Goal: Task Accomplishment & Management: Manage account settings

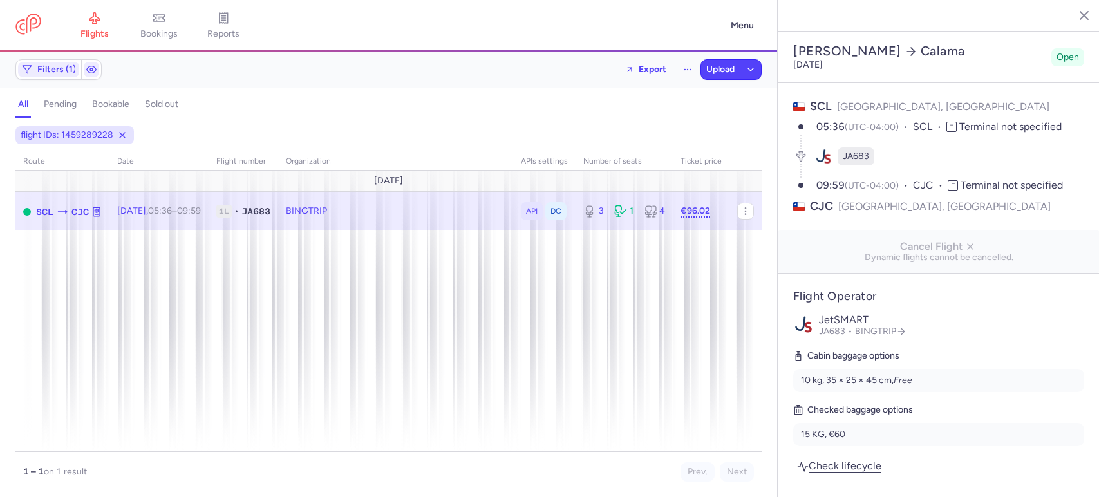
select select "days"
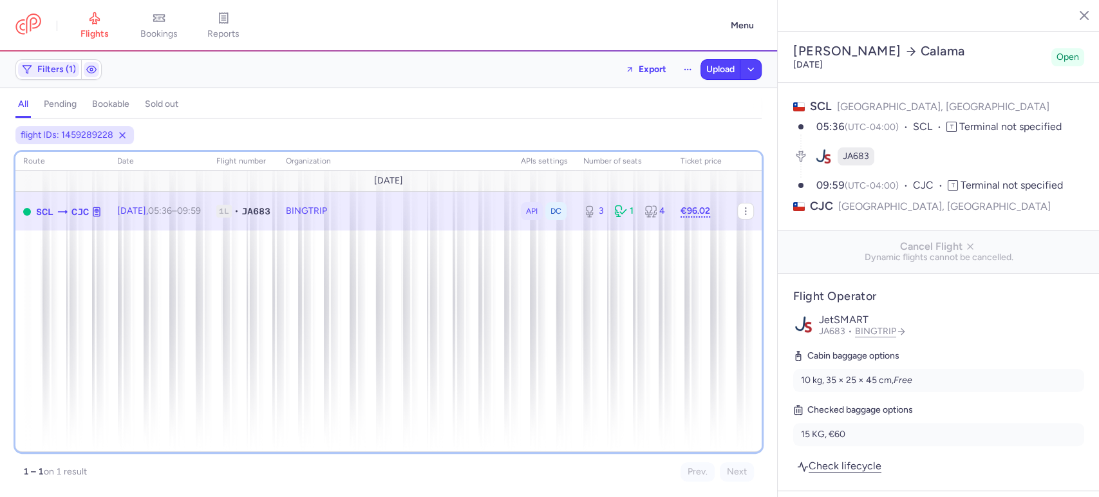
click at [330, 300] on div "route date Flight number organization APIs settings number of seats Ticket pric…" at bounding box center [388, 302] width 746 height 300
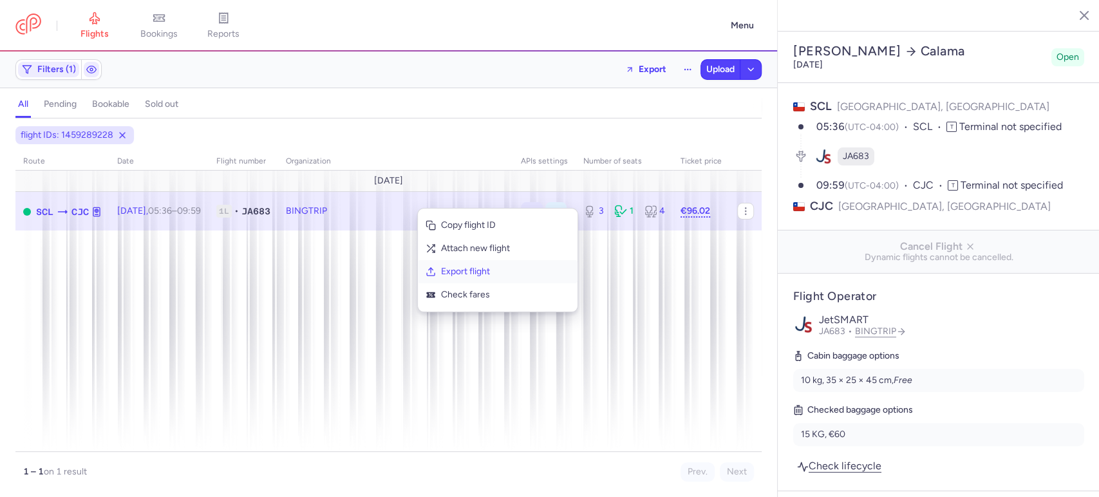
click at [491, 274] on span "Export flight" at bounding box center [505, 271] width 129 height 13
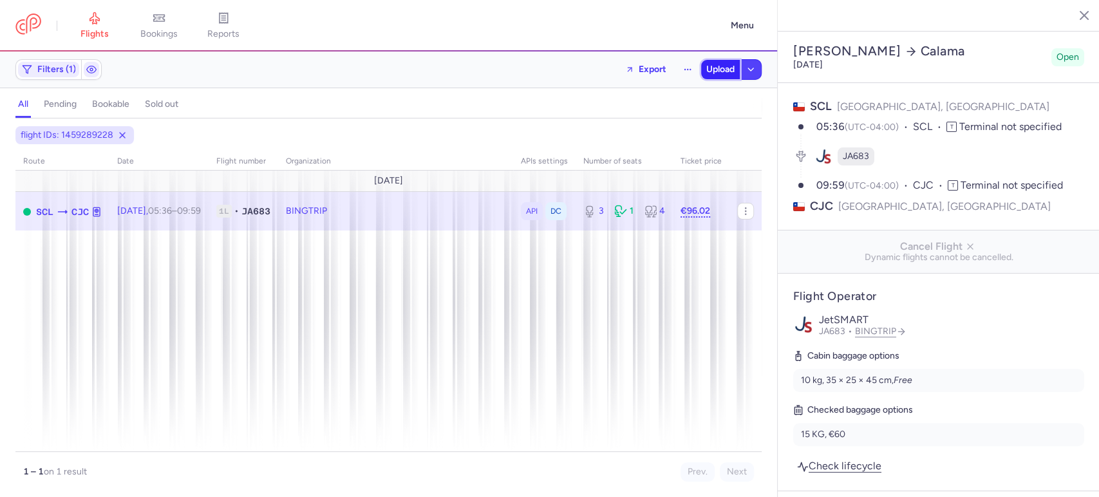
click at [722, 70] on span "Upload" at bounding box center [720, 69] width 28 height 10
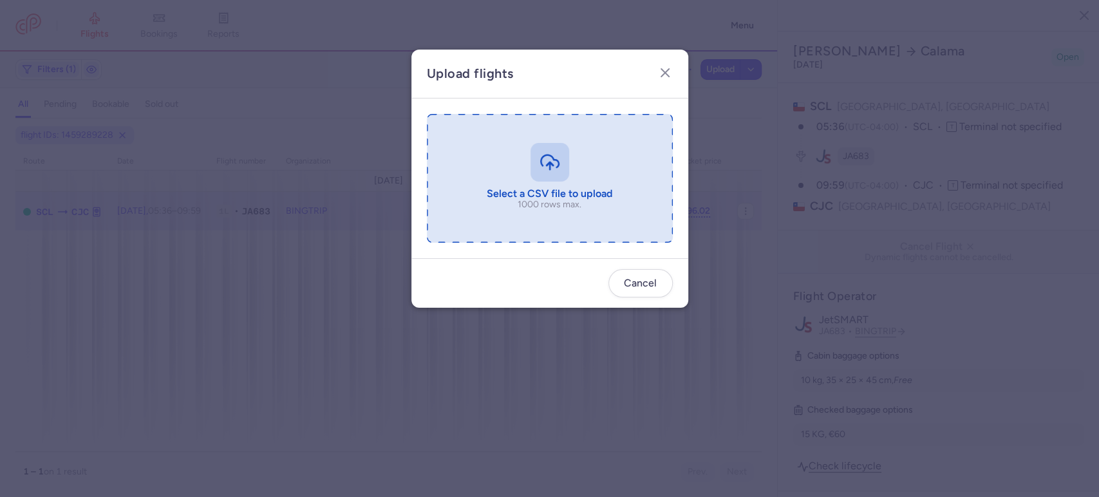
click at [493, 185] on input "file" at bounding box center [550, 178] width 246 height 129
type input "C:\fakepath\export_flight_JA683_20250813,2144 - export_flight_JA683_20250813,21…"
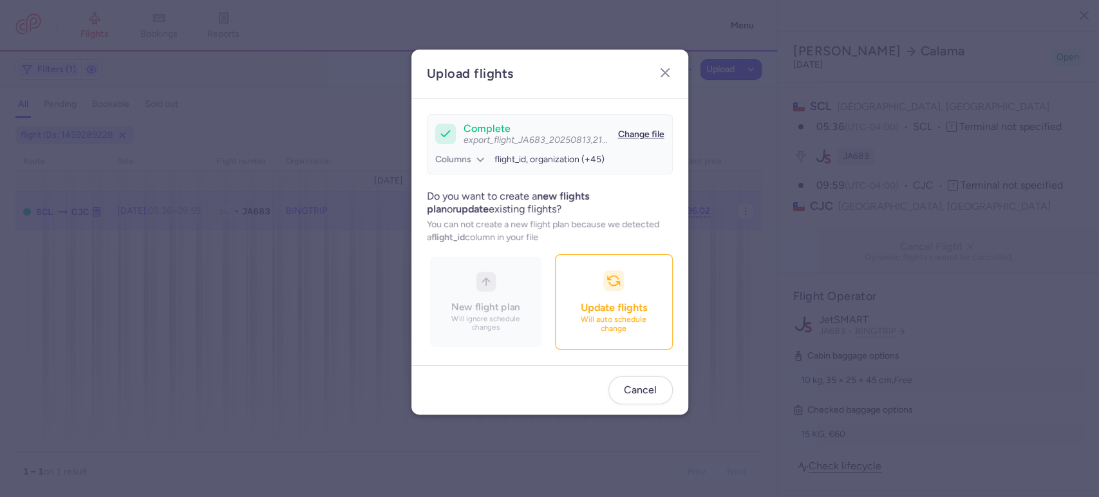
click at [597, 309] on div "New flight plan Will ignore schedule changes Update flights Will auto schedule …" at bounding box center [550, 301] width 246 height 95
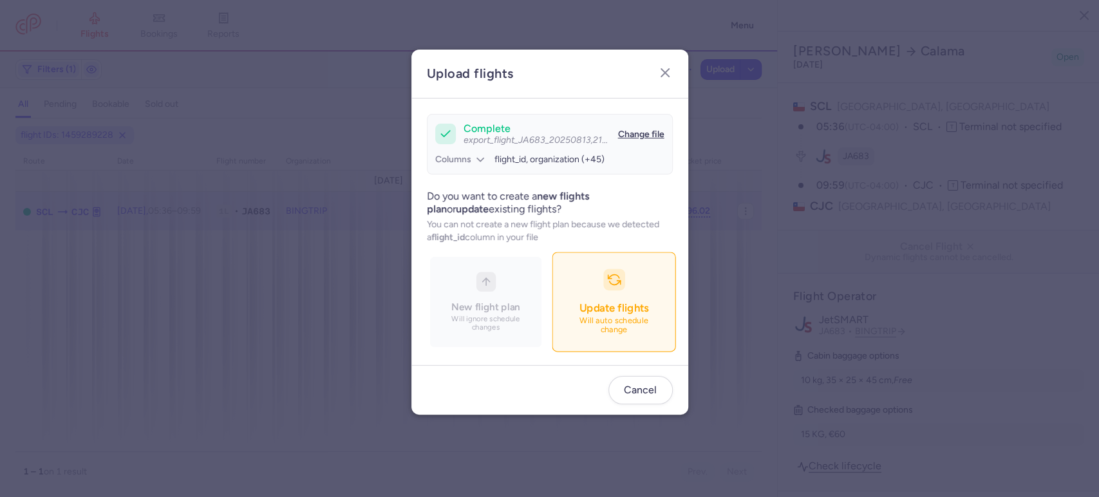
click at [594, 317] on p "Will auto schedule change" at bounding box center [614, 325] width 90 height 19
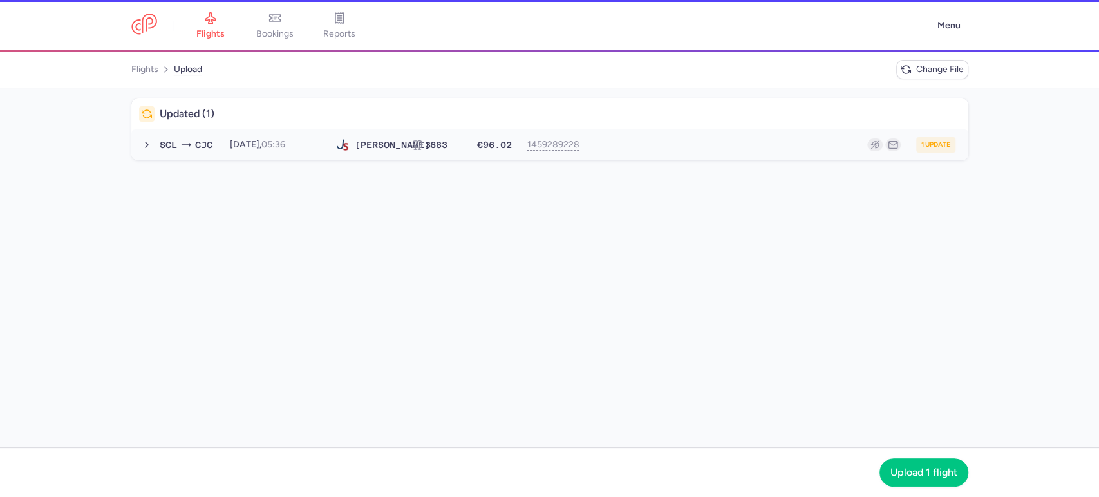
click at [681, 158] on button "SCL CJC 2025-08-19, 05:36 JA 683 3 €96.02 1459289228 1 update 2025-08-19, 05:36…" at bounding box center [549, 144] width 837 height 31
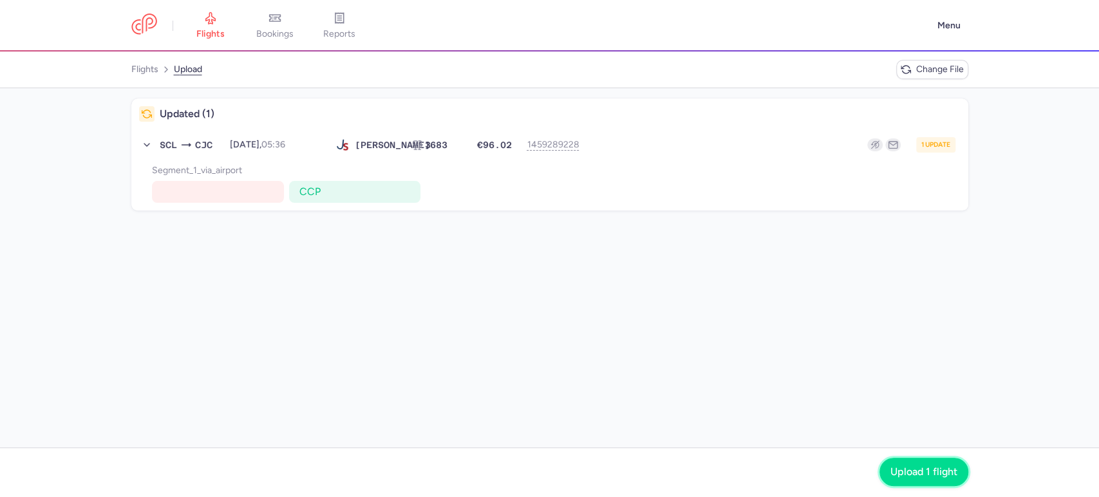
click at [942, 469] on span "Upload 1 flight" at bounding box center [923, 472] width 67 height 12
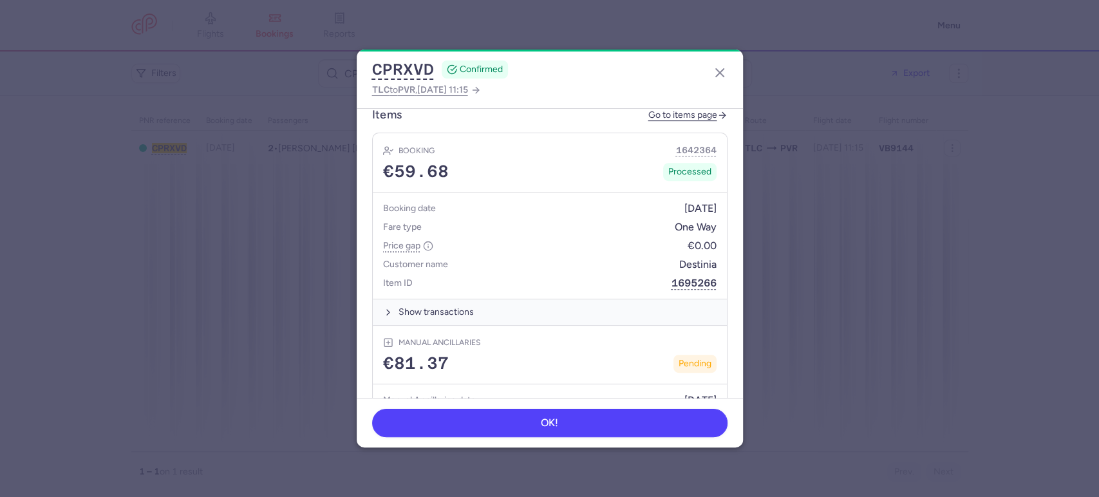
scroll to position [429, 0]
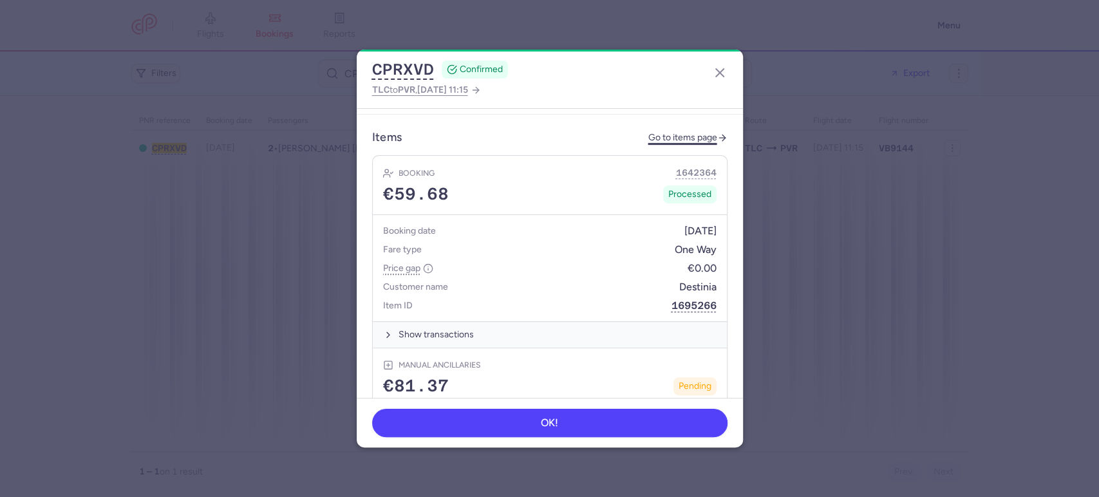
click at [687, 133] on link "Go to items page" at bounding box center [687, 138] width 79 height 11
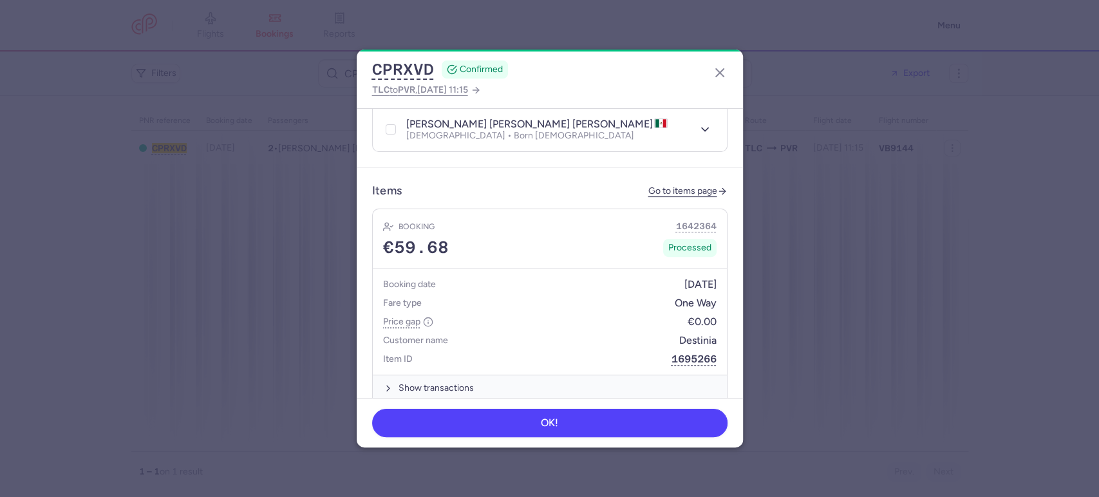
scroll to position [373, 0]
click at [680, 188] on link "Go to items page" at bounding box center [687, 193] width 79 height 11
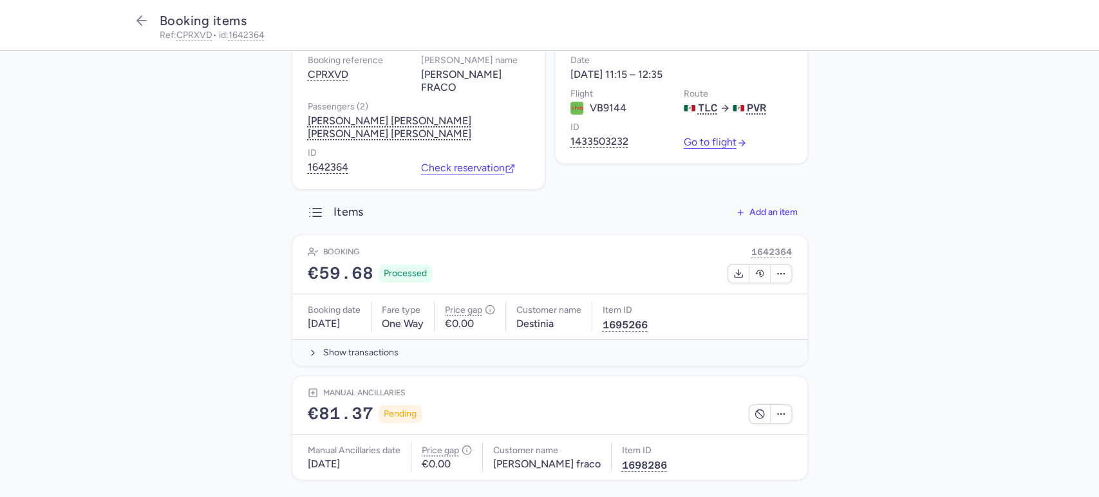
scroll to position [82, 0]
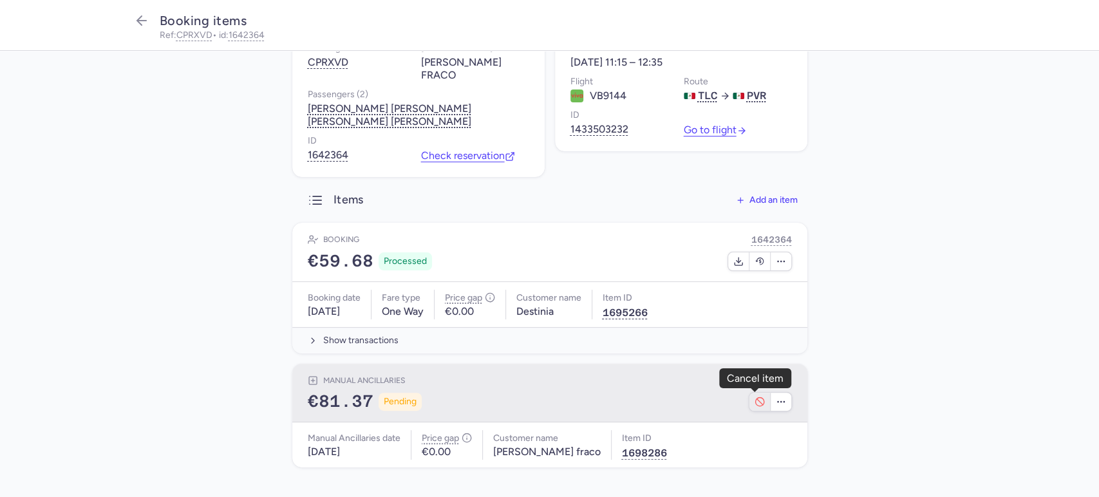
click at [755, 400] on icon "button" at bounding box center [760, 402] width 10 height 10
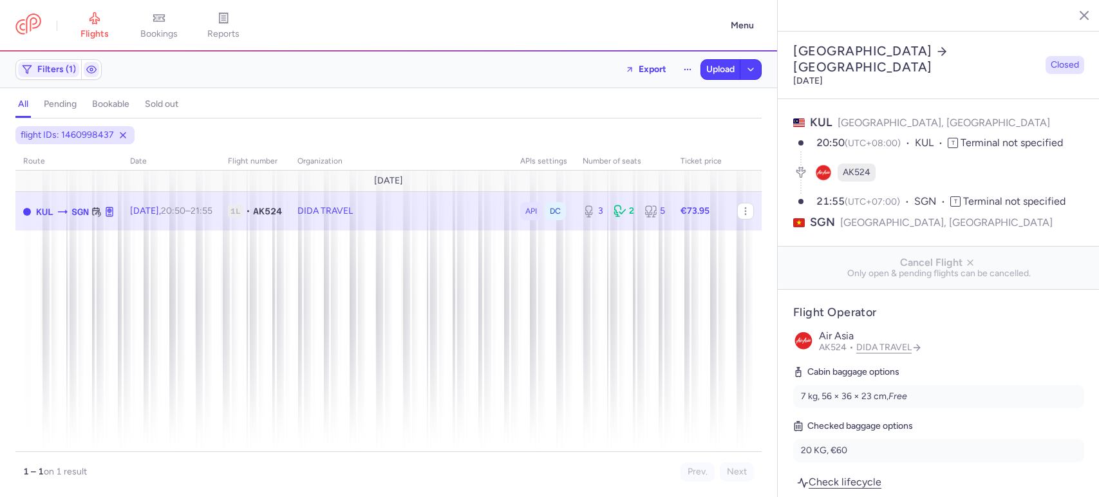
select select "days"
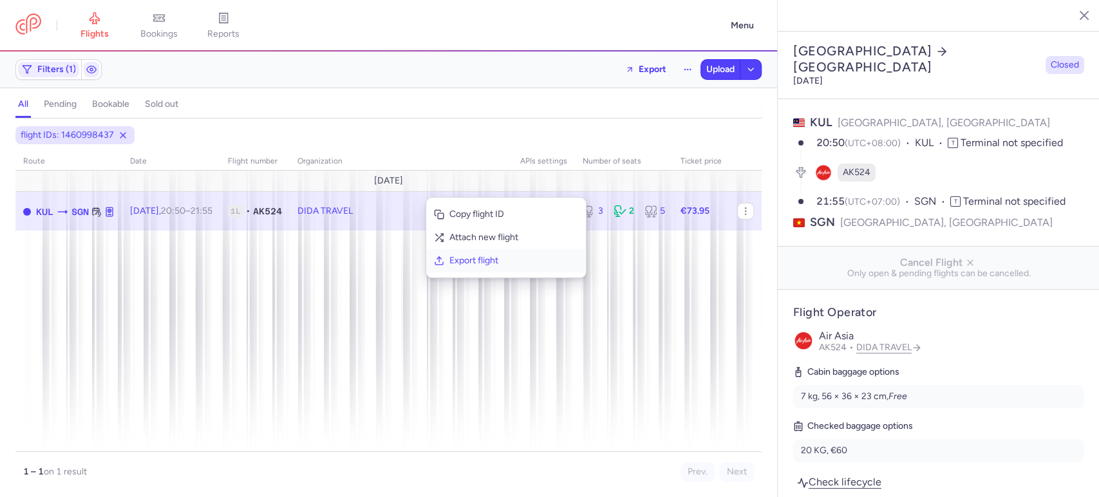
click at [467, 257] on span "Export flight" at bounding box center [513, 260] width 129 height 13
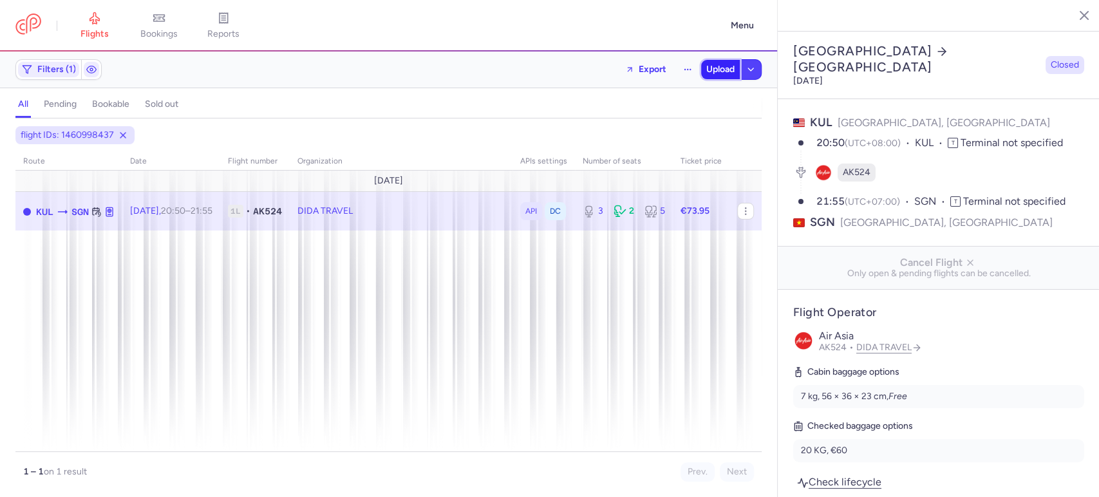
click at [726, 71] on span "Upload" at bounding box center [720, 69] width 28 height 10
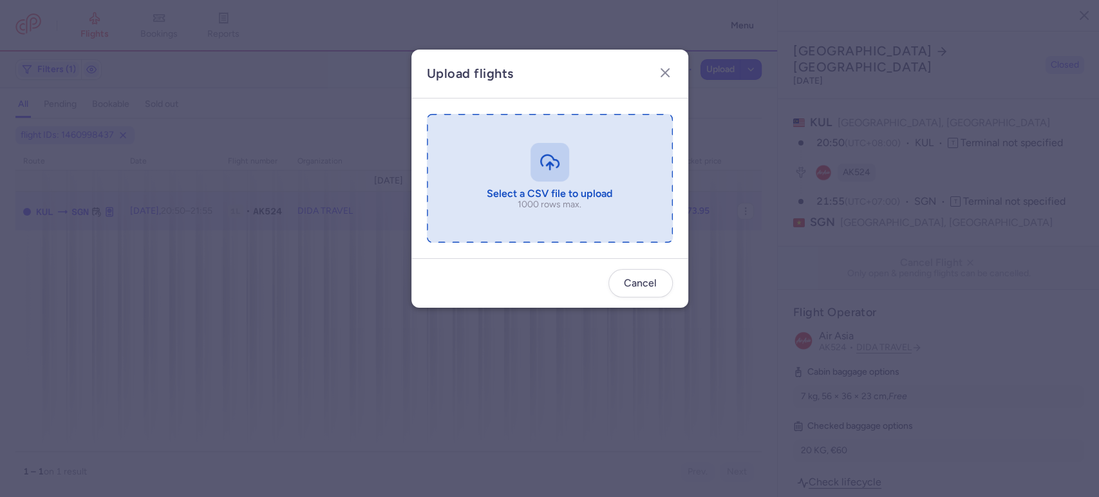
click at [528, 158] on input "file" at bounding box center [550, 178] width 246 height 129
type input "C:\fakepath\export_flight_AK524_20250813,2253 - export_flight_AK524_20250813,22…"
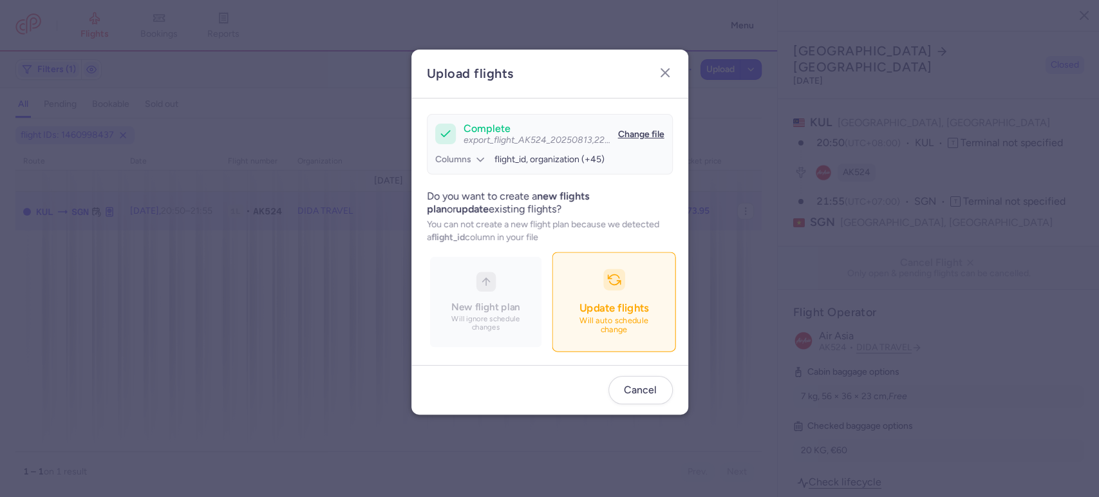
click at [626, 285] on button "Update flights Will auto schedule change" at bounding box center [614, 302] width 124 height 100
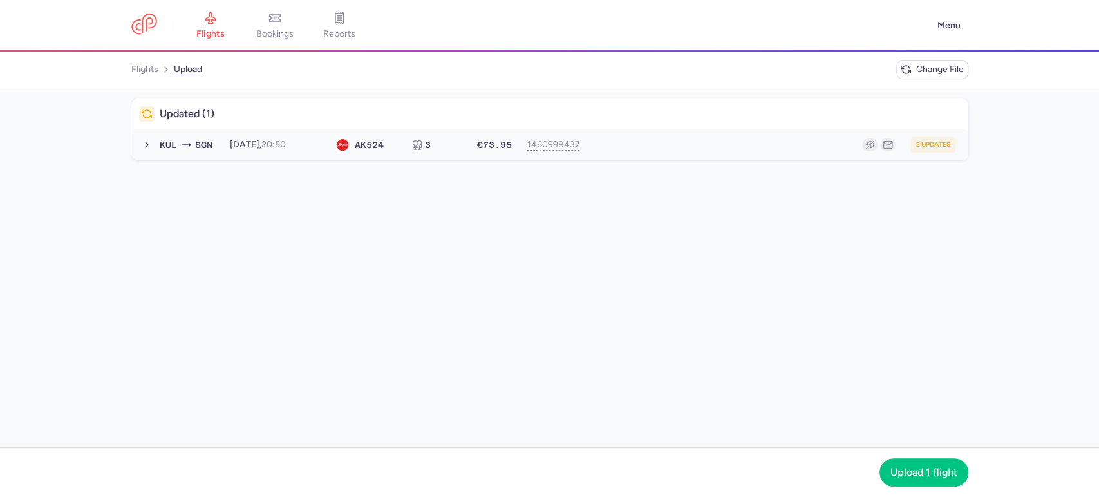
click at [722, 156] on button "KUL SGN 2025-08-14, 20:50 AK 524 3 €73.95 1460998437 2 updates 2025-08-14, 20:5…" at bounding box center [549, 144] width 837 height 31
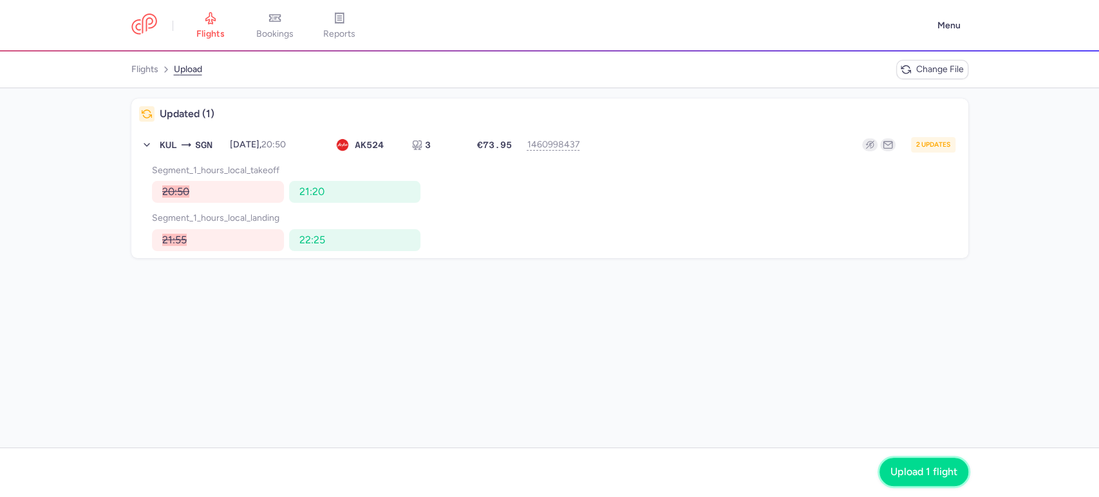
click at [907, 467] on span "Upload 1 flight" at bounding box center [923, 472] width 67 height 12
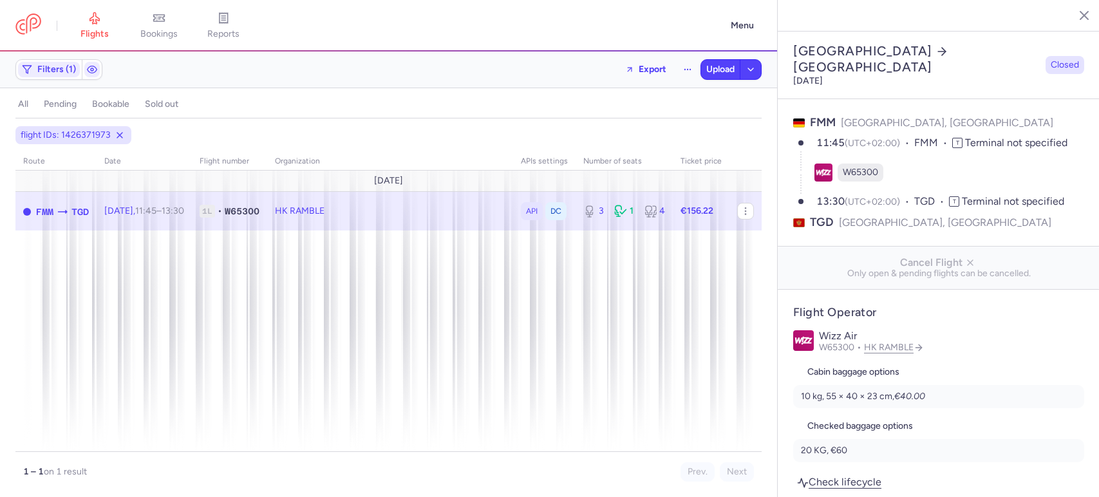
select select "days"
type input "3"
type input "156.22"
type input "2"
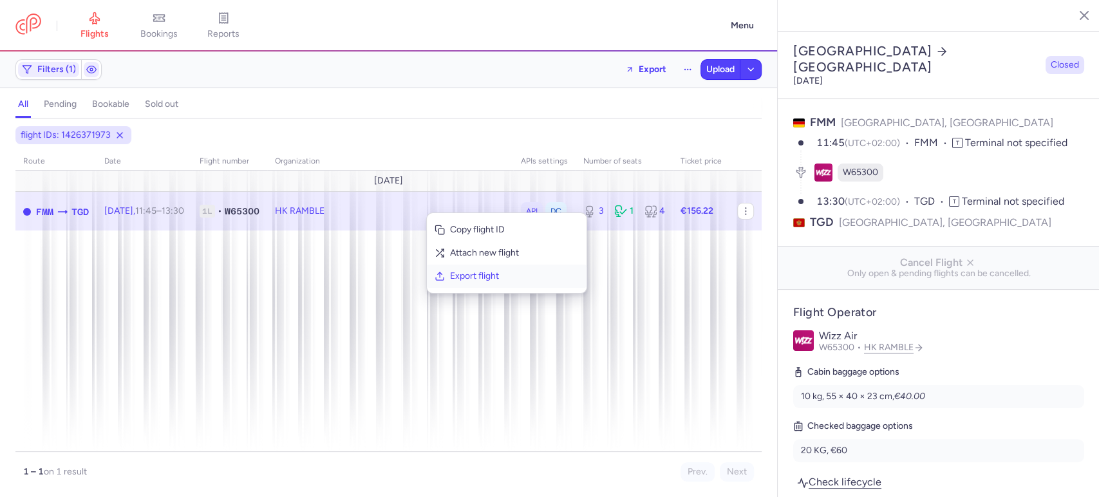
click at [512, 275] on span "Export flight" at bounding box center [514, 276] width 129 height 13
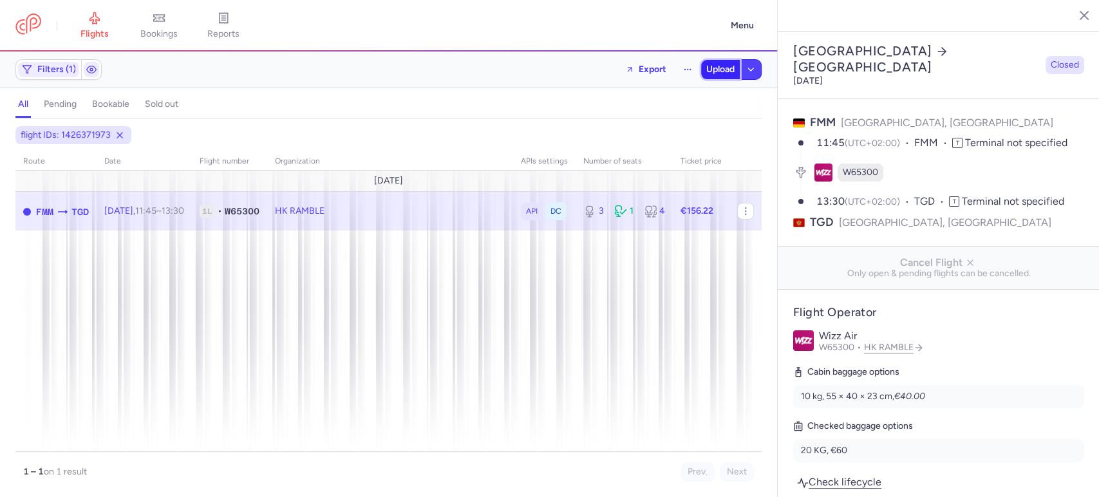
click at [711, 66] on span "Upload" at bounding box center [720, 69] width 28 height 10
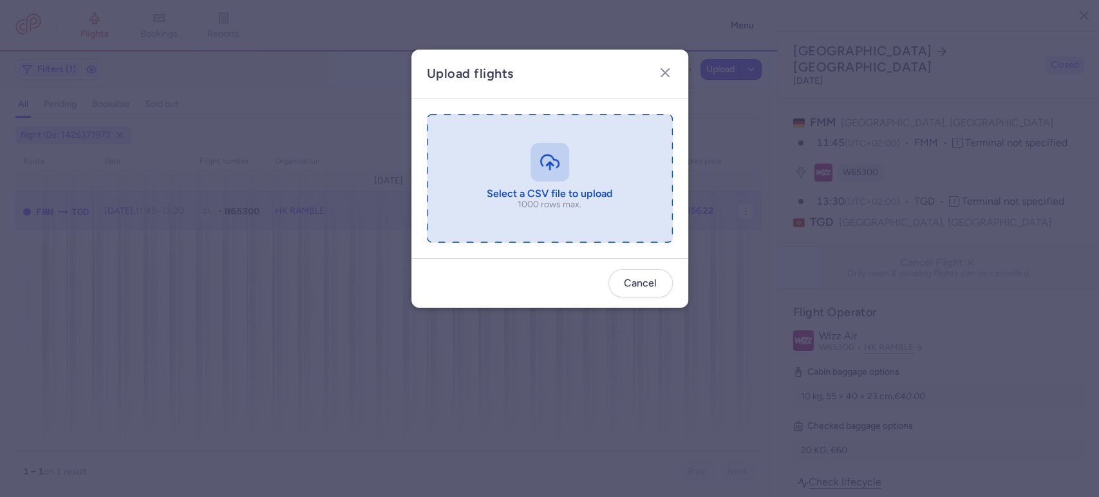
click at [603, 205] on input "file" at bounding box center [550, 178] width 246 height 129
type input "C:\fakepath\export_flight_W65300_20250813,2256 - export_flight_W65300_20250813,…"
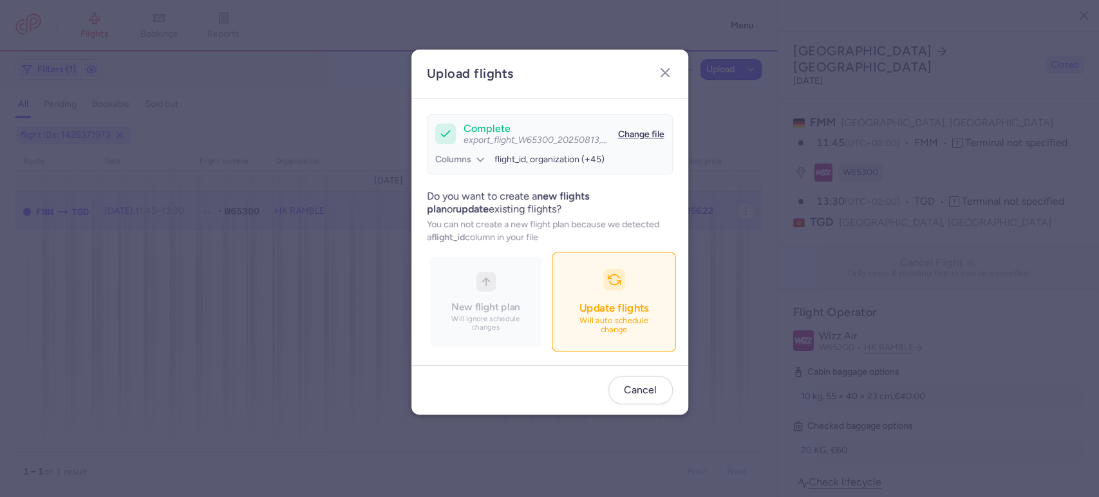
click at [594, 320] on p "Will auto schedule change" at bounding box center [614, 325] width 90 height 19
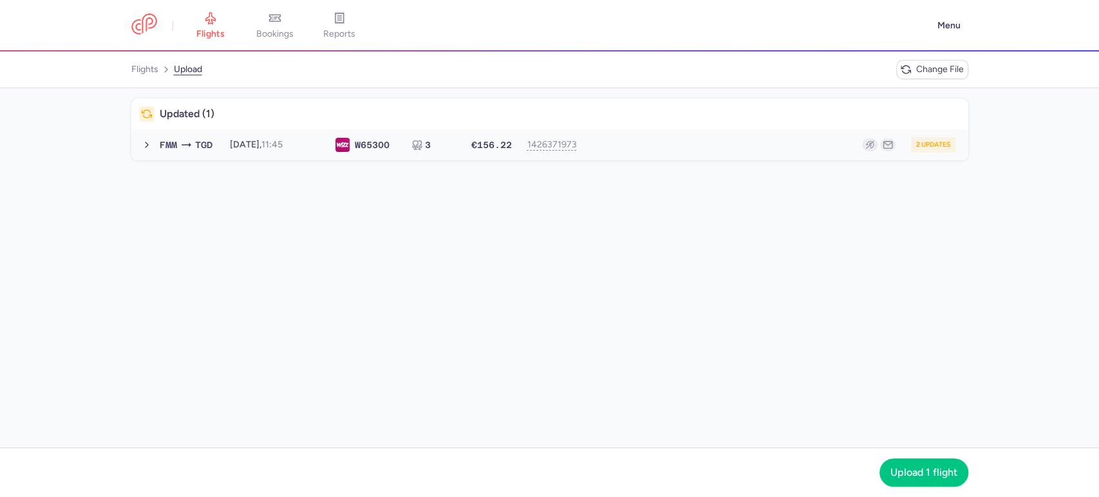
click at [742, 149] on div "2 updates" at bounding box center [771, 144] width 368 height 15
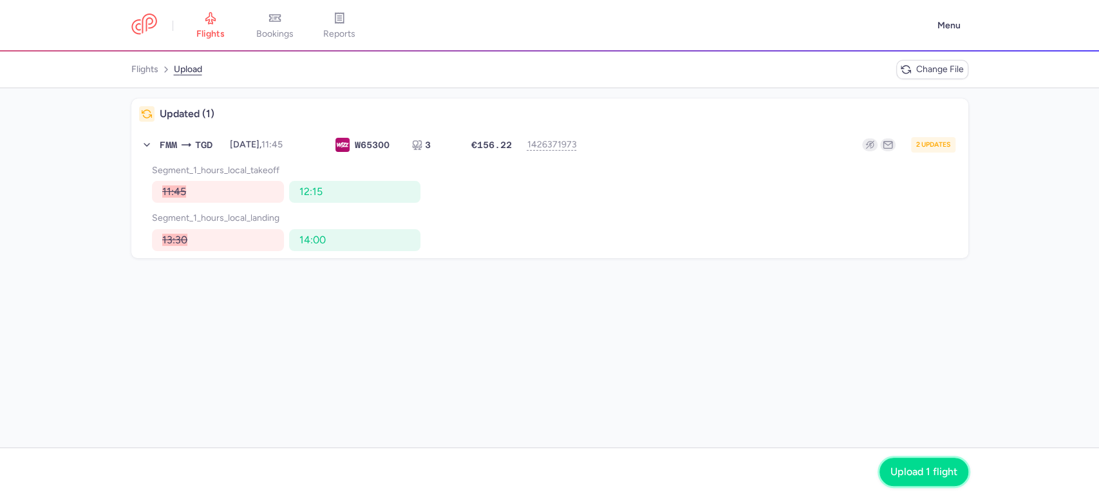
click at [928, 474] on span "Upload 1 flight" at bounding box center [923, 472] width 67 height 12
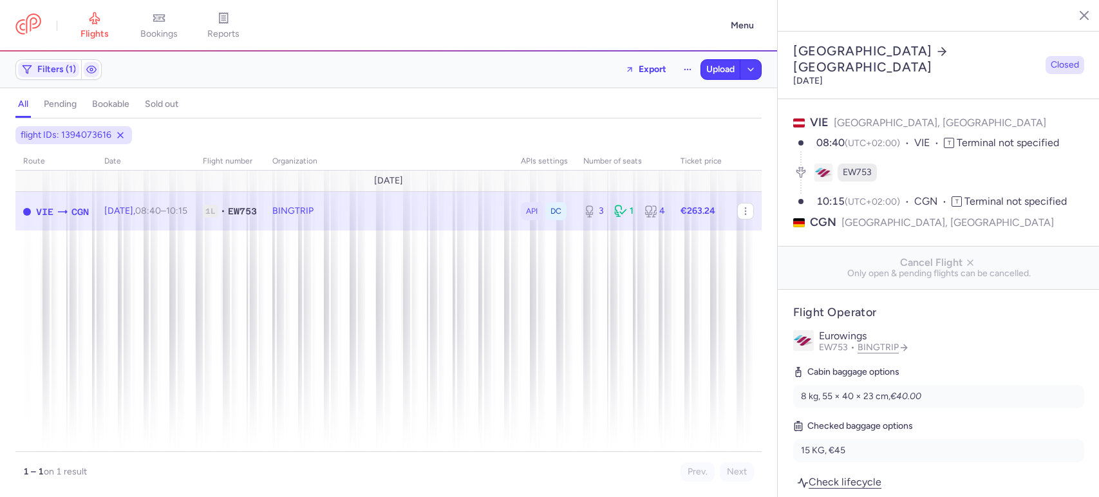
select select "days"
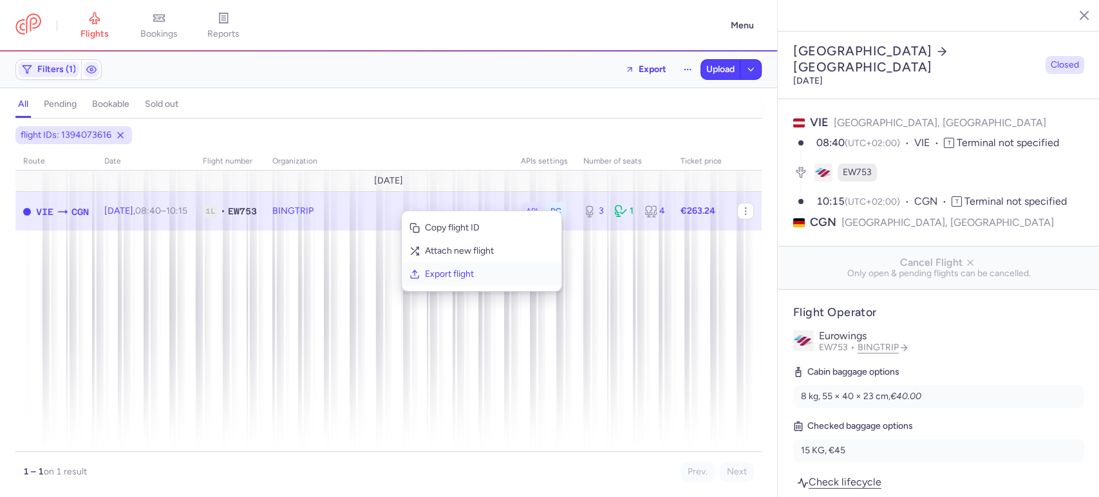
click at [442, 270] on span "Export flight" at bounding box center [489, 274] width 129 height 13
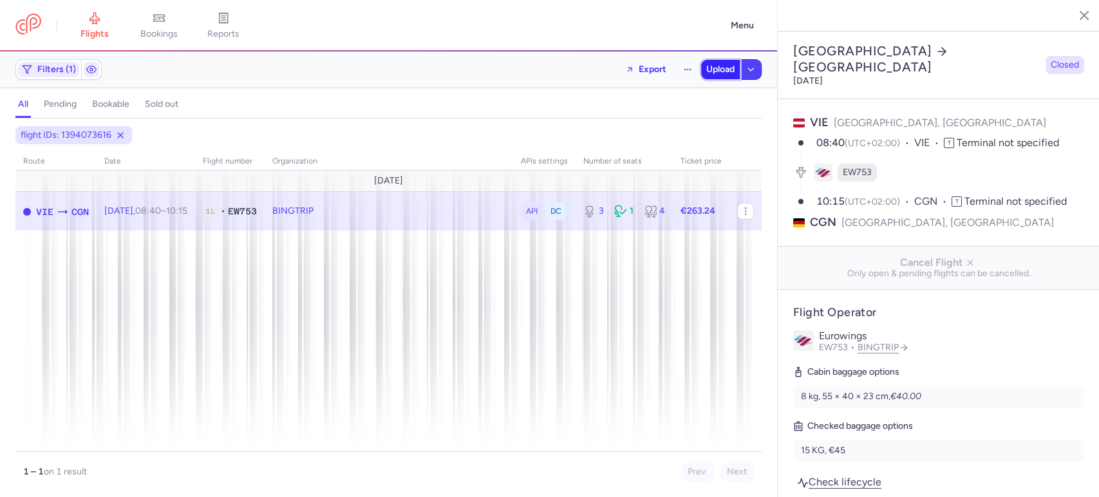
click at [714, 71] on span "Upload" at bounding box center [720, 69] width 28 height 10
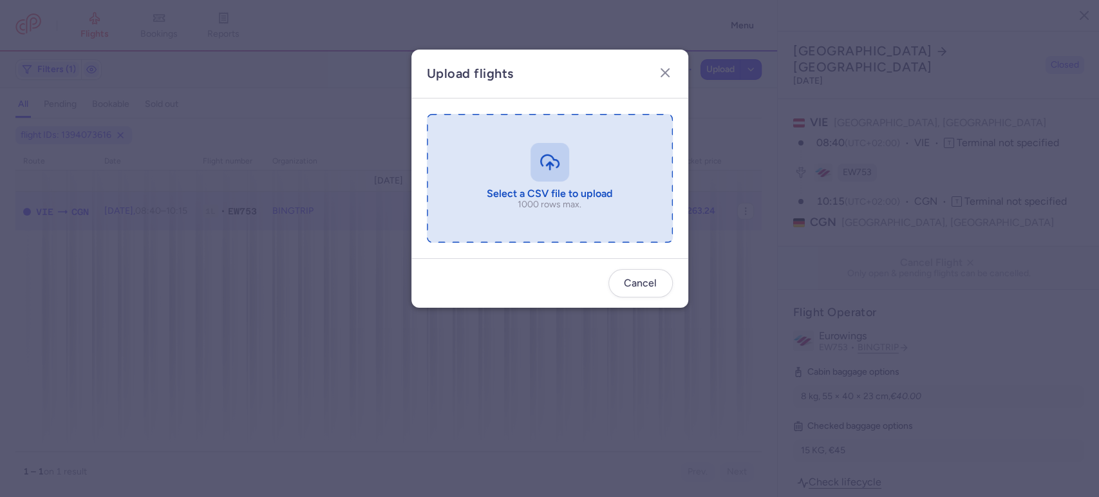
click at [543, 146] on input "file" at bounding box center [550, 178] width 246 height 129
type input "C:\fakepath\export_flight_EW753_20250813,2304 - export_flight_EW753_20250813,23…"
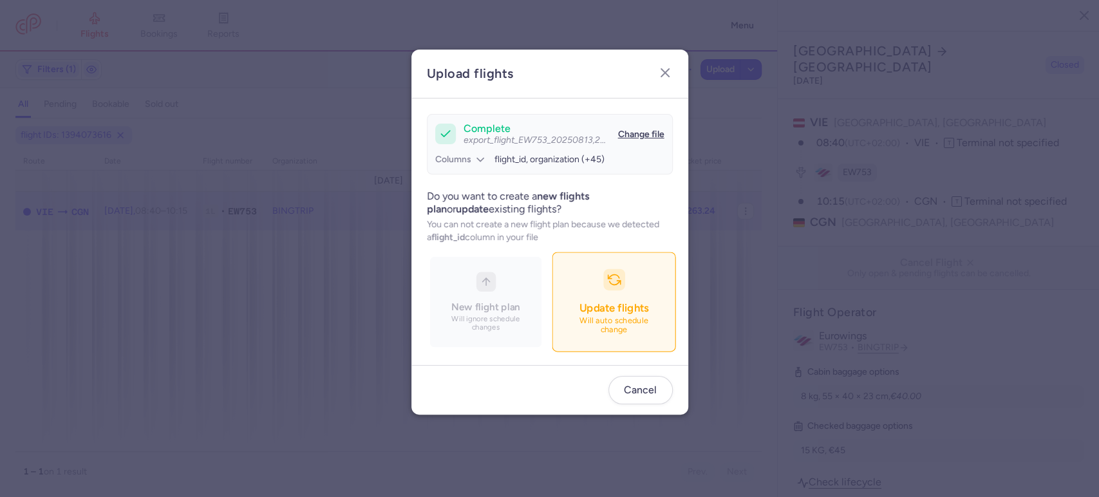
click at [626, 272] on button "Update flights Will auto schedule change" at bounding box center [614, 302] width 124 height 100
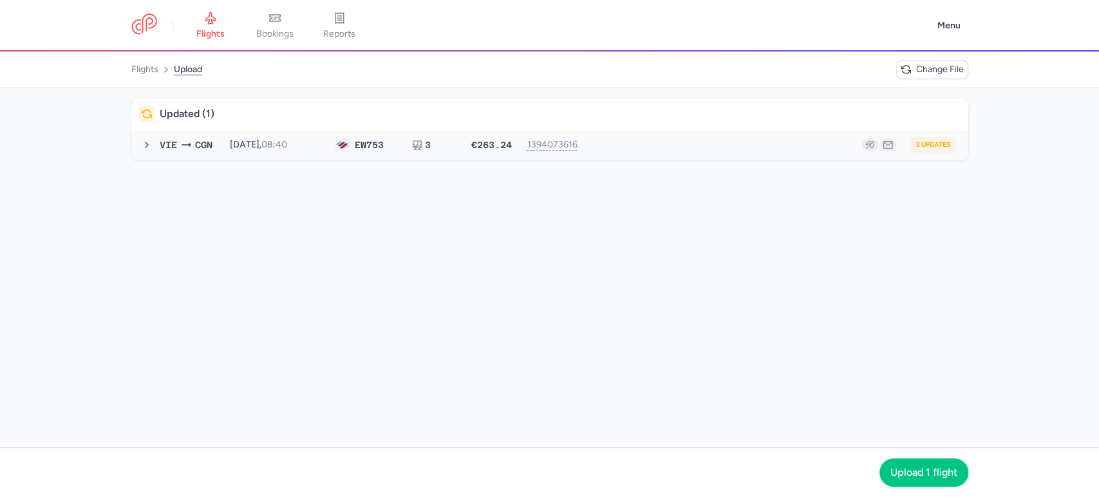
click at [705, 147] on div "2 updates" at bounding box center [771, 144] width 368 height 15
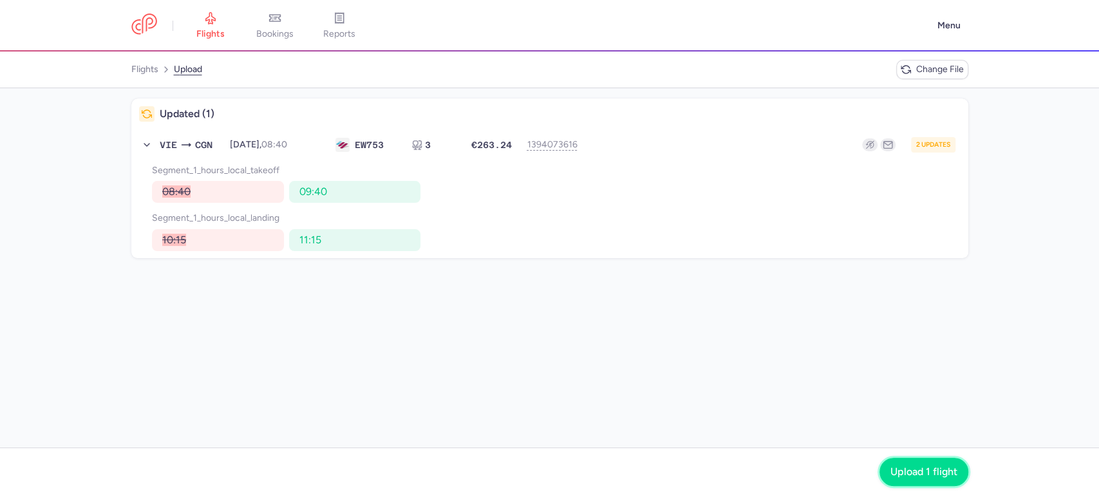
click at [941, 466] on span "Upload 1 flight" at bounding box center [923, 472] width 67 height 12
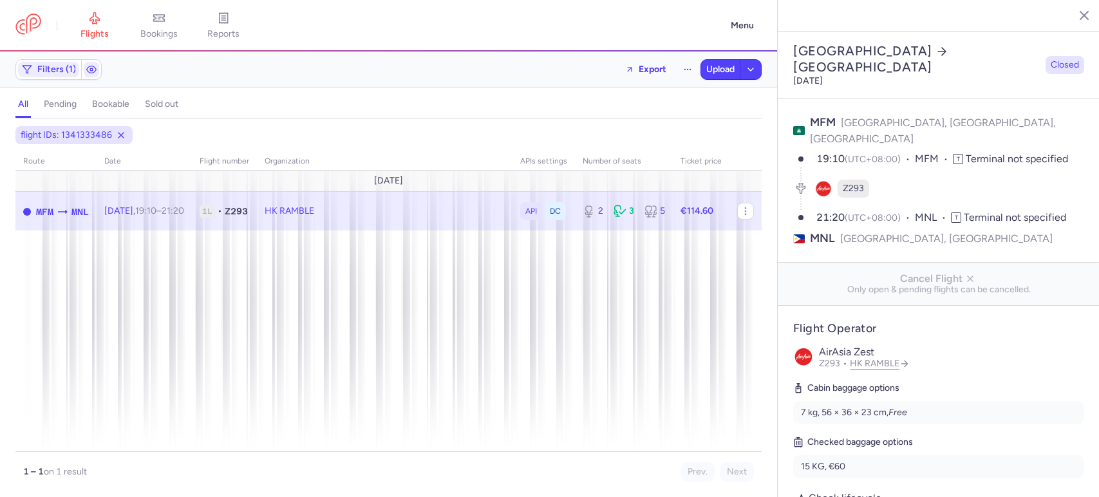
select select "days"
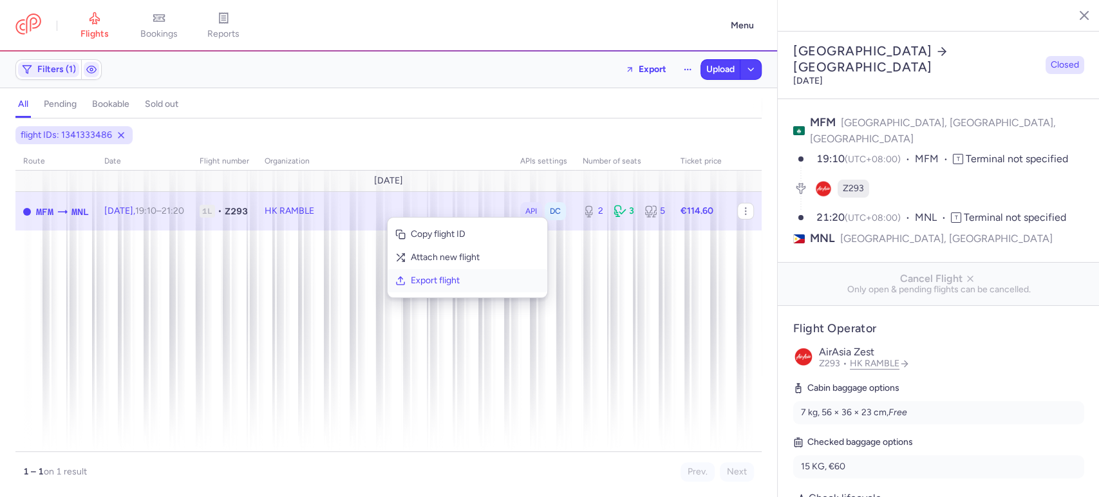
click at [450, 278] on span "Export flight" at bounding box center [475, 280] width 129 height 13
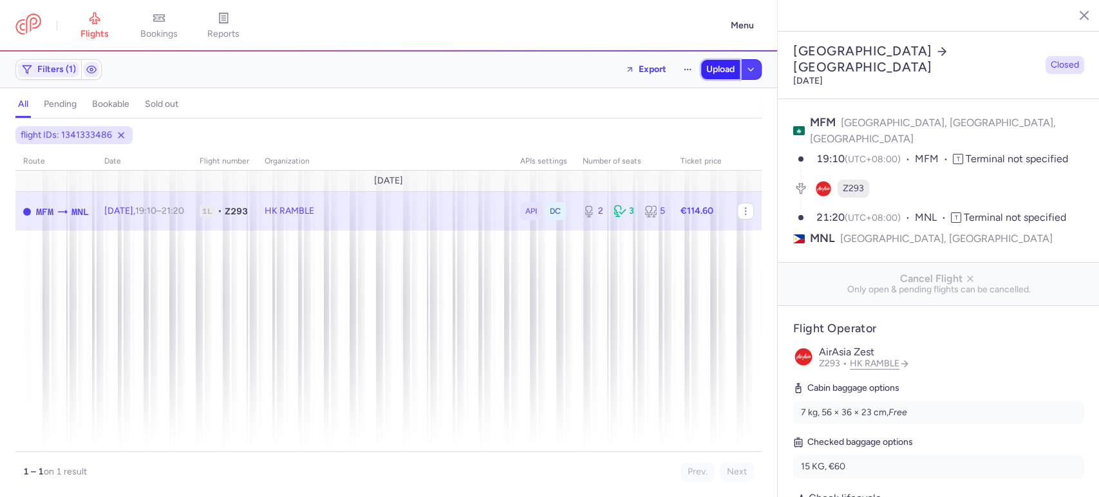
click at [732, 65] on span "Upload" at bounding box center [720, 69] width 28 height 10
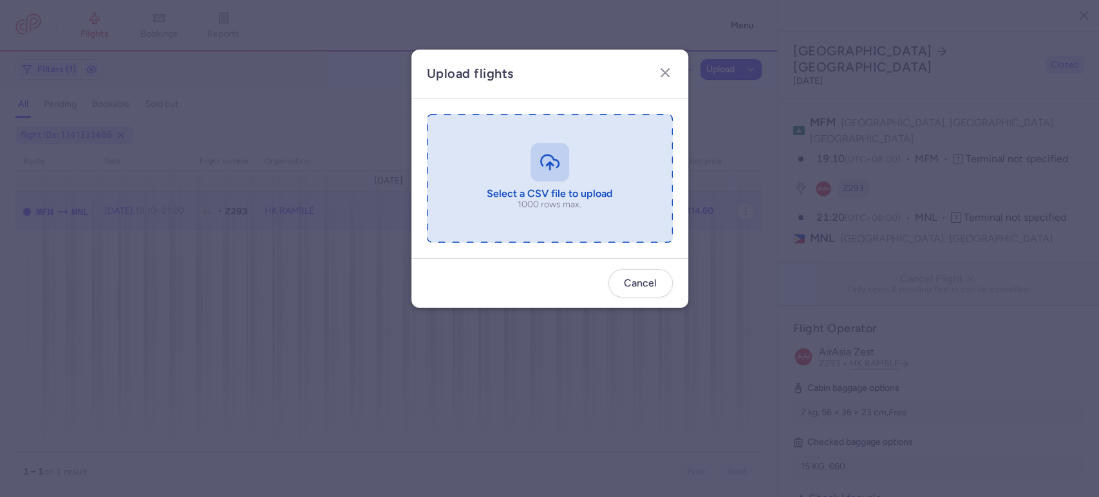
click at [527, 136] on input "file" at bounding box center [550, 178] width 246 height 129
type input "C:\fakepath\export_flight_Z293_20250813,2306 - export_flight_Z293_20250813,2306…"
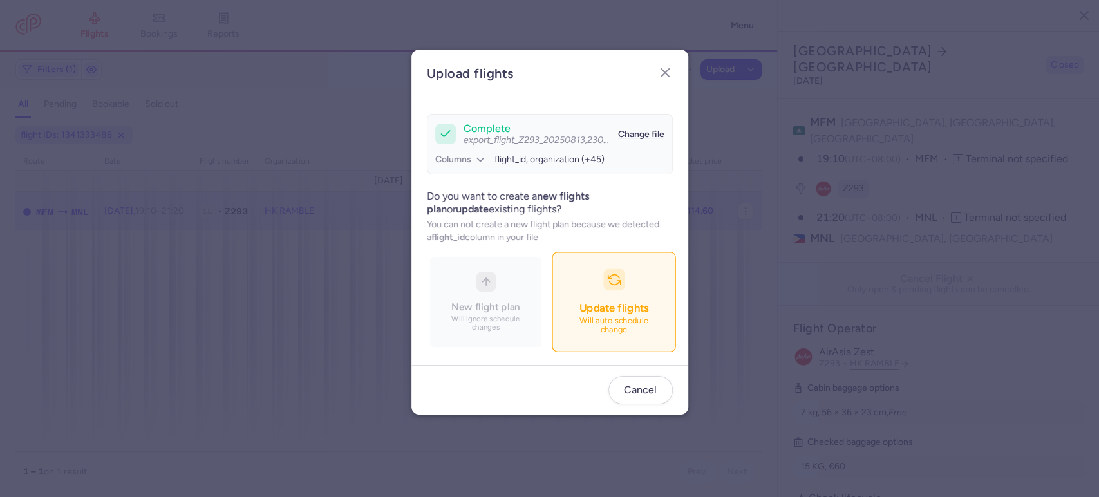
click at [634, 274] on button "Update flights Will auto schedule change" at bounding box center [614, 302] width 124 height 100
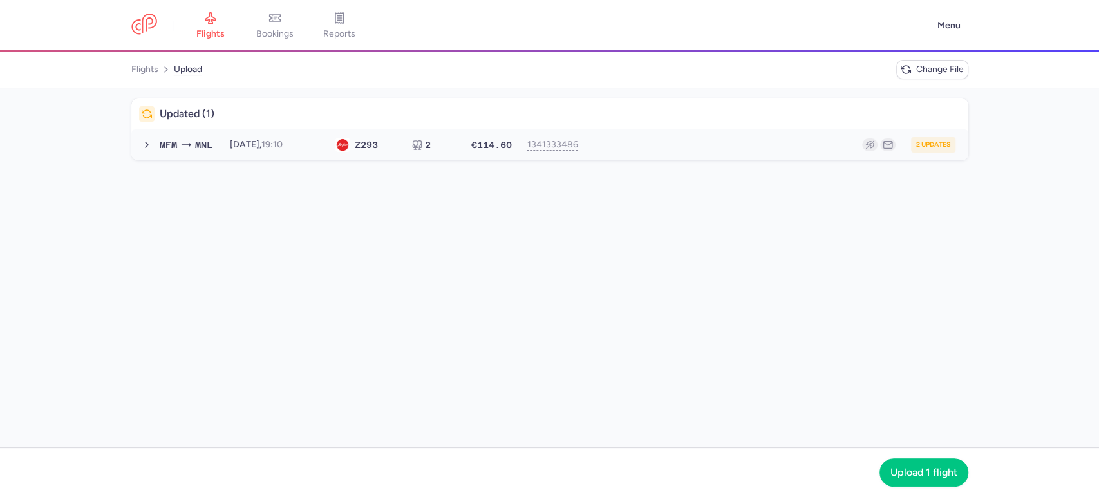
click at [655, 145] on div "2 updates" at bounding box center [771, 144] width 368 height 15
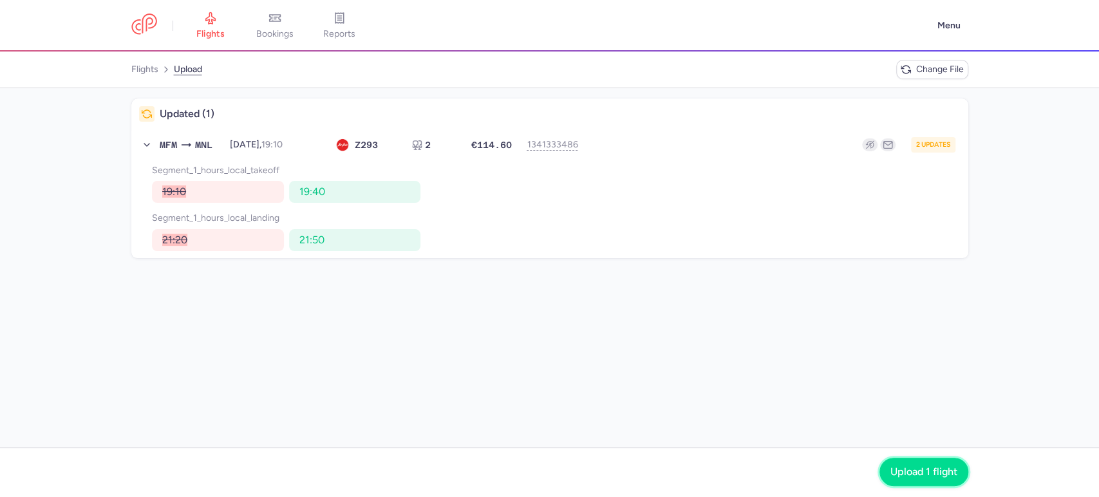
click at [910, 466] on button "Upload 1 flight" at bounding box center [924, 472] width 89 height 28
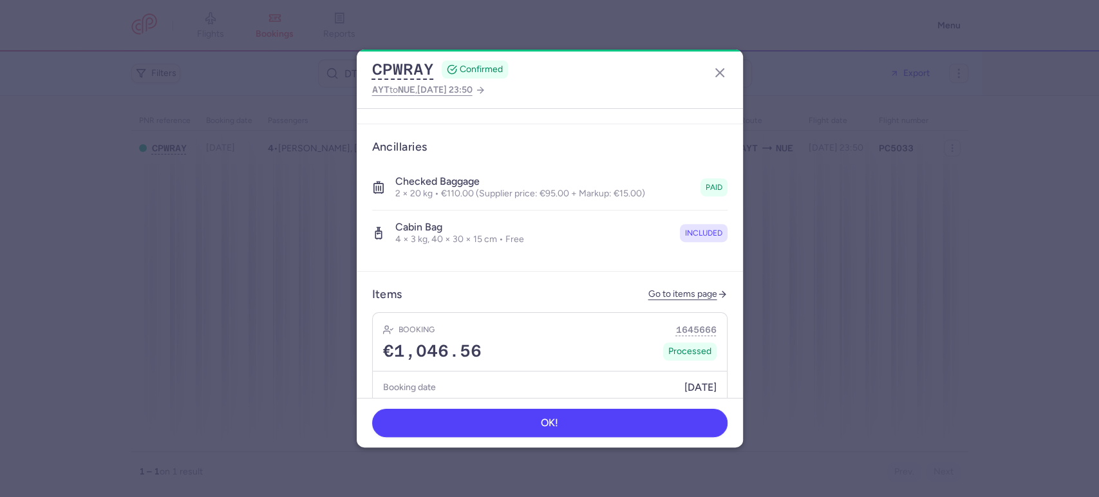
scroll to position [500, 0]
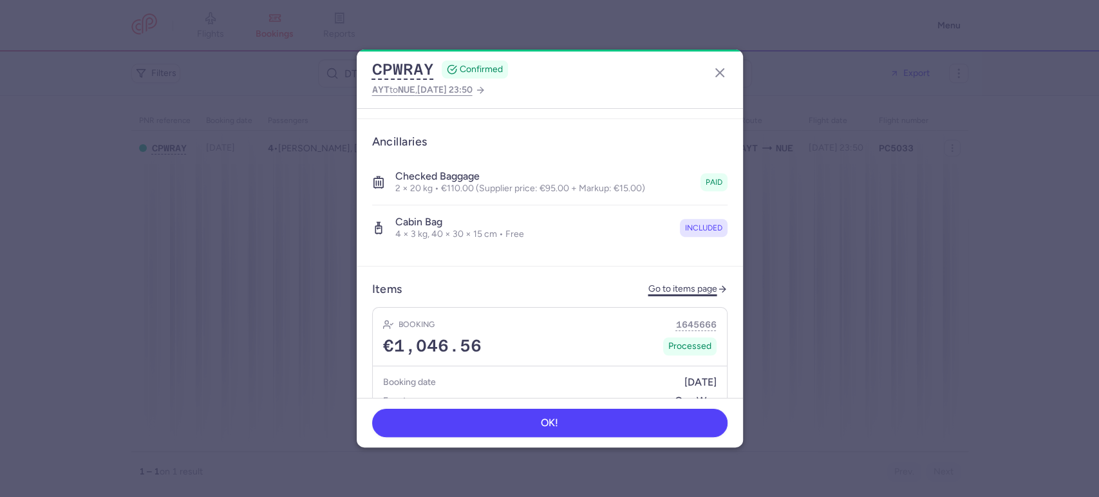
click at [681, 284] on link "Go to items page" at bounding box center [687, 289] width 79 height 11
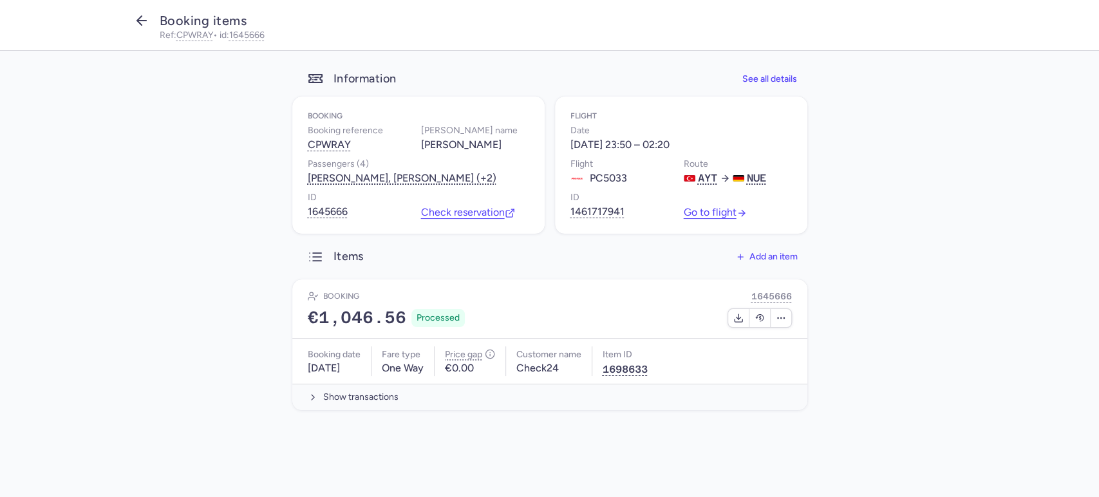
click at [138, 16] on icon "button" at bounding box center [141, 20] width 15 height 15
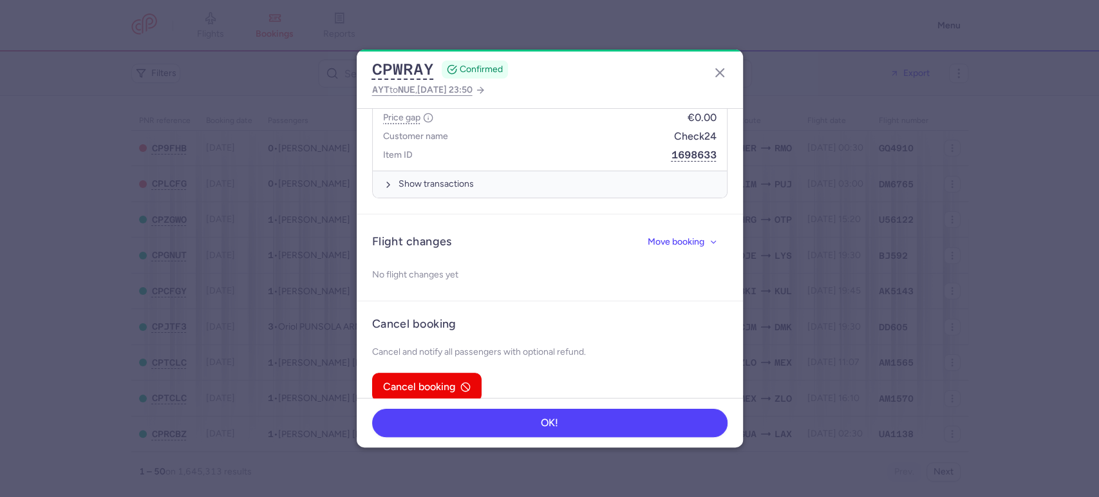
scroll to position [807, 0]
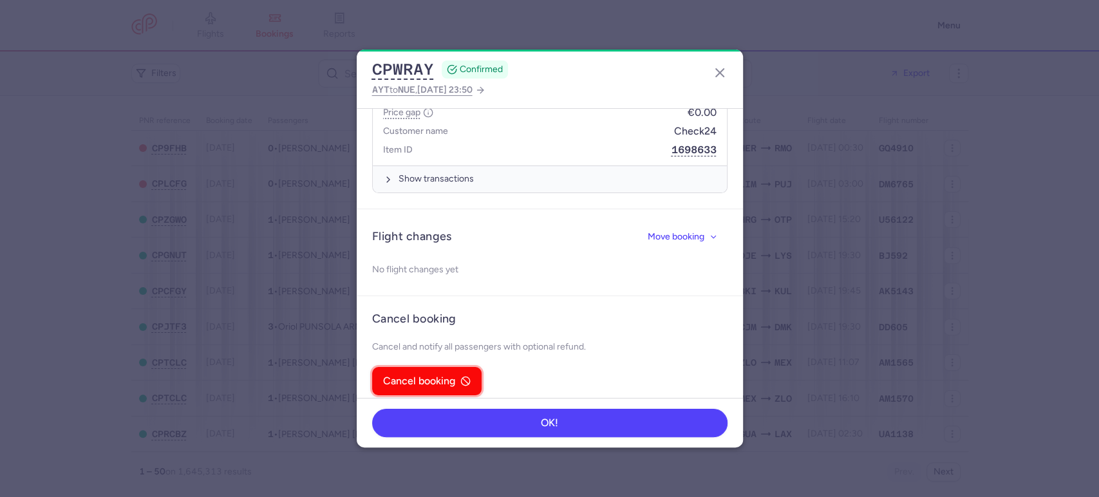
click at [450, 375] on span "Cancel booking" at bounding box center [419, 381] width 72 height 12
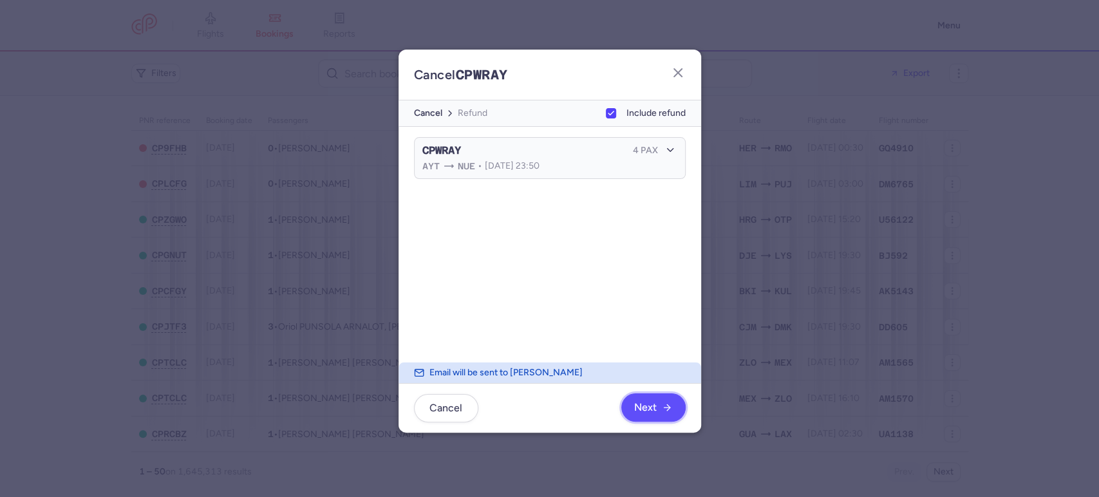
click at [665, 402] on span "Next" at bounding box center [653, 408] width 38 height 12
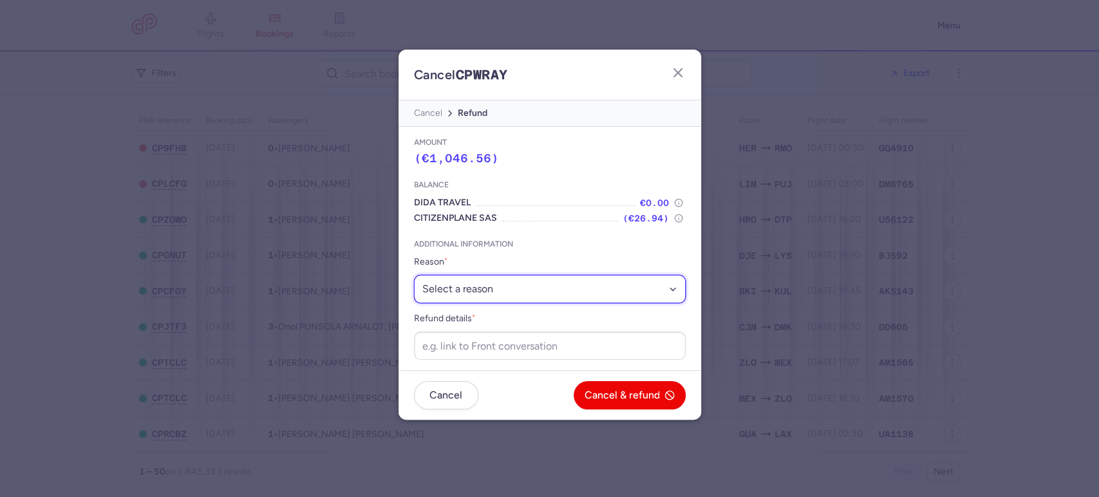
click at [495, 292] on select "Select a reason ⛔️ Unconfirmed booking ❌ Flight canceled 🙅 Schedule change not …" at bounding box center [550, 289] width 272 height 28
select select "unconfirmed_booking"
click at [414, 275] on select "Select a reason ⛔️ Unconfirmed booking ❌ Flight canceled 🙅 Schedule change not …" at bounding box center [550, 289] width 272 height 28
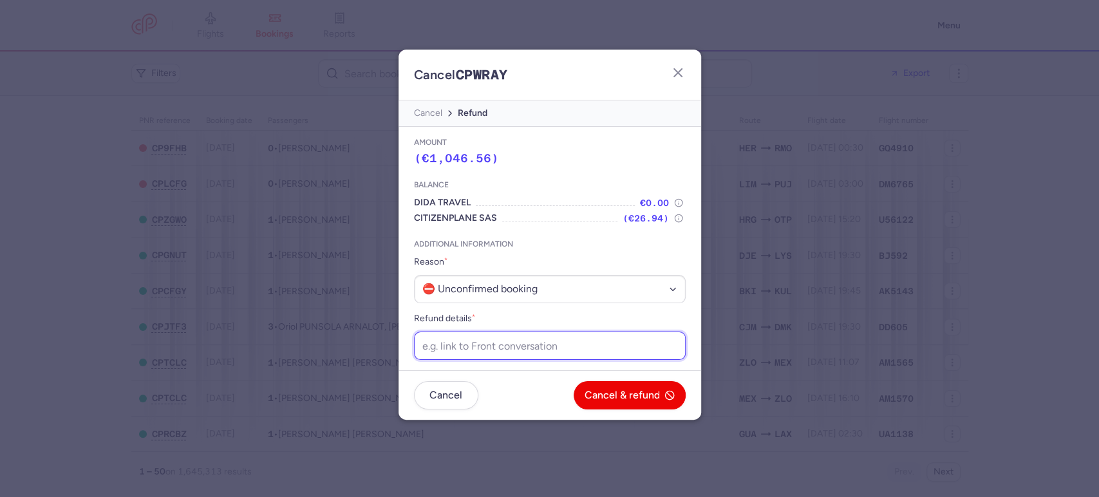
click at [520, 348] on input "Refund details *" at bounding box center [550, 346] width 272 height 28
paste input "https://app.frontapp.com/open/cnv_f2jqrk2?key=hDDOBtgGKwn3PC0RMKSyYmwTSSsVvfy6"
type input "https://app.frontapp.com/open/cnv_f2jqrk2?key=hDDOBtgGKwn3PC0RMKSyYmwTSSsVvfy6"
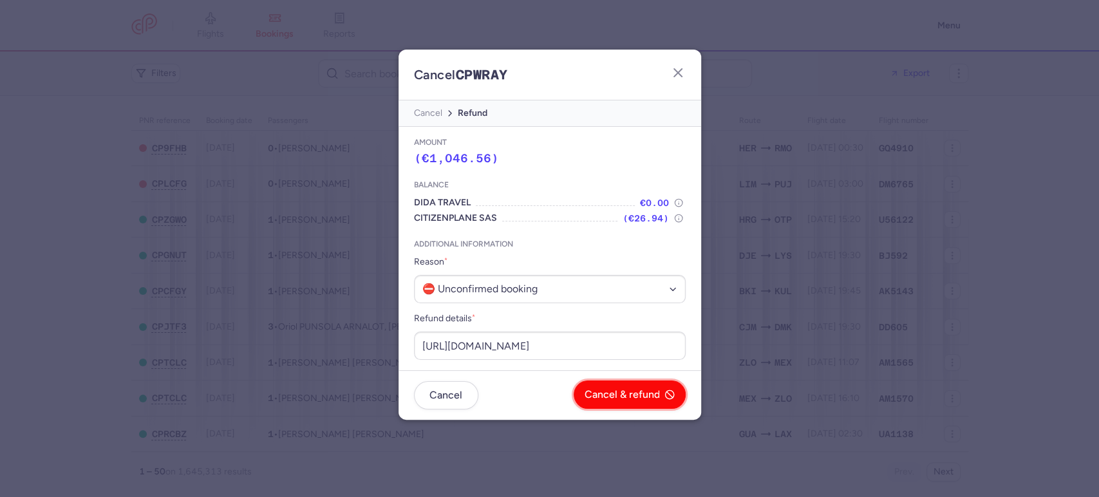
click at [634, 390] on span "Cancel & refund" at bounding box center [622, 395] width 75 height 12
click at [642, 393] on span "Yes, confirm" at bounding box center [631, 395] width 58 height 12
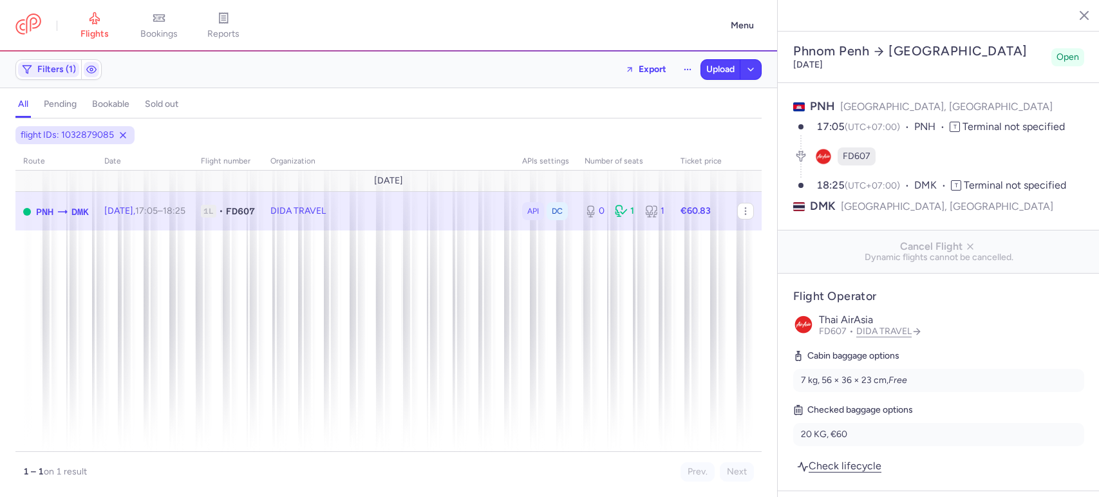
select select "days"
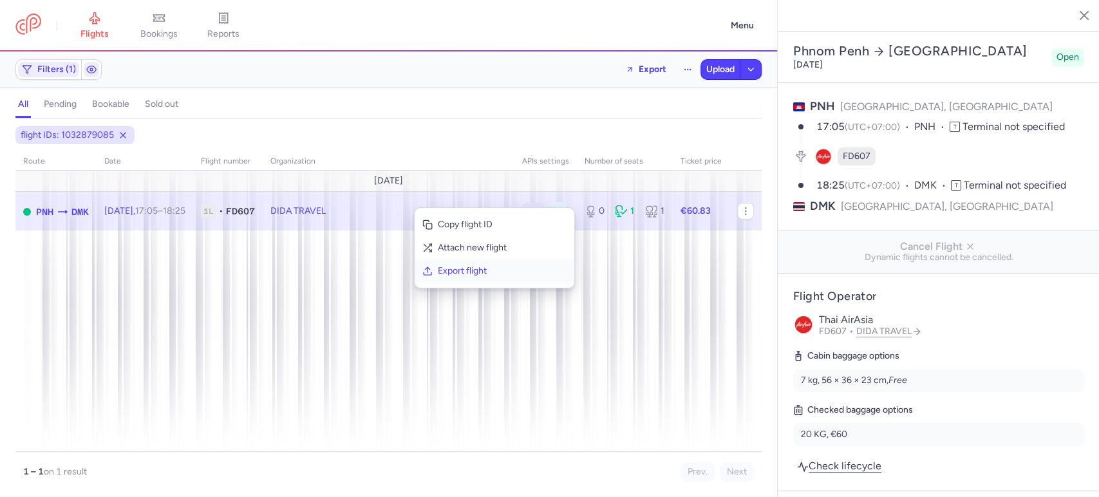
drag, startPoint x: 454, startPoint y: 277, endPoint x: 450, endPoint y: 149, distance: 127.5
click at [454, 276] on button "Export flight" at bounding box center [495, 270] width 160 height 23
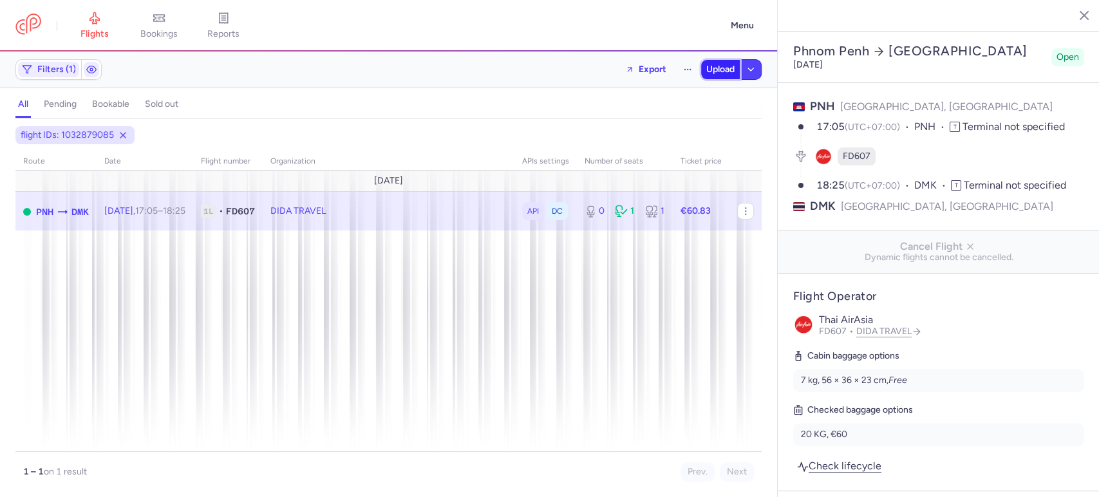
click at [719, 74] on span "Upload" at bounding box center [720, 69] width 28 height 10
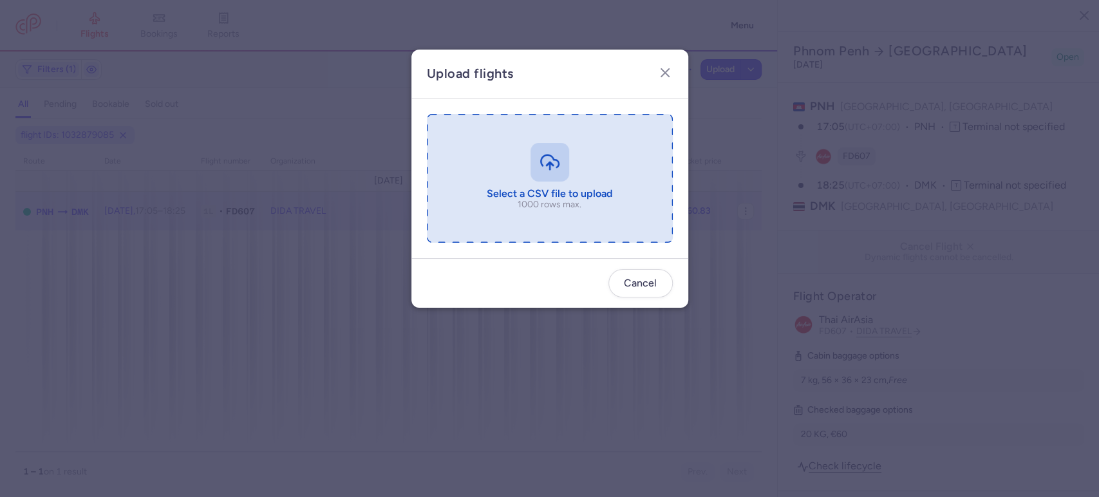
click at [572, 153] on input "file" at bounding box center [550, 178] width 246 height 129
type input "C:\fakepath\export_flight_FD607_20250813,2351 - export_flight_FD607_20250813,23…"
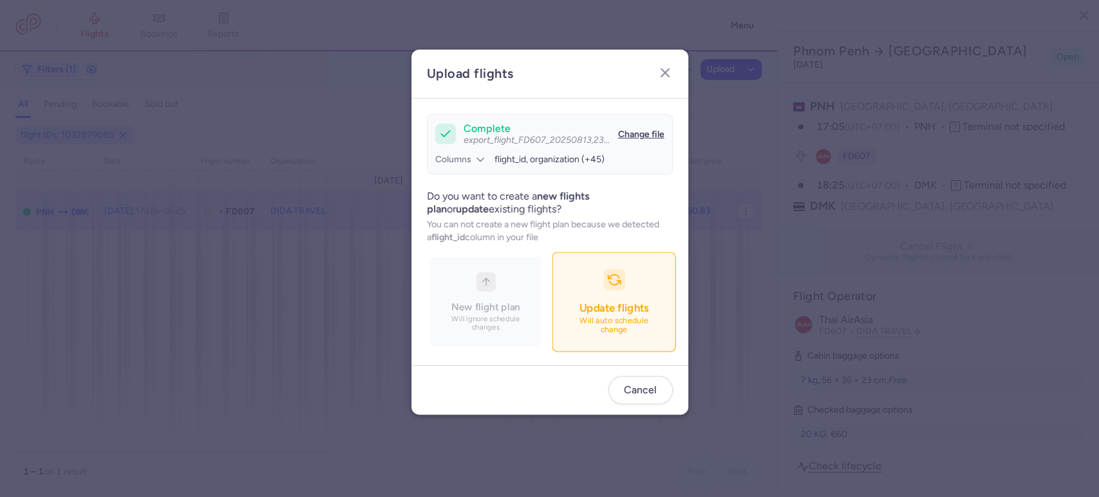
click at [625, 306] on span "Update flights" at bounding box center [614, 307] width 70 height 13
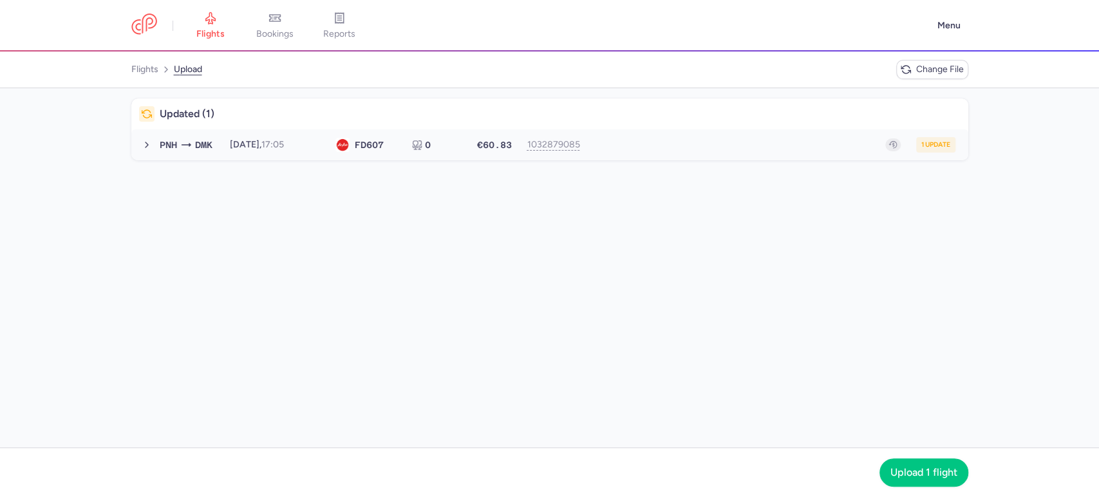
click at [622, 142] on div "1 update" at bounding box center [771, 144] width 368 height 15
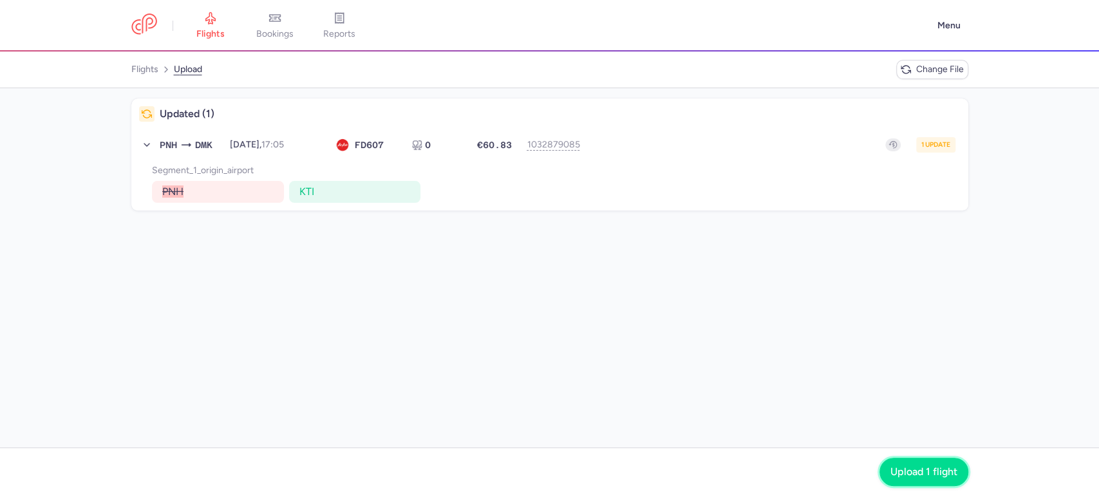
click at [896, 472] on span "Upload 1 flight" at bounding box center [923, 472] width 67 height 12
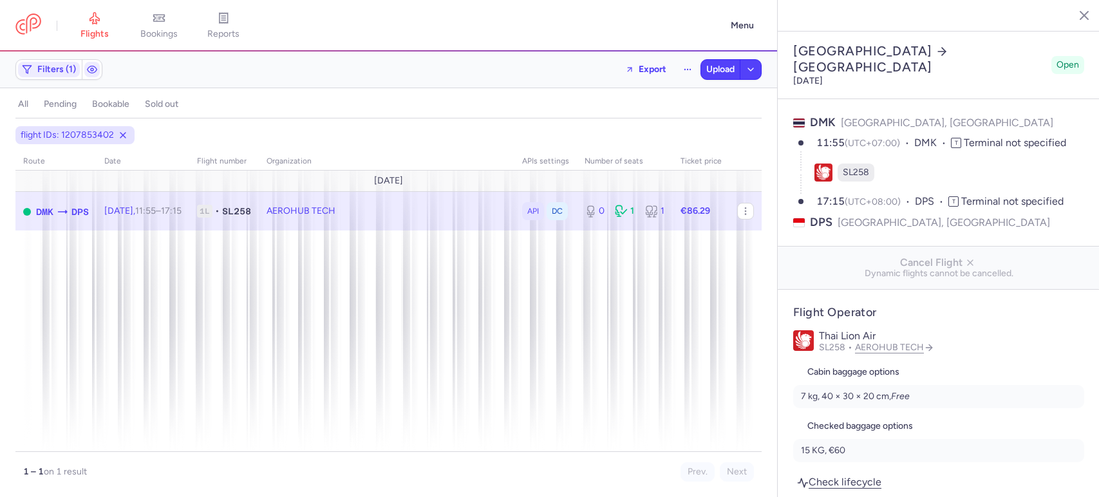
select select "days"
type input "0"
type input "86.29"
type input "2"
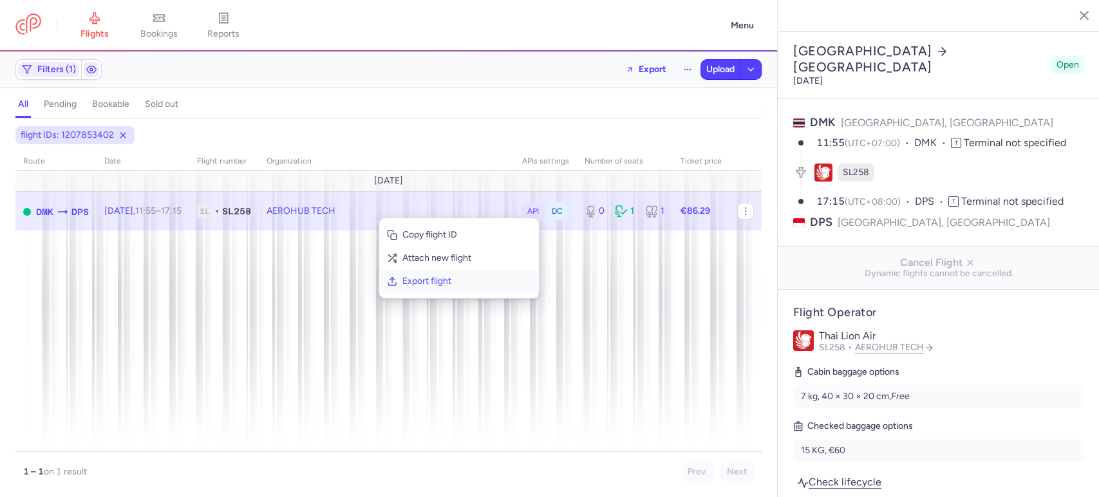
click at [407, 284] on span "Export flight" at bounding box center [466, 281] width 129 height 13
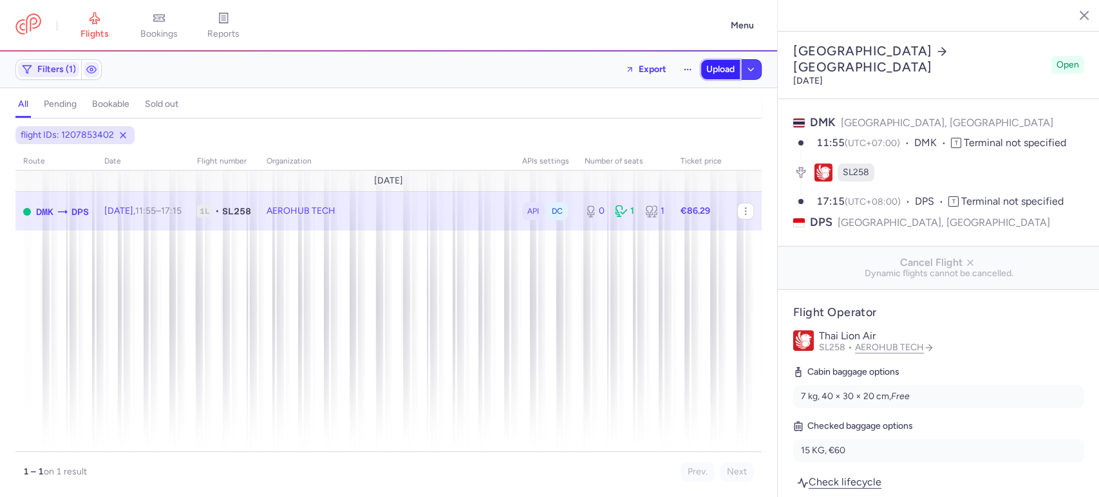
click at [713, 70] on span "Upload" at bounding box center [720, 69] width 28 height 10
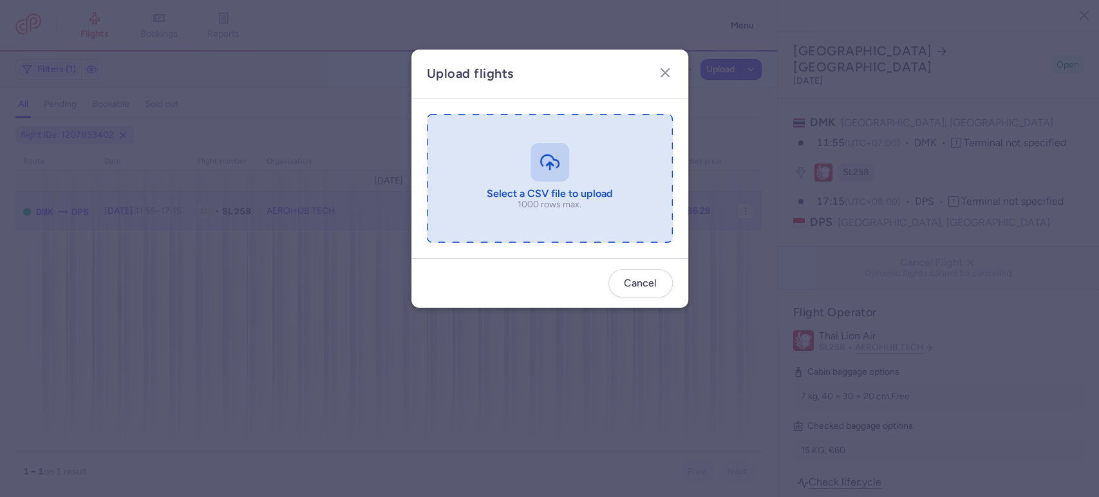
click at [595, 169] on input "file" at bounding box center [550, 178] width 246 height 129
type input "C:\fakepath\export_flight_SL258_20250813,2355 - export_flight_SL258_20250813,23…"
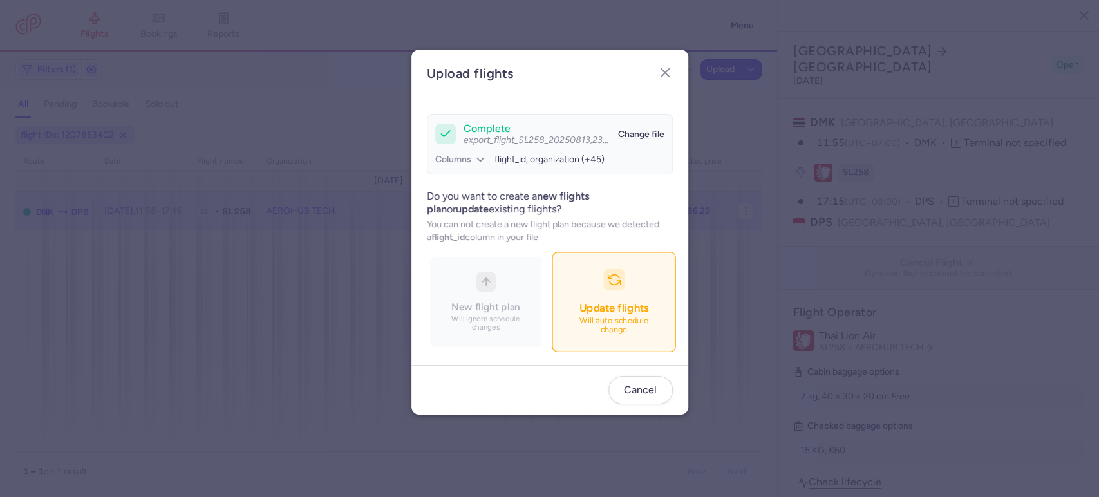
click at [652, 297] on button "Update flights Will auto schedule change" at bounding box center [614, 302] width 124 height 100
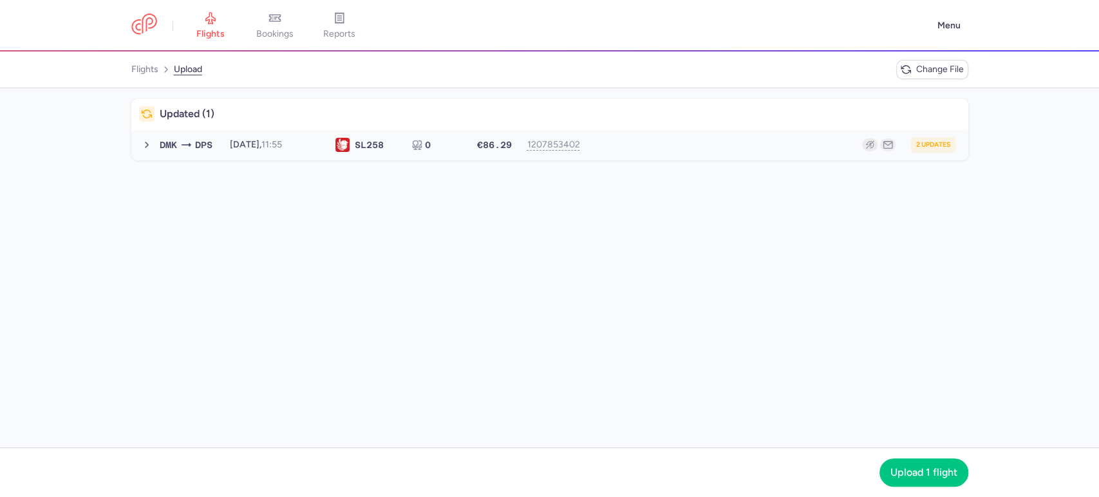
click at [740, 151] on button "DMK DPS 2025-12-08, 11:55 SL 258 0 €86.29 1207853402 2 updates 2025-12-08, 11:5…" at bounding box center [549, 144] width 837 height 31
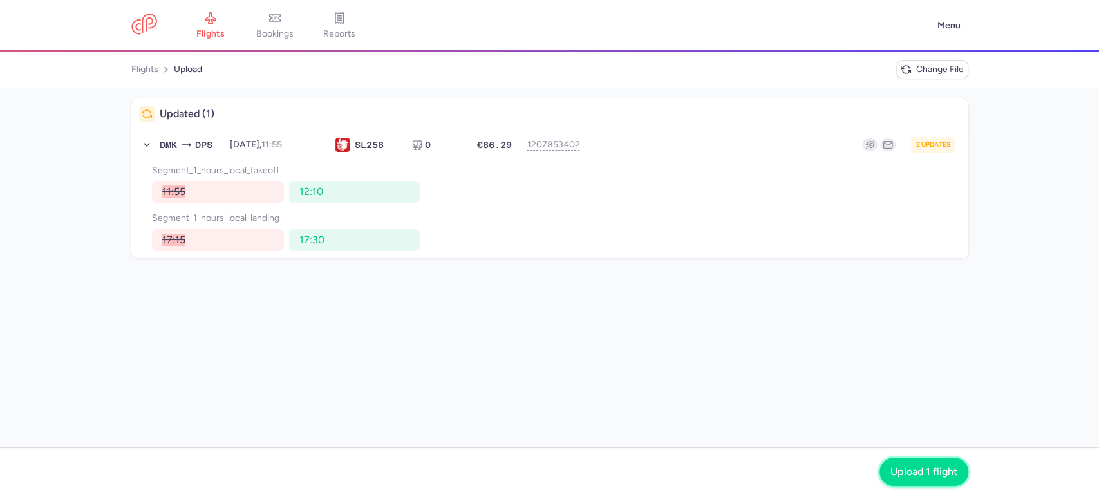
click at [939, 476] on span "Upload 1 flight" at bounding box center [923, 472] width 67 height 12
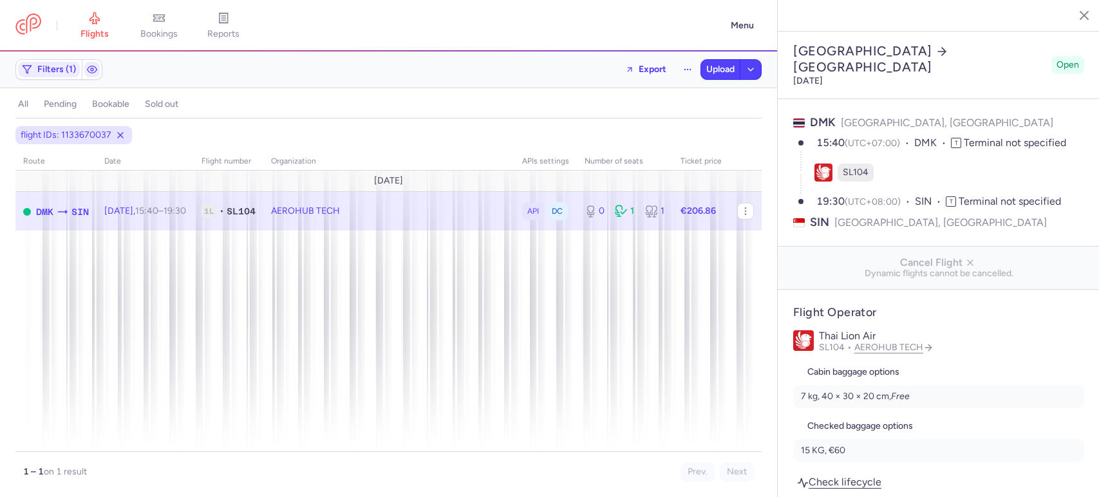
select select "days"
type input "0"
type input "206.86"
type input "2"
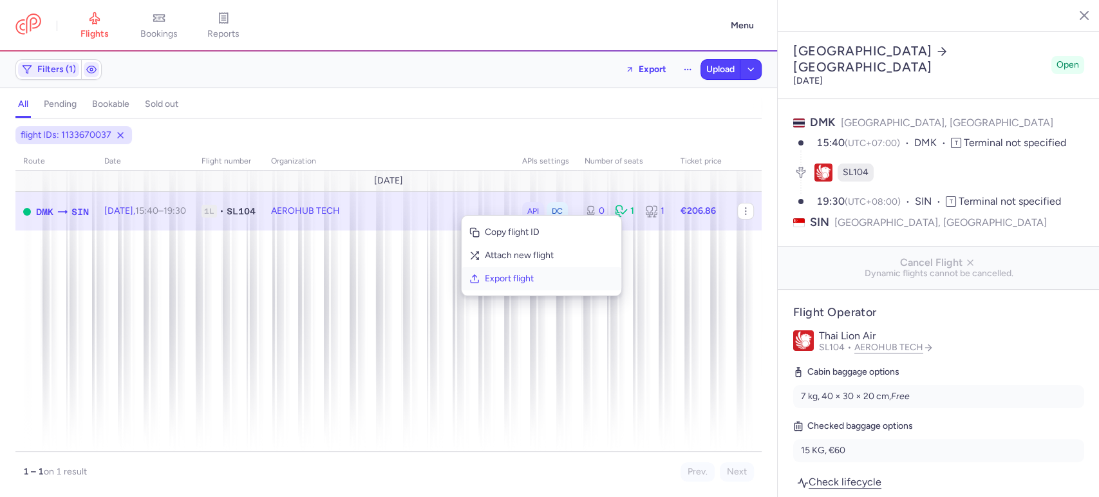
click at [522, 278] on span "Export flight" at bounding box center [549, 278] width 129 height 13
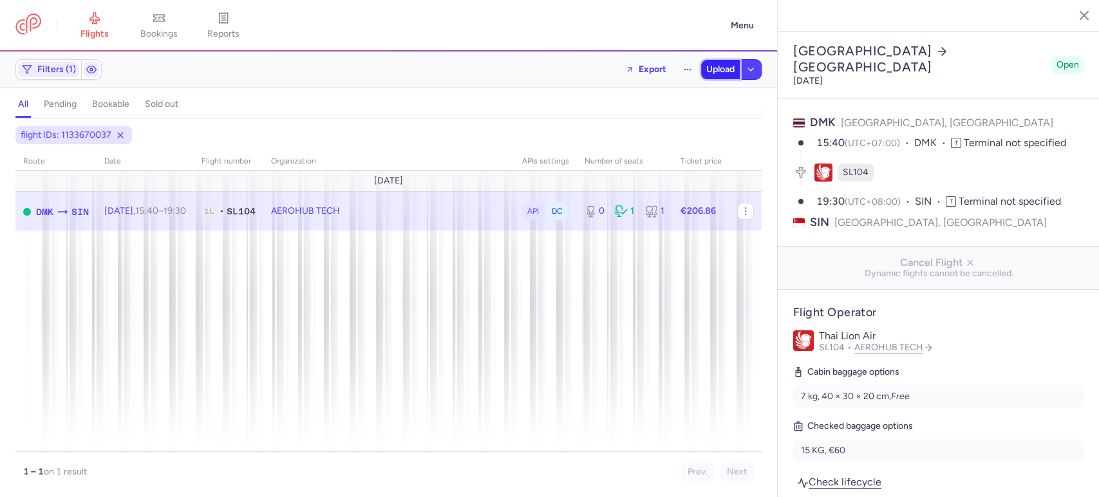
click at [722, 71] on span "Upload" at bounding box center [720, 69] width 28 height 10
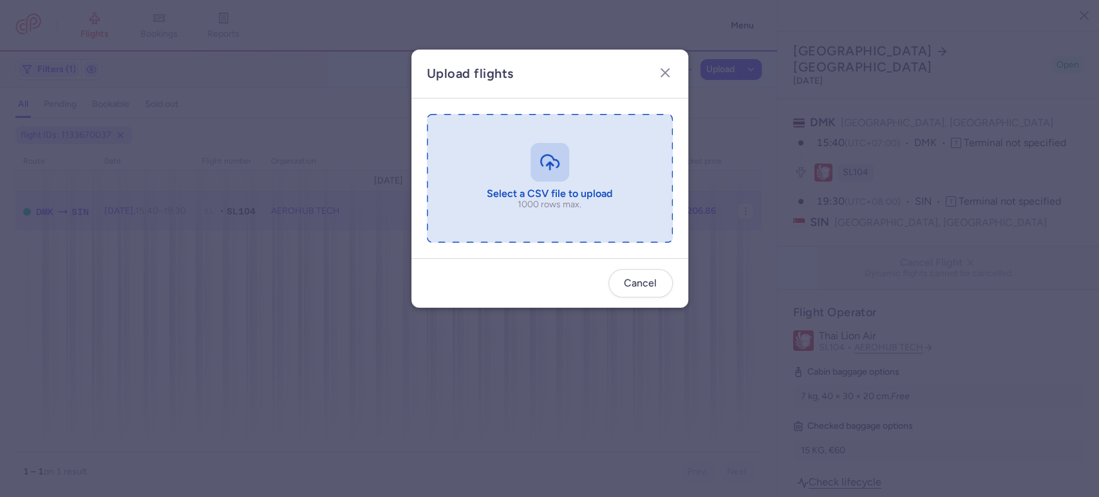
click at [531, 194] on input "file" at bounding box center [550, 178] width 246 height 129
type input "C:\fakepath\export_flight_SL104_20250813,2358 - export_flight_SL104_20250813,23…"
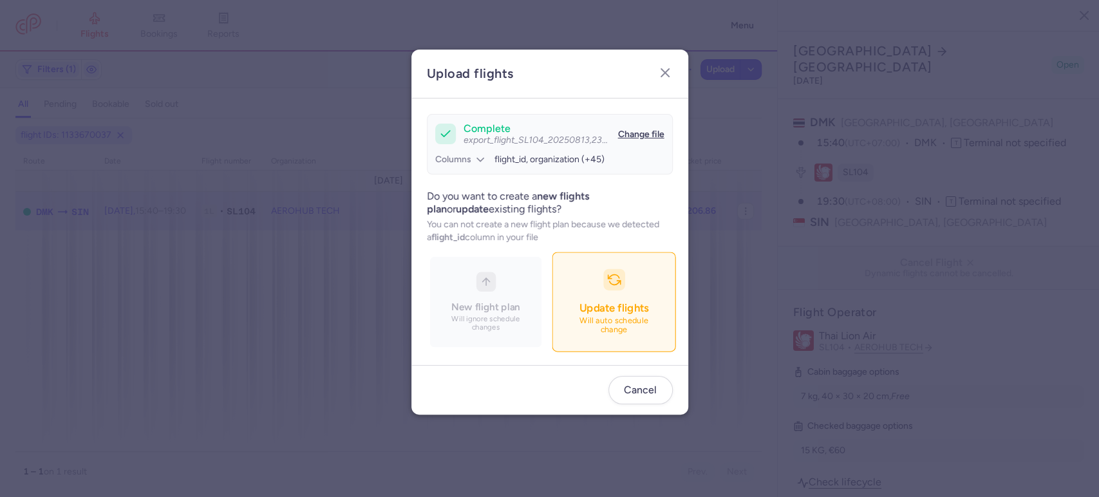
click at [624, 296] on button "Update flights Will auto schedule change" at bounding box center [614, 302] width 124 height 100
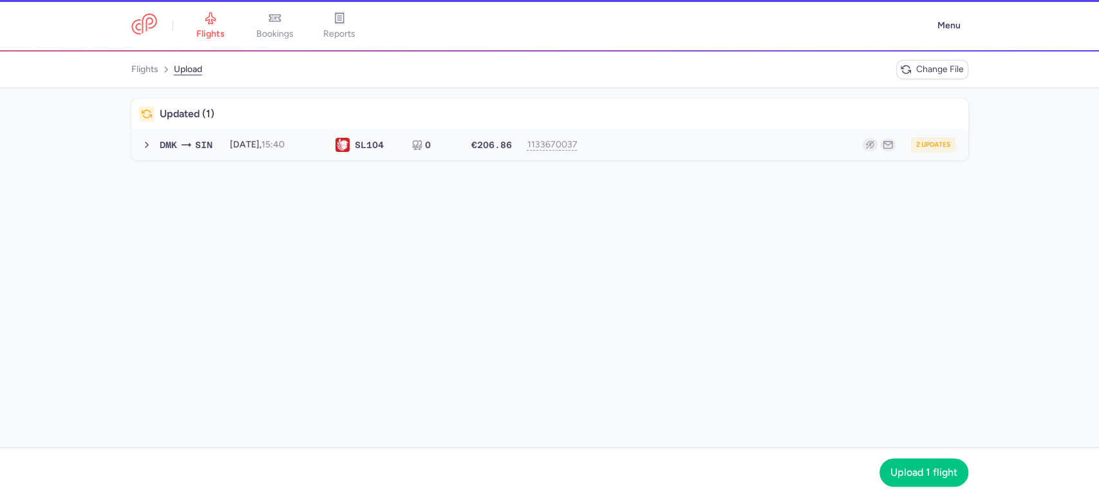
click at [670, 138] on div "2 updates" at bounding box center [771, 144] width 368 height 15
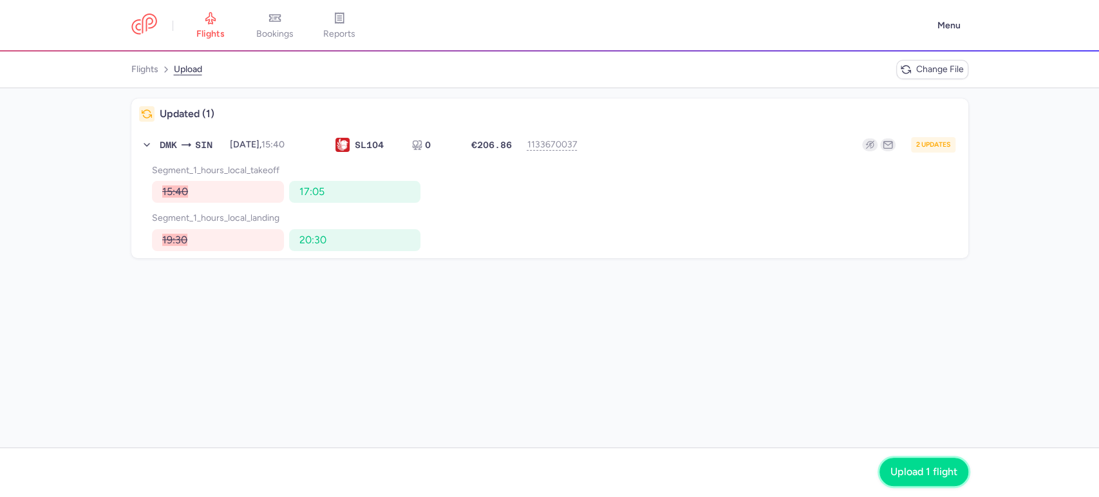
click at [928, 469] on span "Upload 1 flight" at bounding box center [923, 472] width 67 height 12
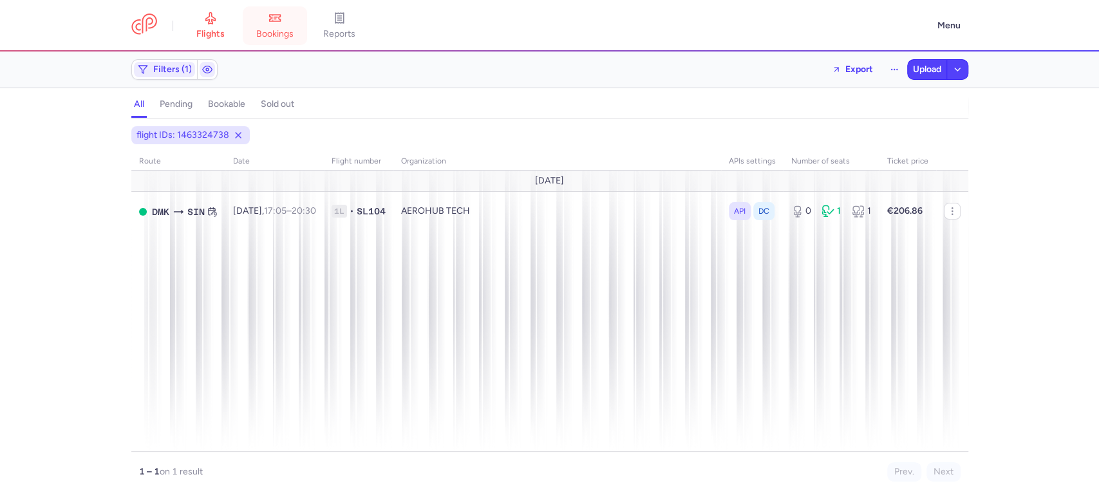
click at [267, 24] on link "bookings" at bounding box center [275, 26] width 64 height 28
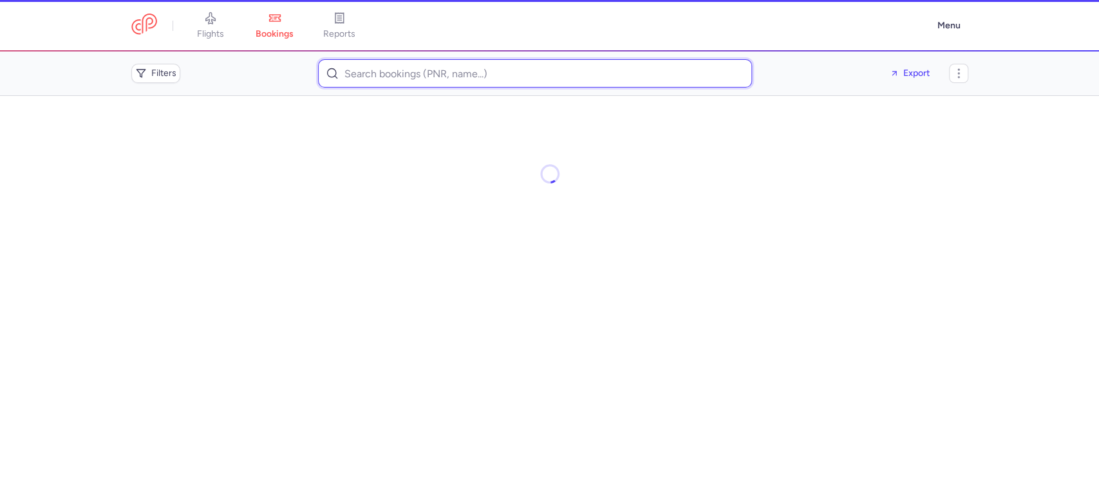
click at [534, 76] on input at bounding box center [535, 73] width 434 height 28
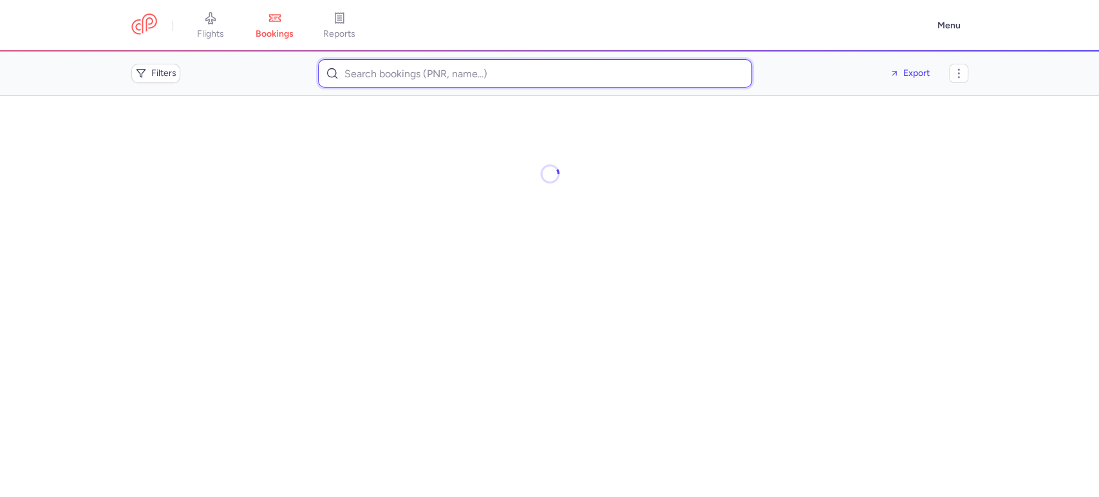
paste input "tytugbayilmaz58@gmail.com"
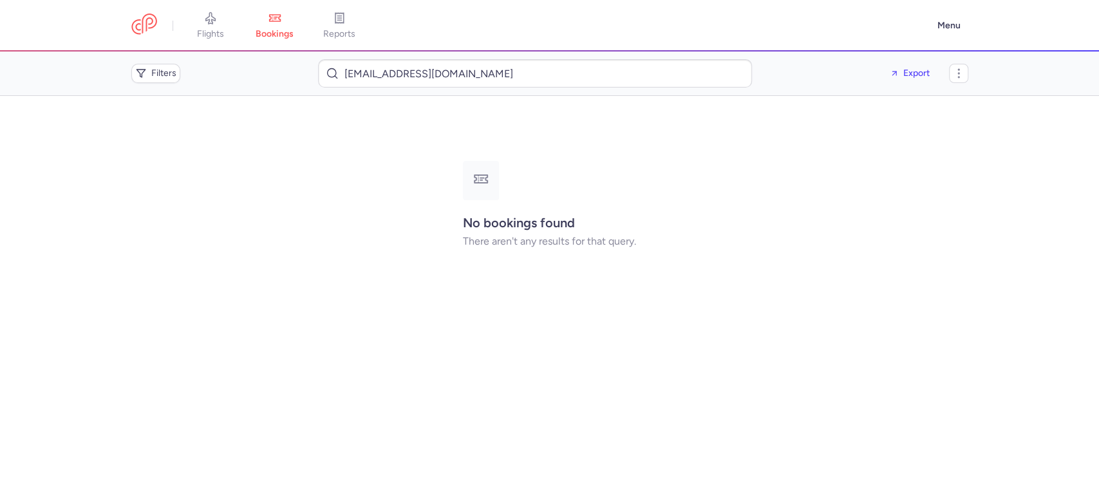
click at [151, 143] on div "No bookings found There aren't any results for that query." at bounding box center [549, 203] width 837 height 185
click at [429, 76] on input "tytugbayilmaz58@gmail.com" at bounding box center [535, 73] width 434 height 28
paste input "Daryna TYMOSHCHUK"
click at [251, 84] on div "Filters Daryna TYMOSHCHUK Export" at bounding box center [549, 73] width 847 height 39
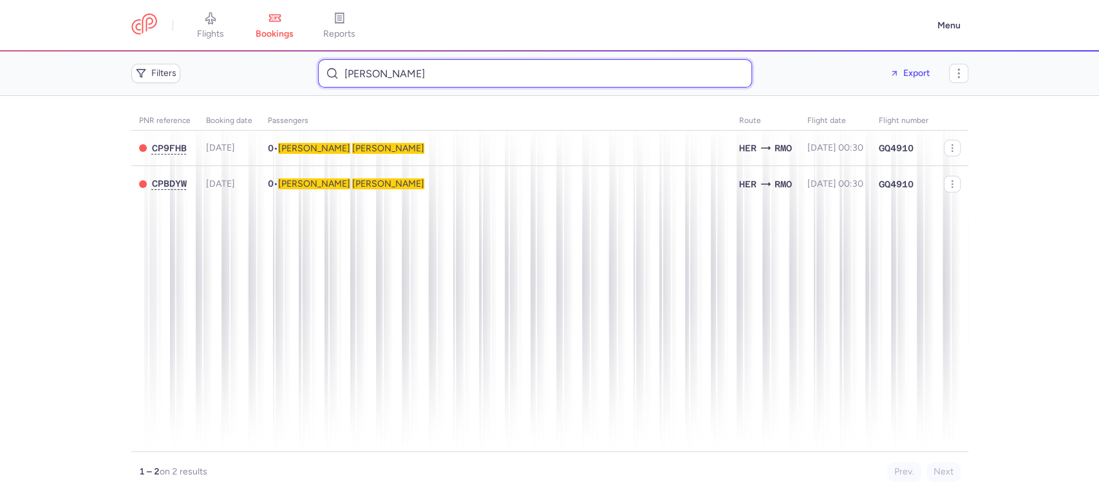
click at [376, 71] on input "Daryna TYMOSHCHUK" at bounding box center [535, 73] width 434 height 28
paste input "EYAD ALAMRI"
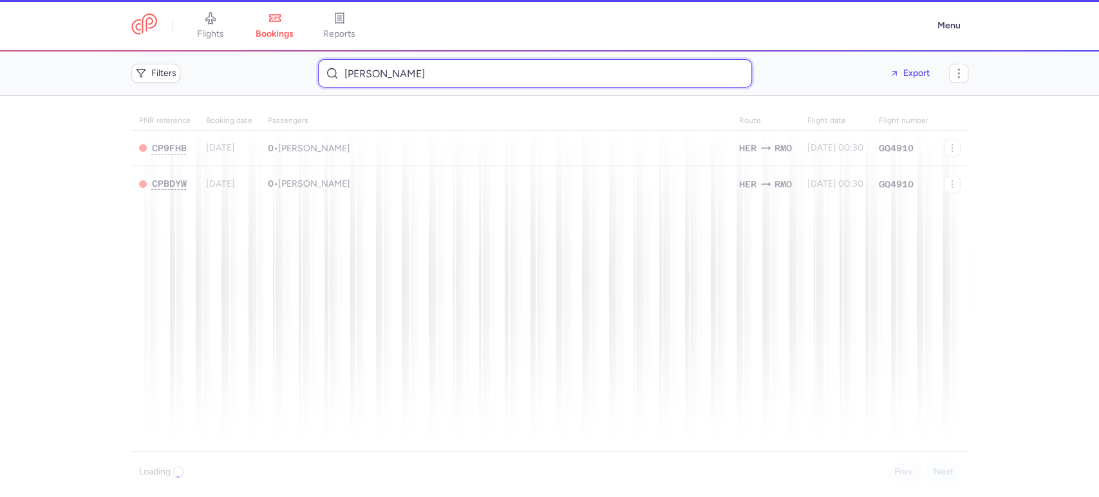
type input "EYAD ALAMRI"
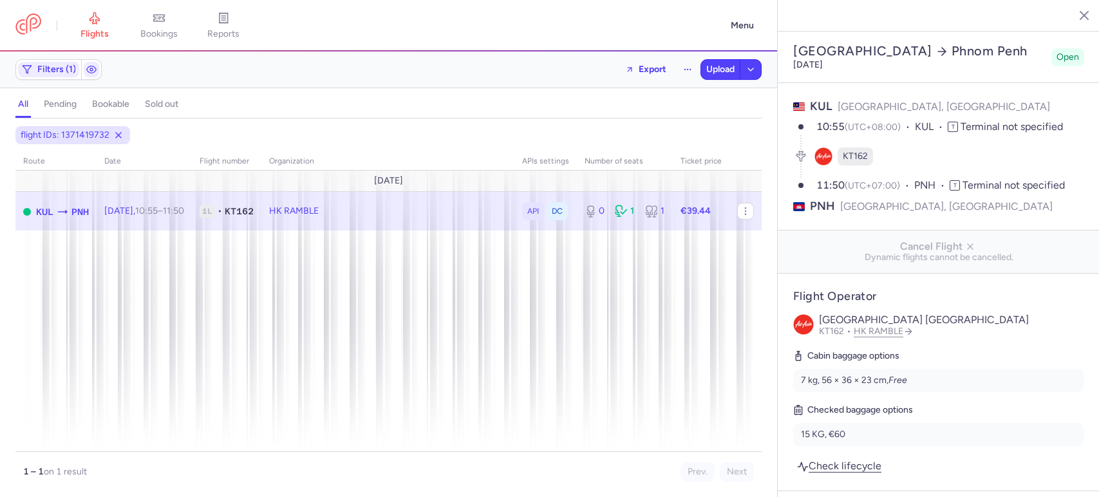
select select "days"
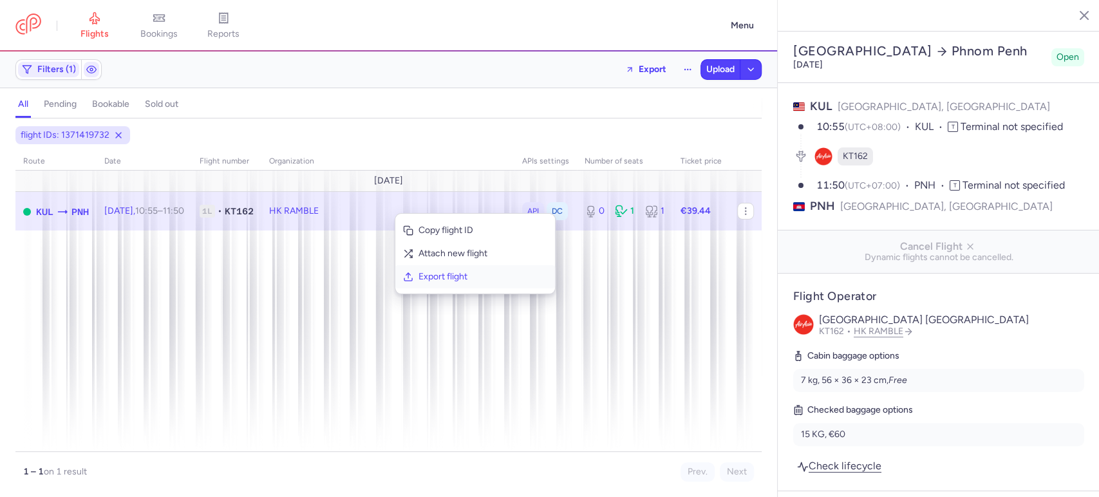
click at [463, 276] on span "Export flight" at bounding box center [483, 276] width 129 height 13
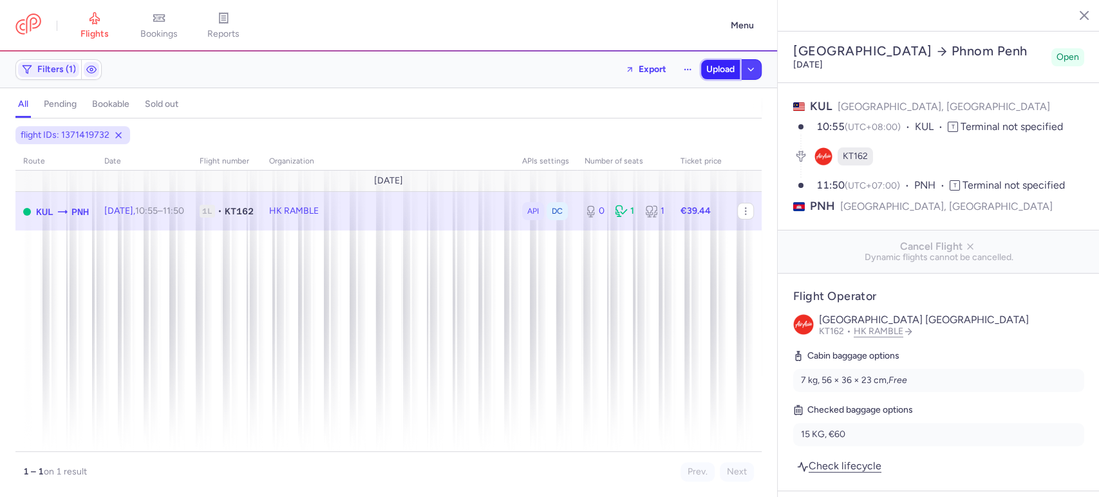
click at [719, 69] on span "Upload" at bounding box center [720, 69] width 28 height 10
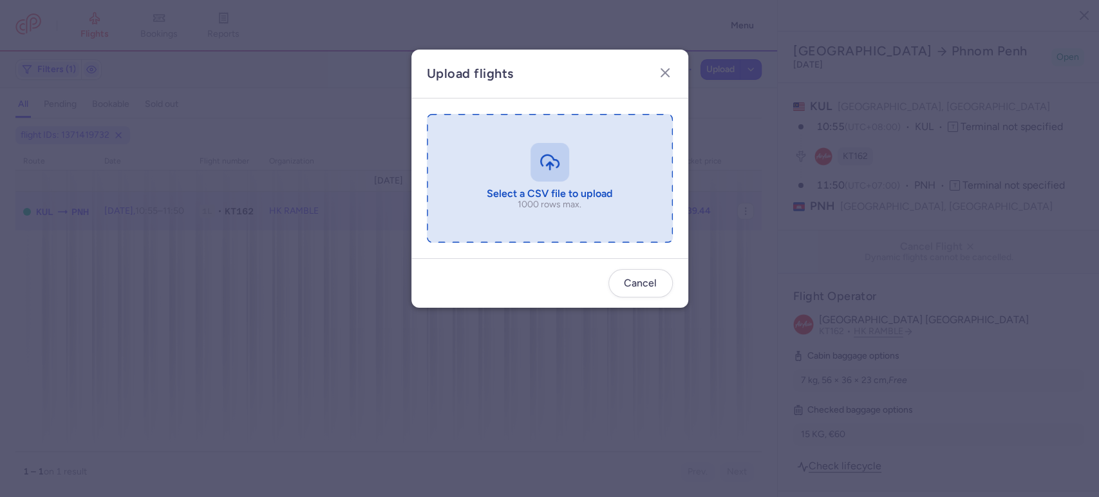
click at [601, 143] on input "file" at bounding box center [550, 178] width 246 height 129
type input "C:\fakepath\export_flight_KT162_20250814,0012 - export_flight_KT162_20250814,00…"
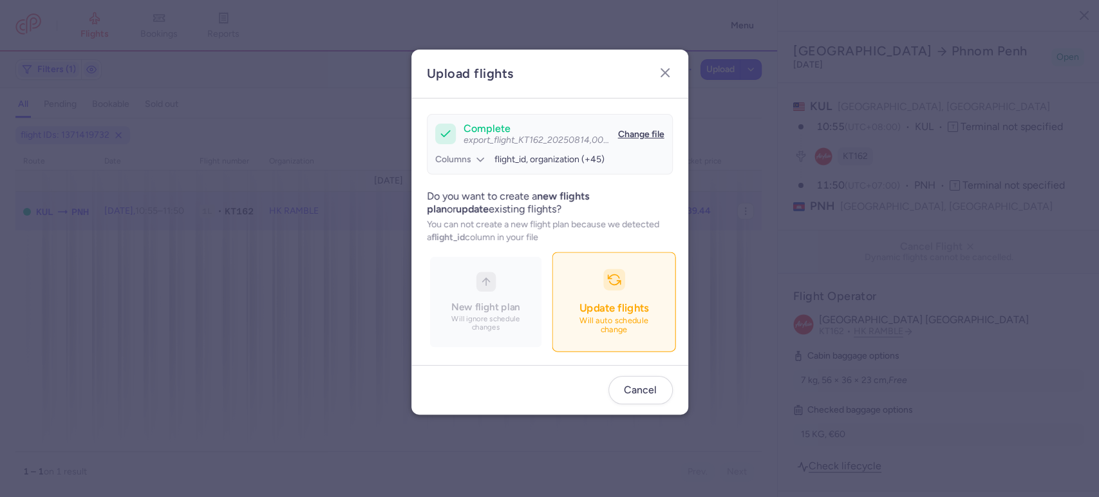
click at [582, 308] on span "Update flights" at bounding box center [614, 307] width 70 height 13
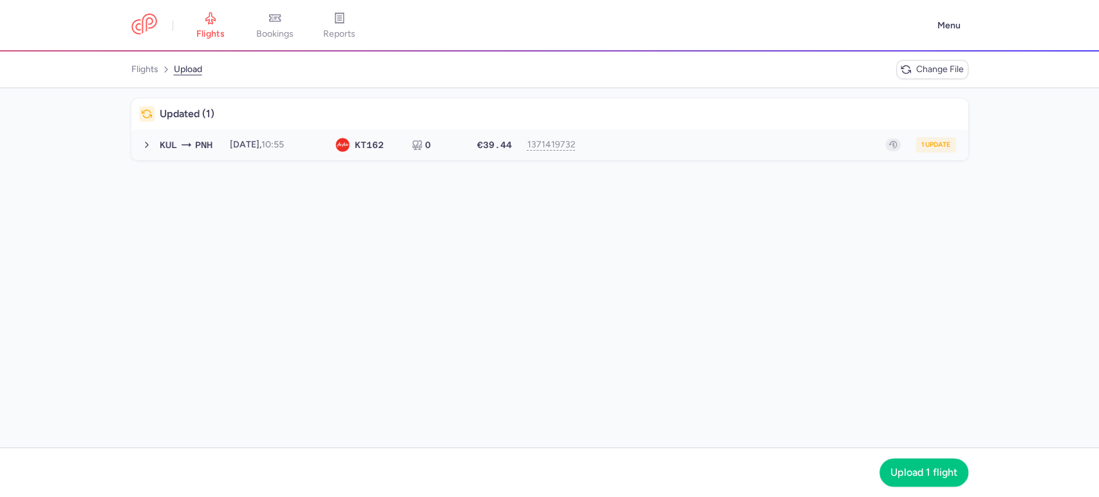
click at [744, 136] on button "KUL PNH 2025-10-24, 10:55 KT 162 0 €39.44 1371419732 1 update 2025-10-24, 10:55…" at bounding box center [549, 144] width 837 height 31
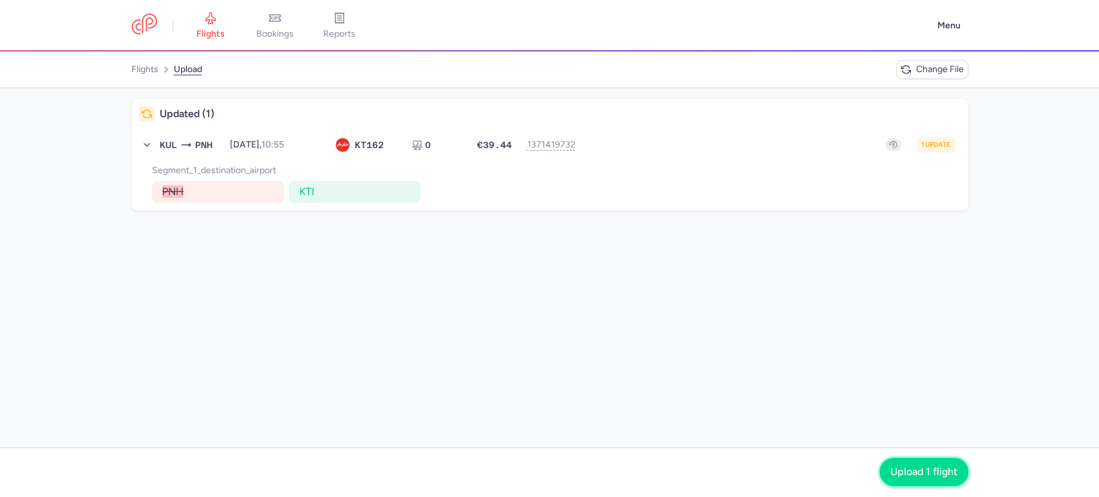
click at [925, 472] on span "Upload 1 flight" at bounding box center [923, 472] width 67 height 12
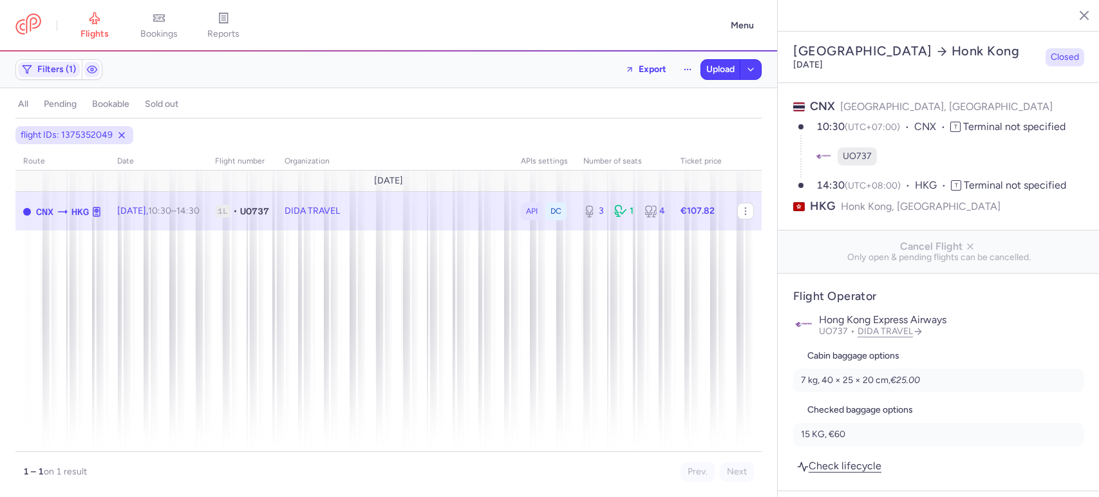
select select "days"
type input "3"
type input "107.82"
type input "3"
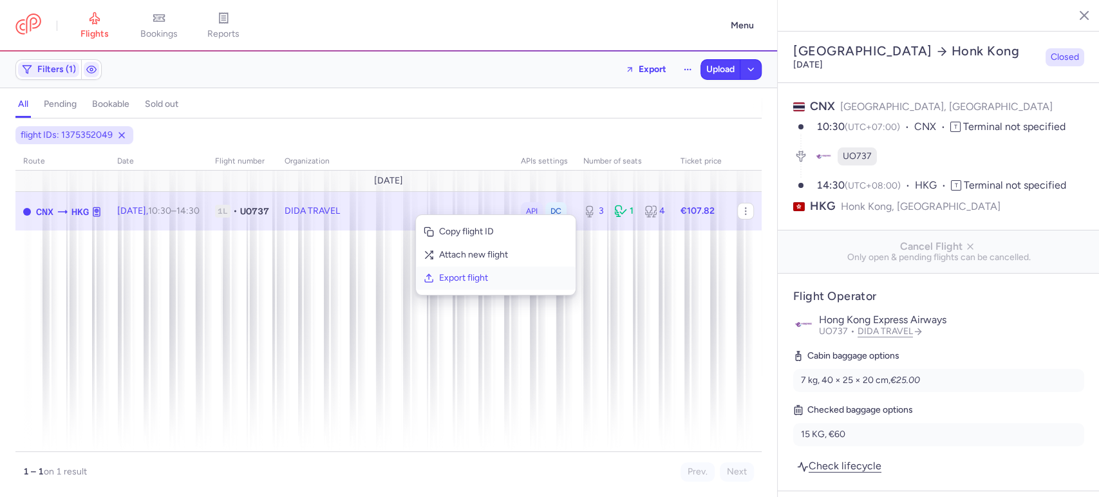
click at [487, 268] on button "Export flight" at bounding box center [496, 278] width 160 height 23
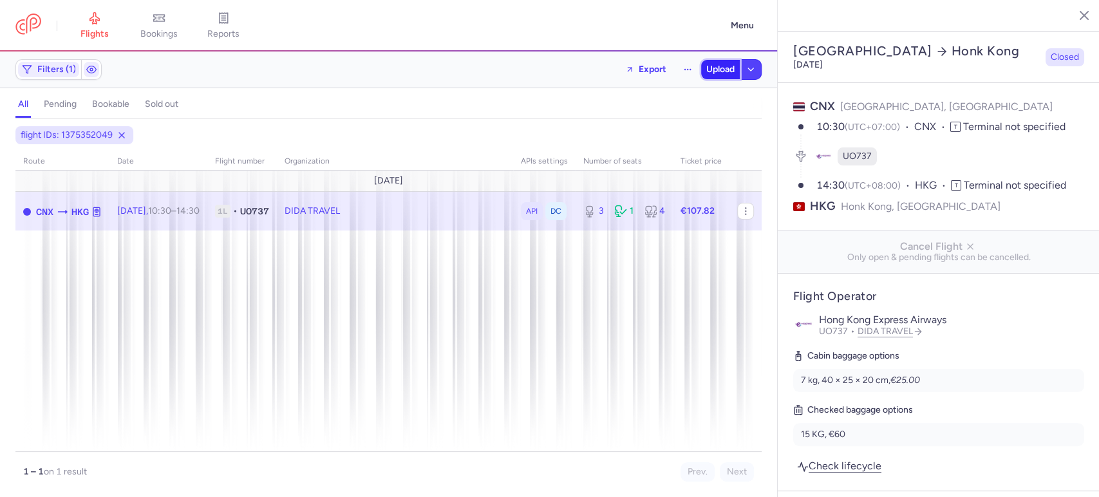
click at [719, 66] on span "Upload" at bounding box center [720, 69] width 28 height 10
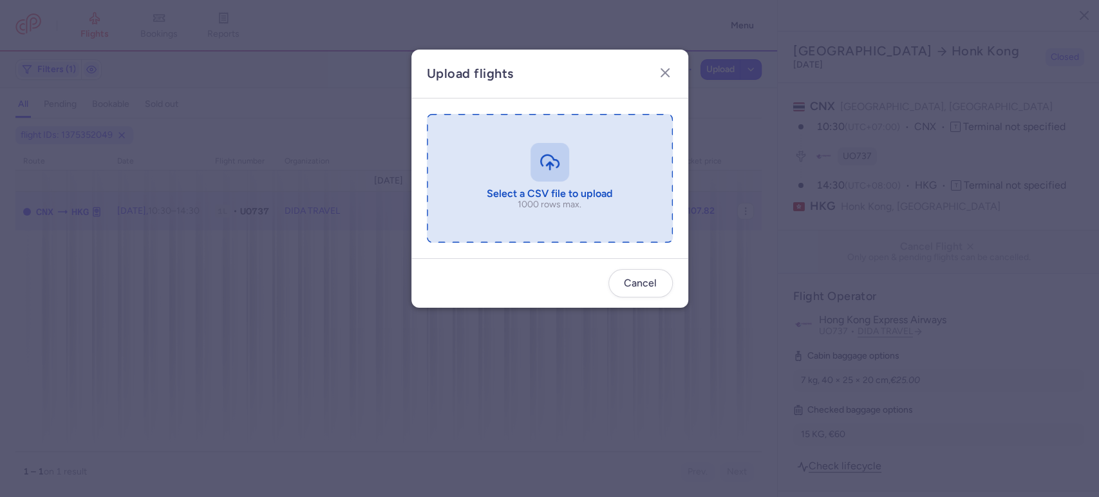
click at [570, 200] on input "file" at bounding box center [550, 178] width 246 height 129
type input "C:\fakepath\export_flight_UO737_20250814,0027 - export_flight_UO737_20250814,00…"
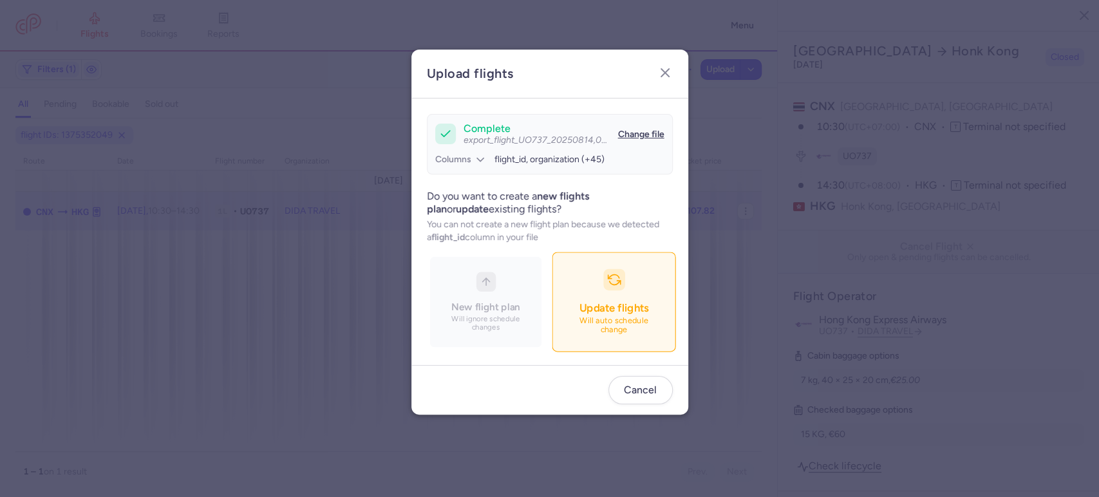
click at [614, 291] on button "Update flights Will auto schedule change" at bounding box center [614, 302] width 124 height 100
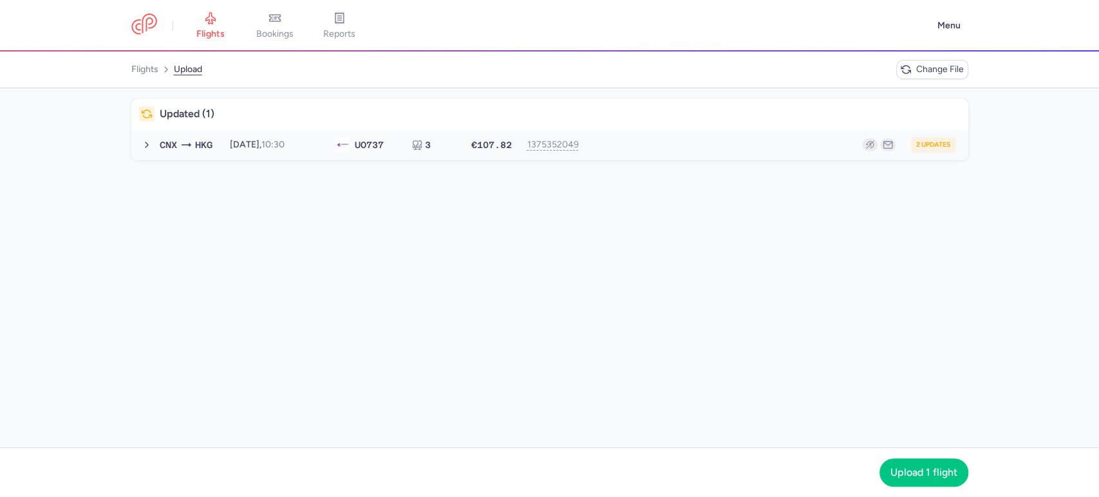
click at [668, 131] on button "CNX HKG [DATE] 10:30 UO 737 3 €107.82 1375352049 2 updates [DATE] 10:30 UO737 3…" at bounding box center [549, 144] width 837 height 31
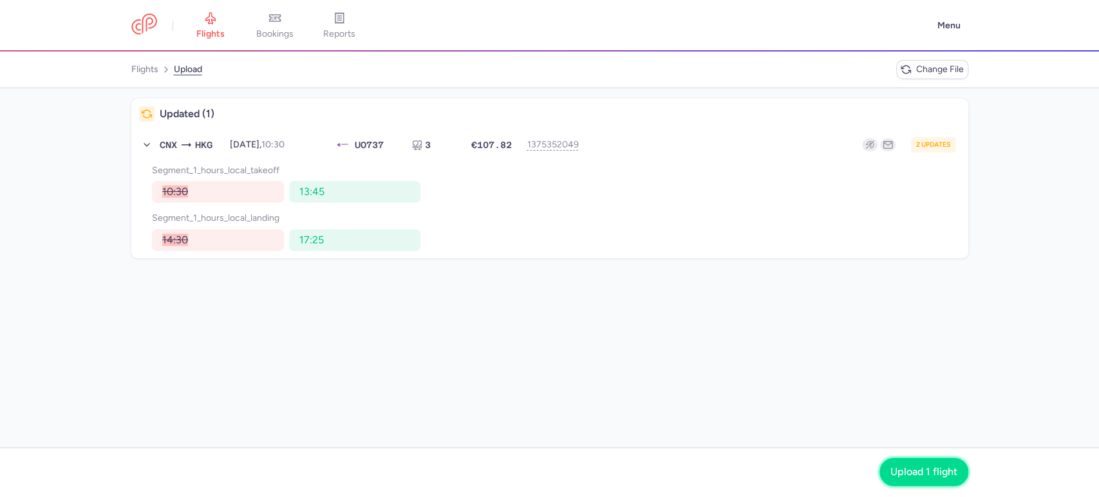
click at [910, 462] on button "Upload 1 flight" at bounding box center [924, 472] width 89 height 28
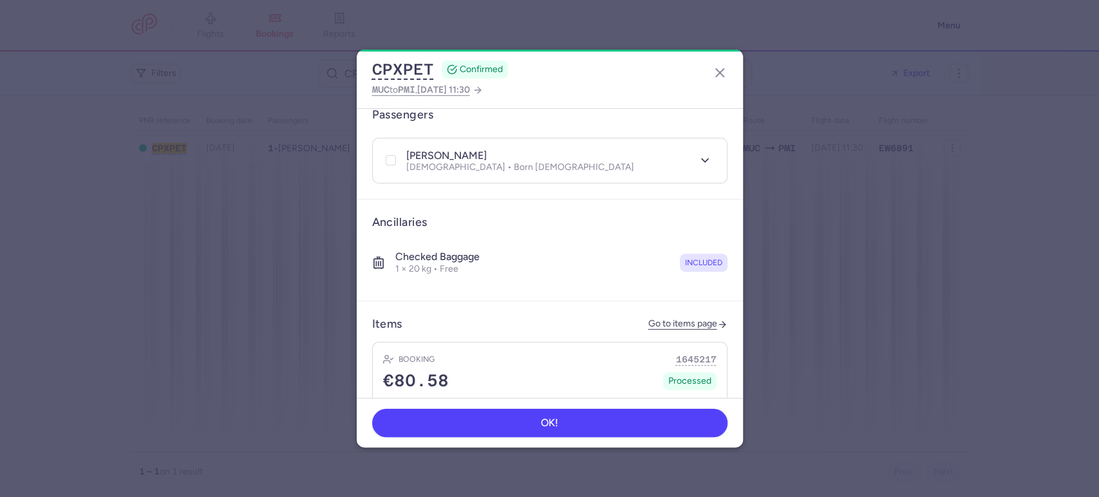
scroll to position [286, 0]
click at [699, 153] on icon "button" at bounding box center [705, 159] width 13 height 13
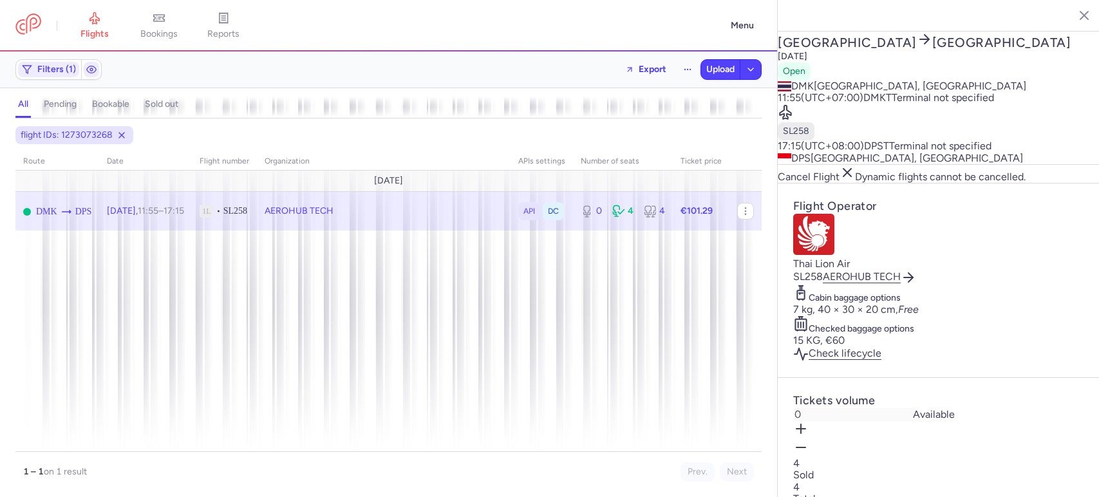
select select "days"
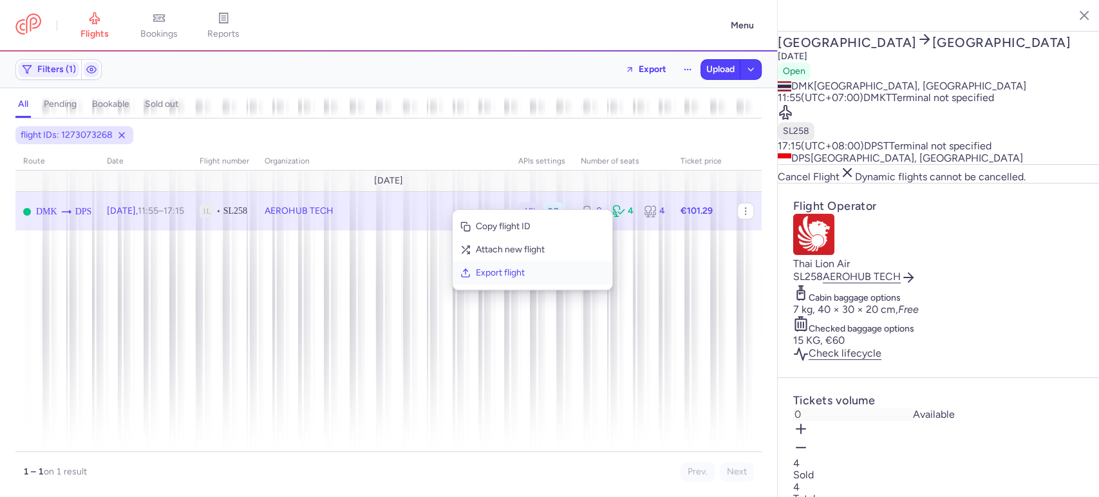
click at [520, 269] on span "Export flight" at bounding box center [540, 273] width 129 height 13
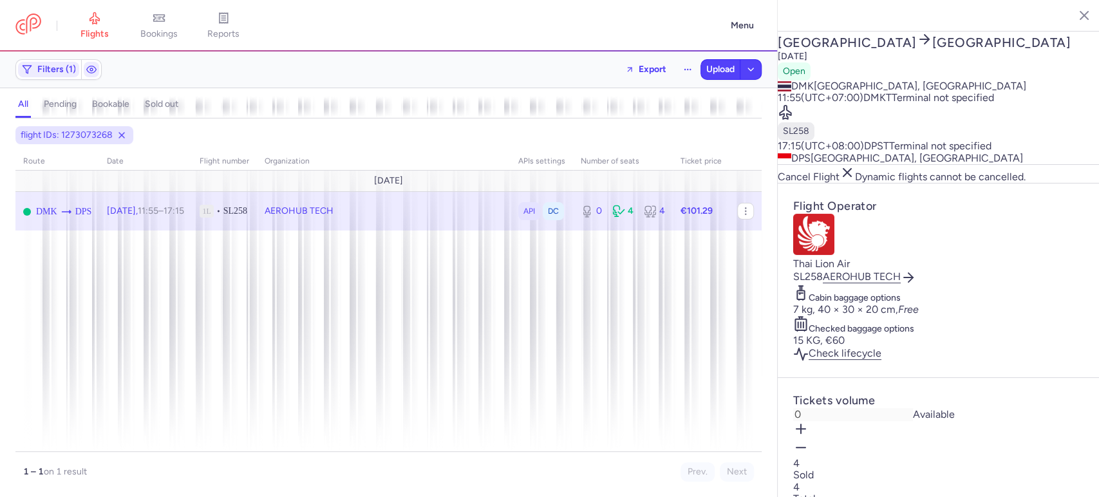
drag, startPoint x: 421, startPoint y: 212, endPoint x: 462, endPoint y: 222, distance: 41.9
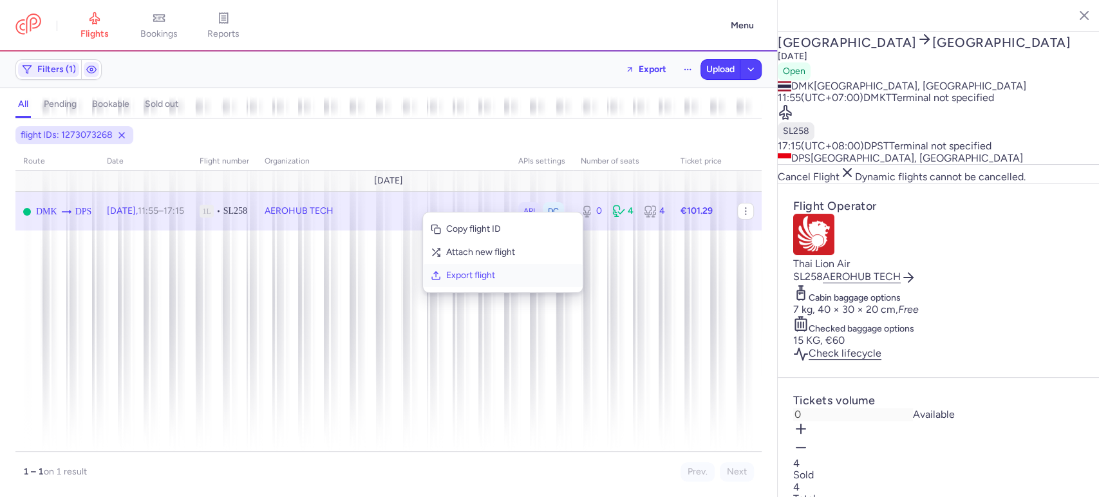
click at [500, 269] on span "Export flight" at bounding box center [510, 275] width 129 height 13
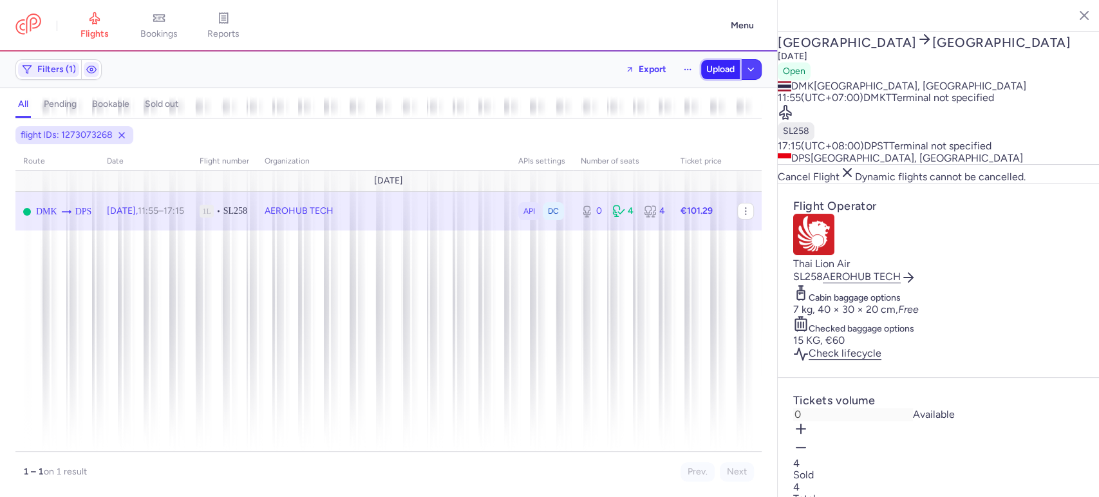
click at [720, 73] on span "Upload" at bounding box center [720, 69] width 28 height 10
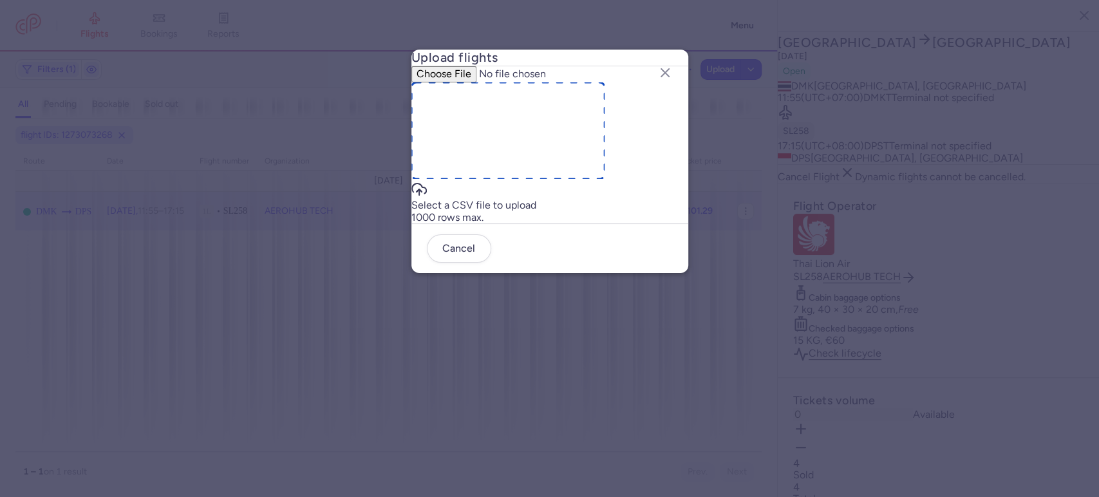
click at [545, 82] on input "file" at bounding box center [520, 73] width 219 height 15
type input "C:\fakepath\export_flight_SL258_20250814,0149 - export_flight_SL258_20250814,01…"
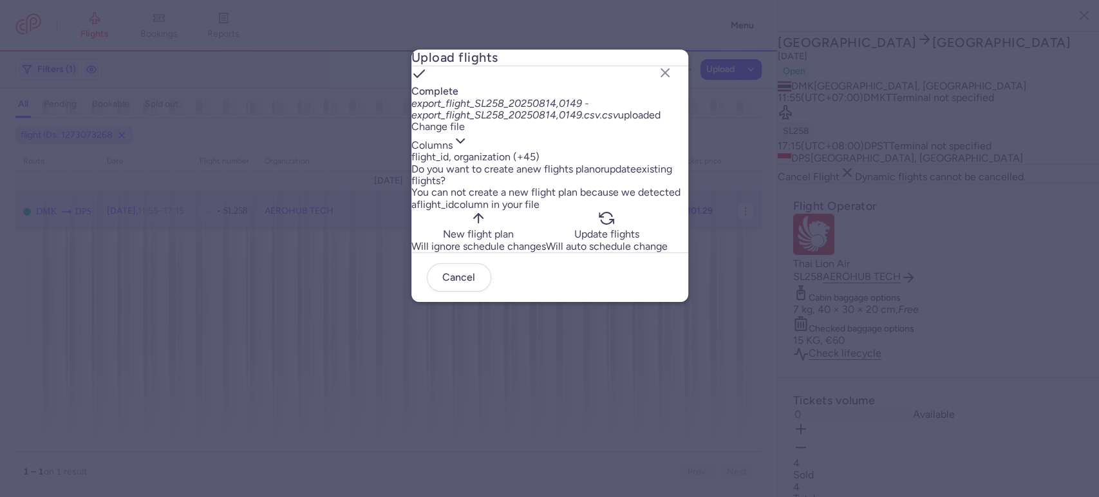
click at [627, 252] on button "Update flights Will auto schedule change" at bounding box center [607, 232] width 122 height 42
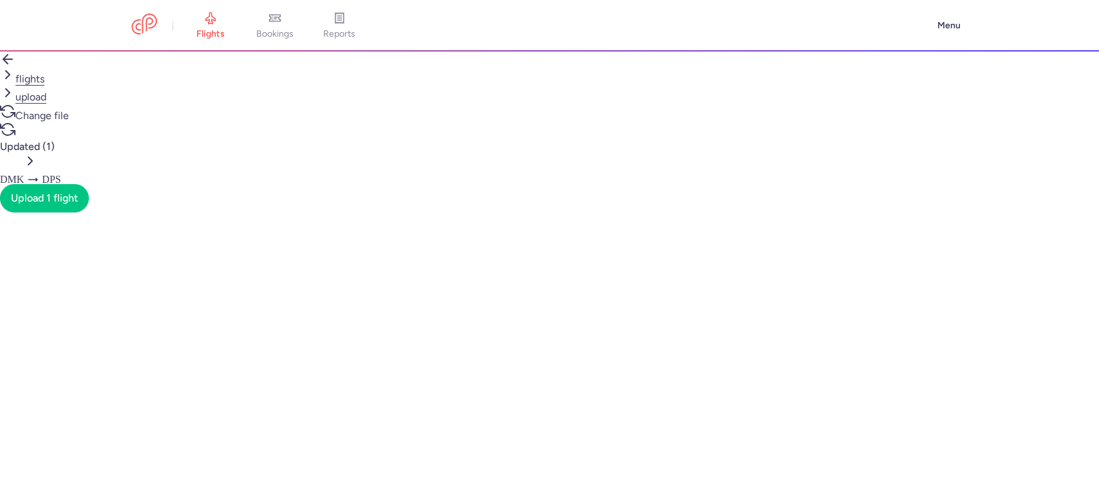
click at [61, 266] on div "2 updates" at bounding box center [30, 290] width 61 height 48
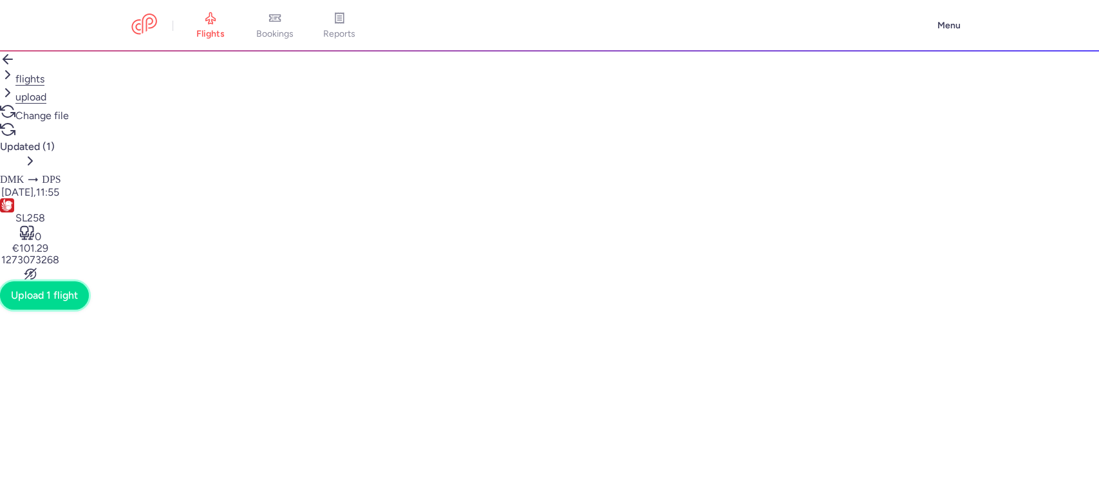
click at [78, 301] on span "Upload 1 flight" at bounding box center [44, 296] width 67 height 12
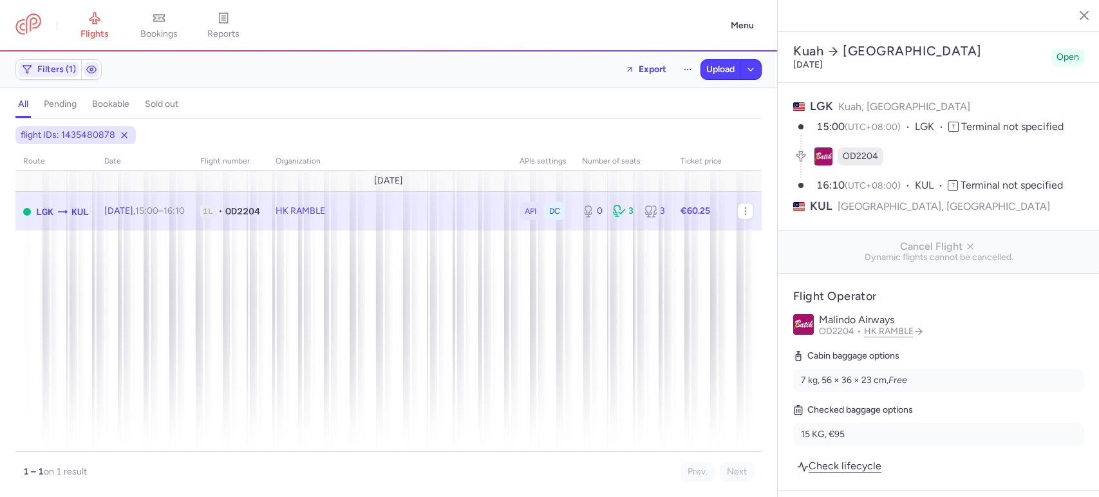
select select "days"
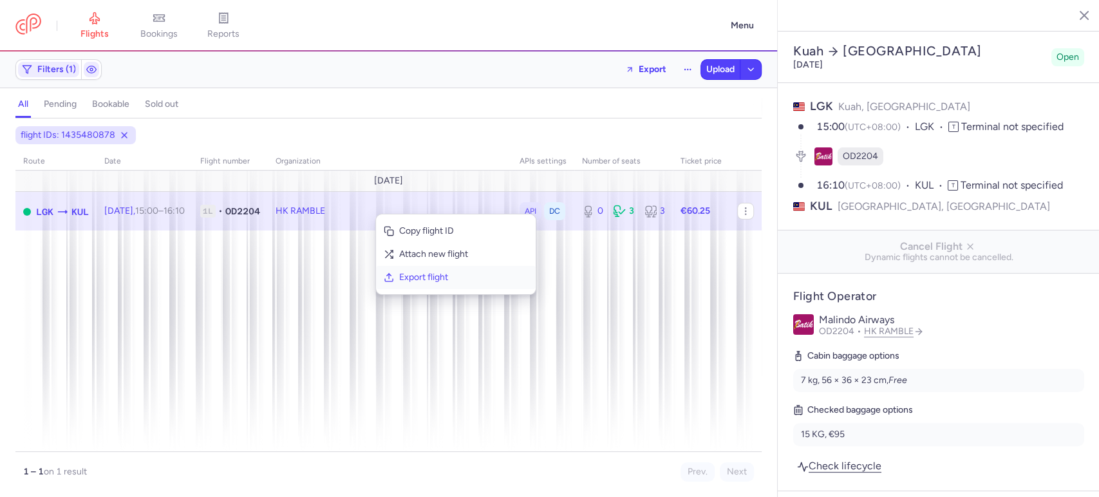
click at [443, 284] on button "Export flight" at bounding box center [456, 277] width 160 height 23
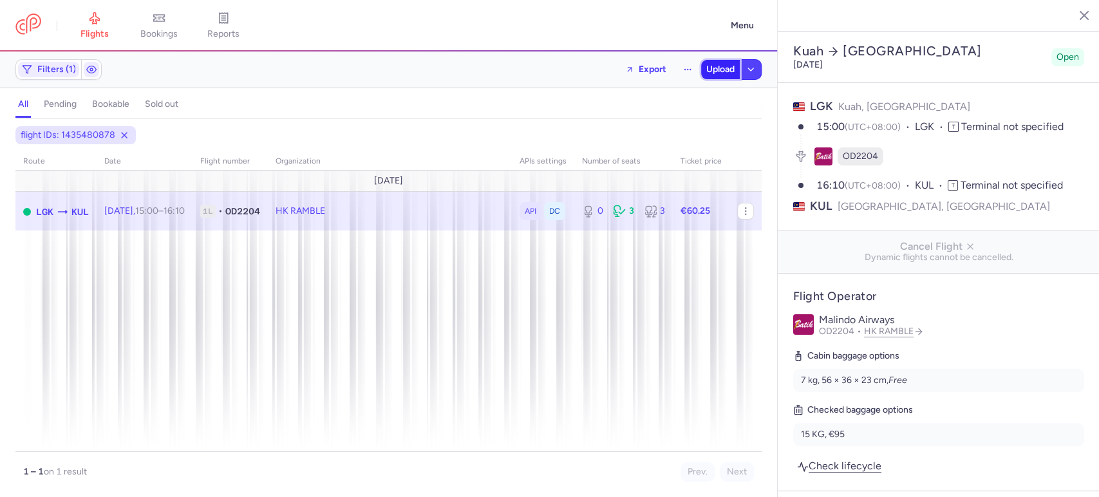
click at [715, 71] on span "Upload" at bounding box center [720, 69] width 28 height 10
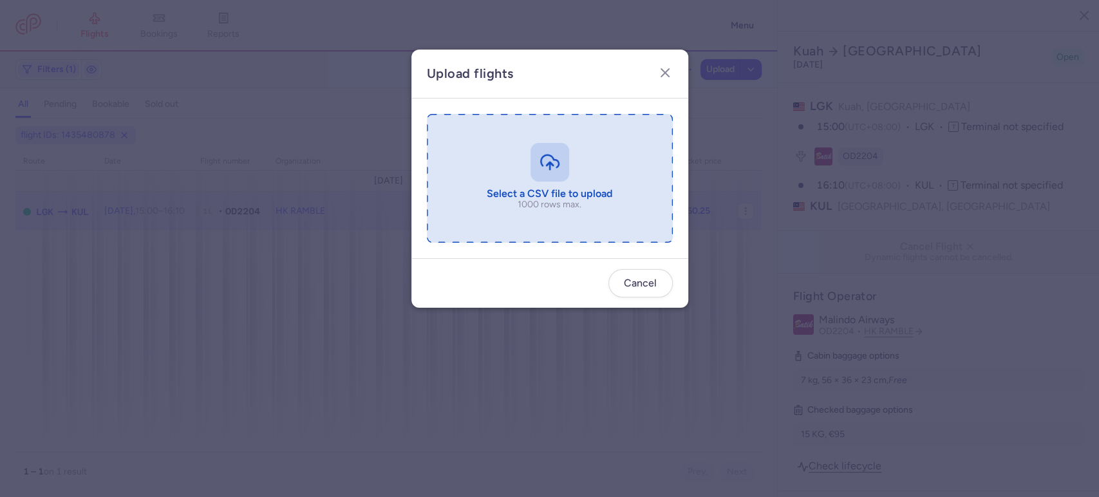
click at [551, 209] on input "file" at bounding box center [550, 178] width 246 height 129
type input "C:\fakepath\export_flight_OD2204_20250814,0152 - export_flight_OD2204_20250814,…"
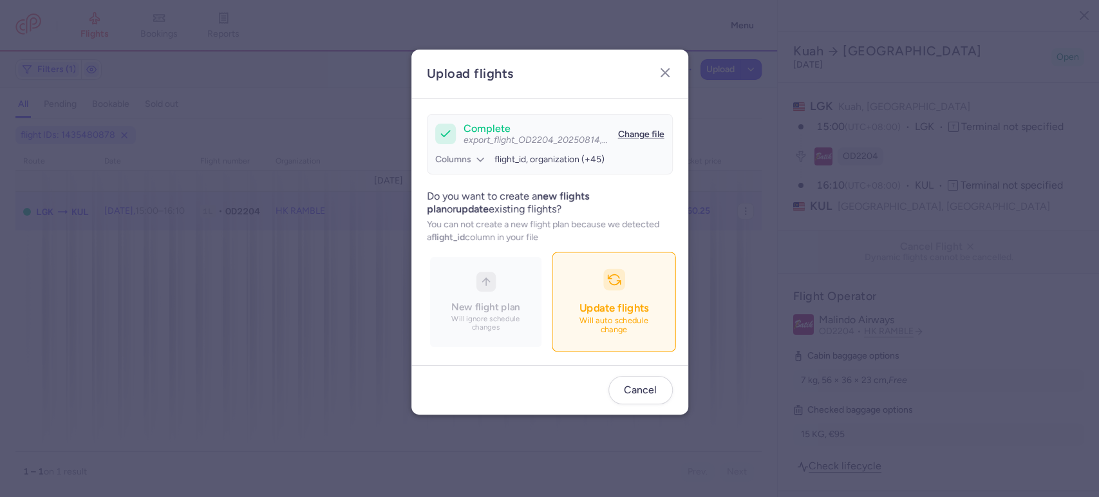
click at [618, 324] on p "Will auto schedule change" at bounding box center [614, 325] width 90 height 19
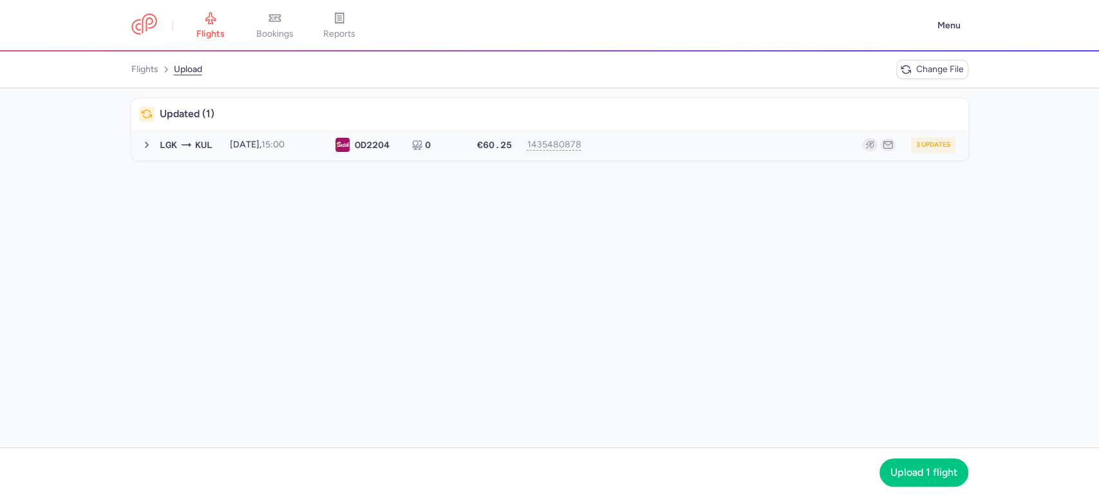
click at [744, 147] on div "3 updates" at bounding box center [771, 144] width 368 height 15
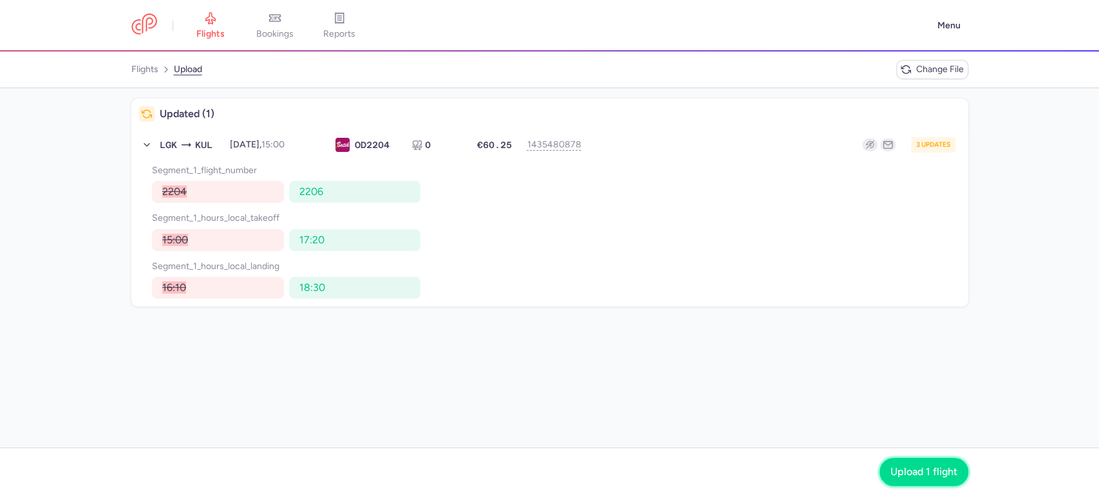
click at [910, 467] on span "Upload 1 flight" at bounding box center [923, 472] width 67 height 12
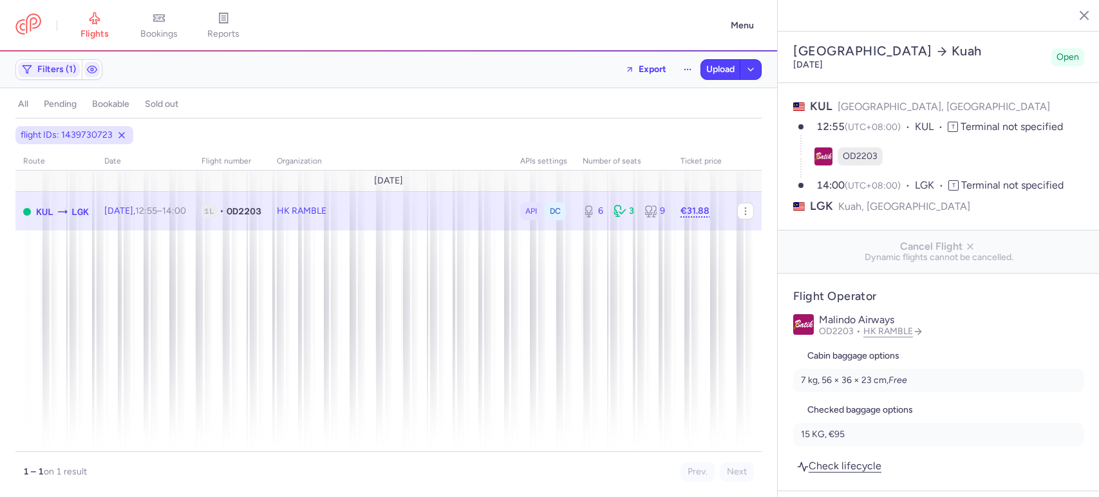
select select "days"
type input "6"
type input "31.88"
type input "2"
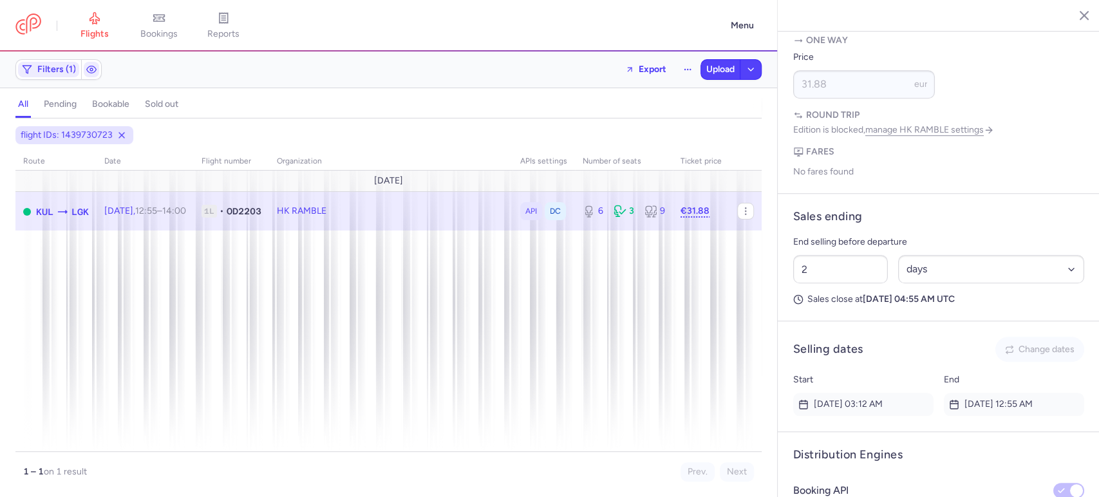
scroll to position [890, 0]
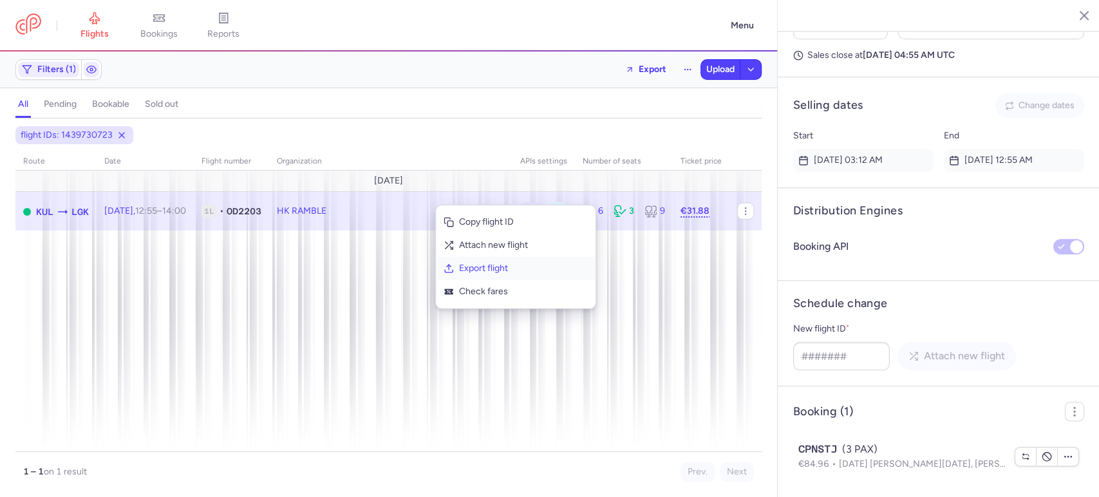
click at [502, 270] on span "Export flight" at bounding box center [523, 268] width 129 height 13
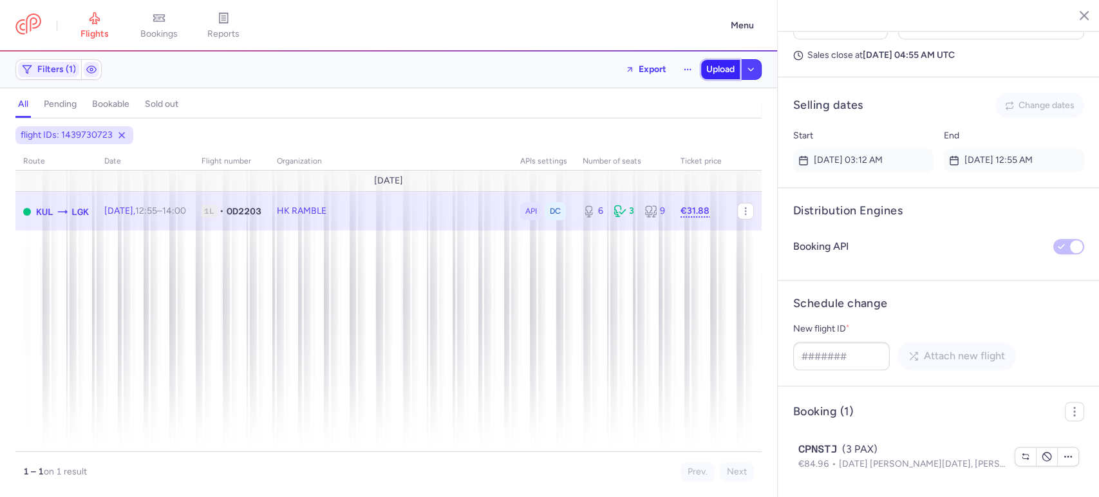
click at [718, 70] on span "Upload" at bounding box center [720, 69] width 28 height 10
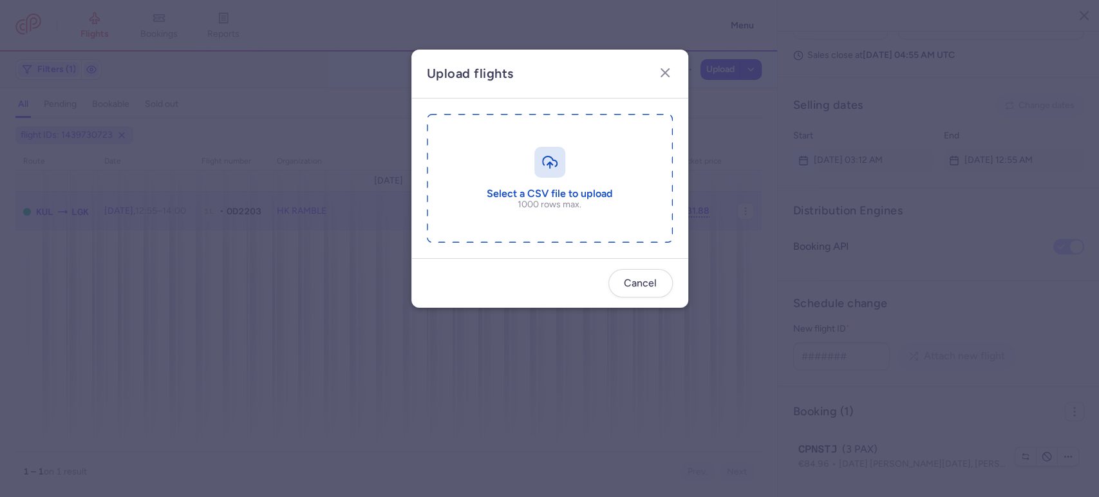
drag, startPoint x: 414, startPoint y: 204, endPoint x: 433, endPoint y: 197, distance: 20.0
click at [415, 204] on div "Select a CSV file to upload 1000 rows max." at bounding box center [549, 179] width 277 height 160
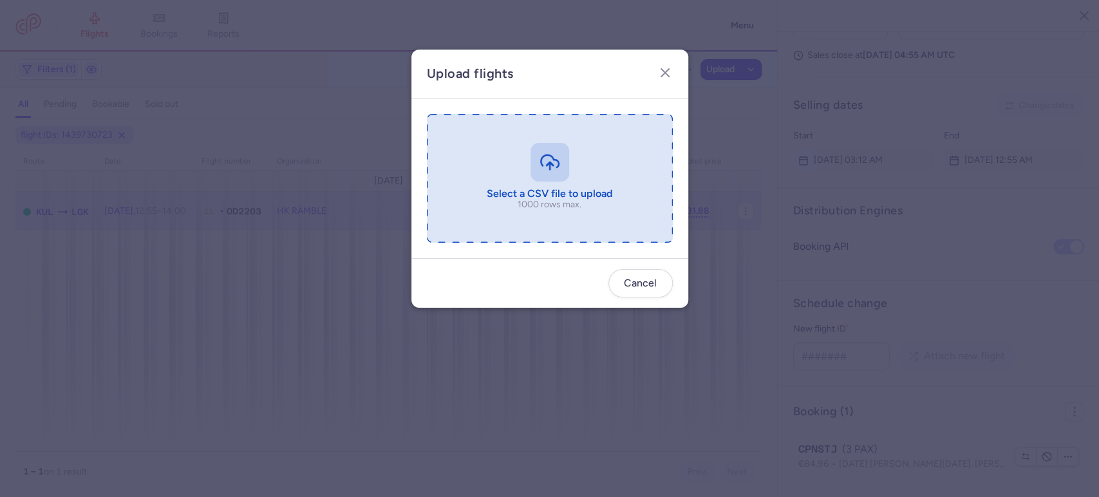
click at [444, 195] on input "file" at bounding box center [550, 178] width 246 height 129
type input "C:\fakepath\export_flight_OD2203_20250814,0153 - export_flight_OD2203_20250814,…"
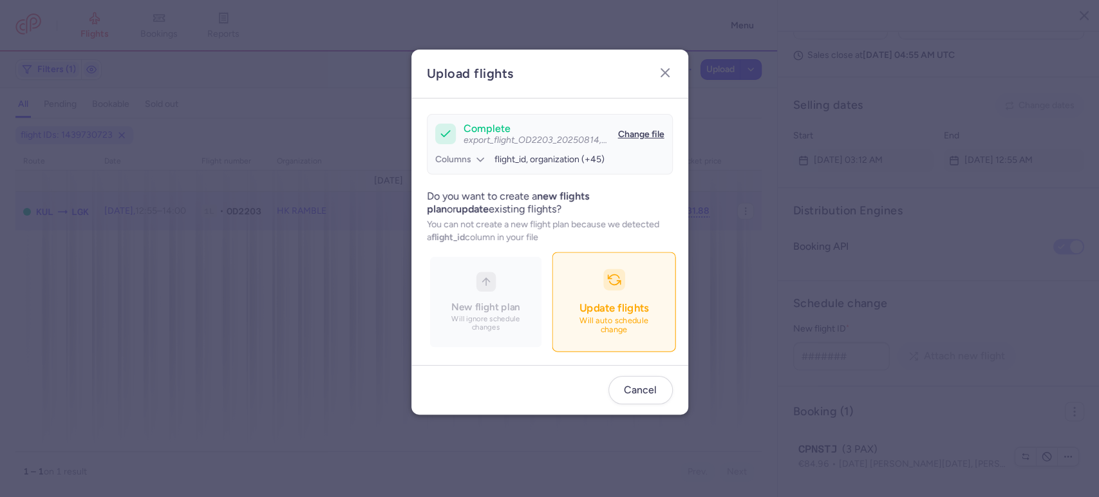
click at [625, 306] on span "Update flights" at bounding box center [614, 307] width 70 height 13
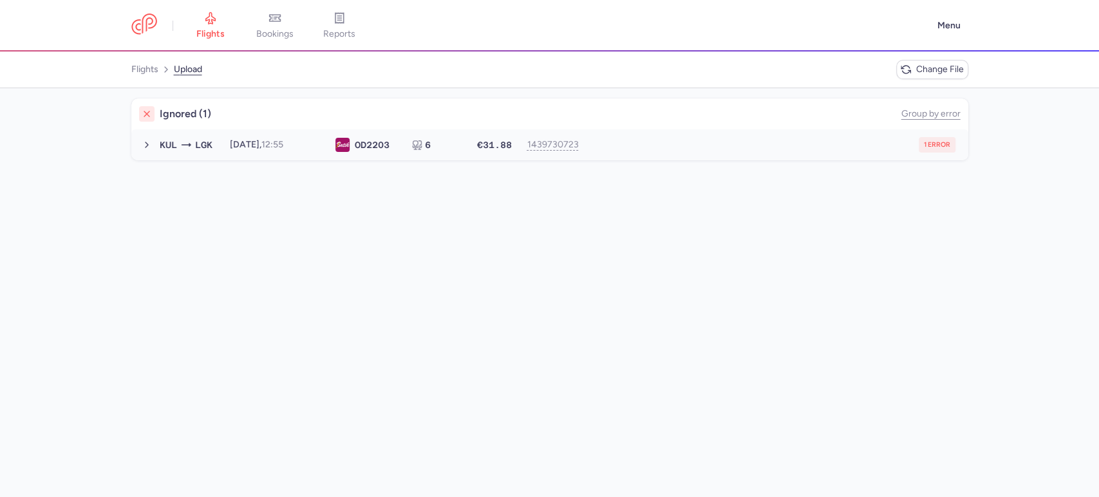
click at [711, 144] on div "1 error" at bounding box center [771, 144] width 368 height 15
click at [406, 170] on span "new forked flight will result in a duplicate with flight: 1463312288" at bounding box center [291, 170] width 260 height 11
copy span "1463312288"
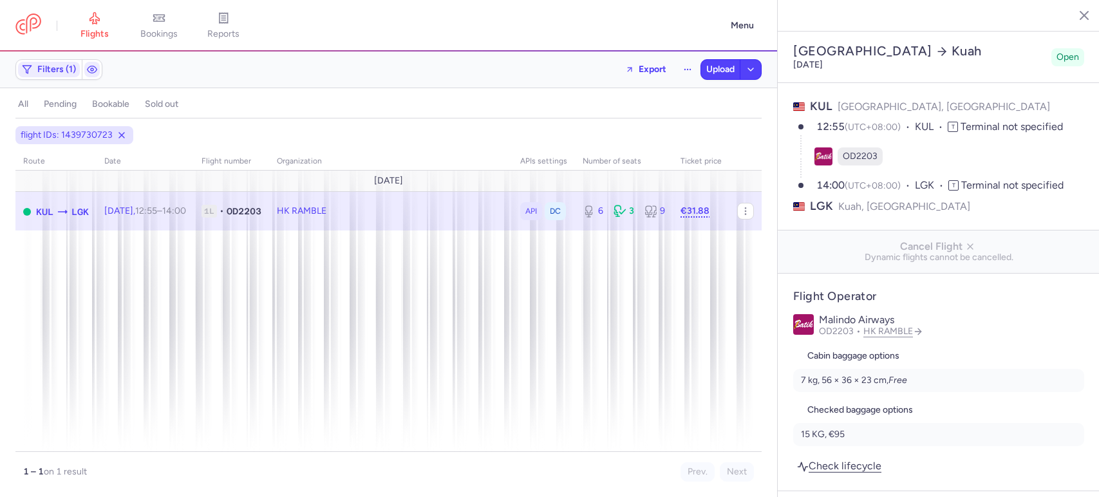
select select "days"
type input "6"
type input "31.88"
type input "2"
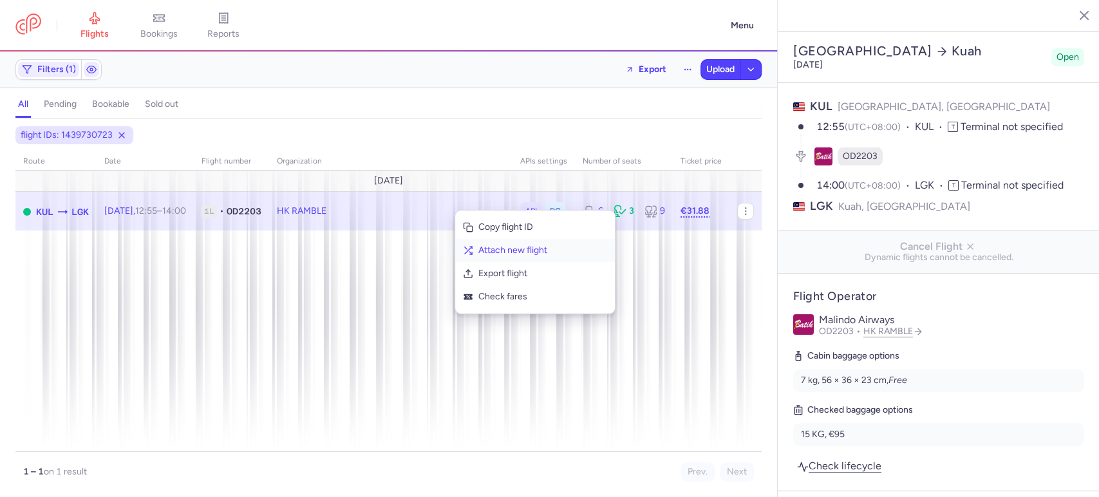
click at [518, 253] on span "Attach new flight" at bounding box center [542, 250] width 129 height 13
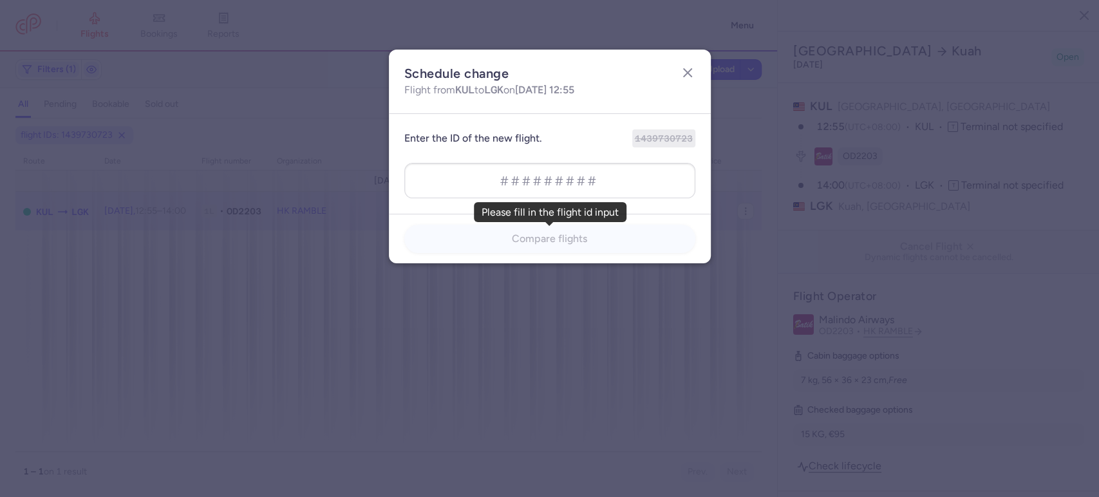
type input "1463312288"
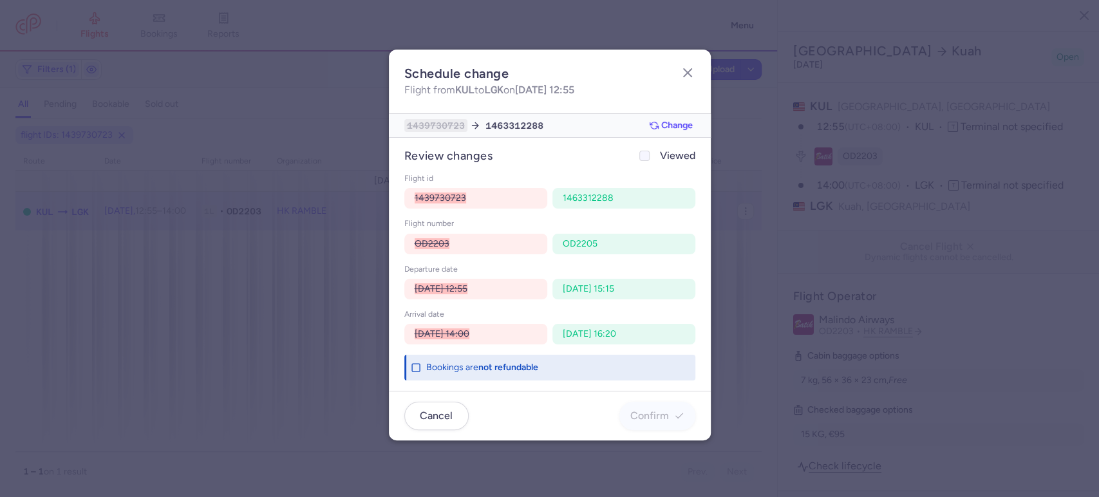
click at [675, 158] on span "Viewed" at bounding box center [677, 155] width 35 height 15
click at [650, 158] on input "Viewed" at bounding box center [644, 156] width 10 height 10
checkbox input "true"
click at [658, 415] on span "Confirm" at bounding box center [649, 415] width 39 height 12
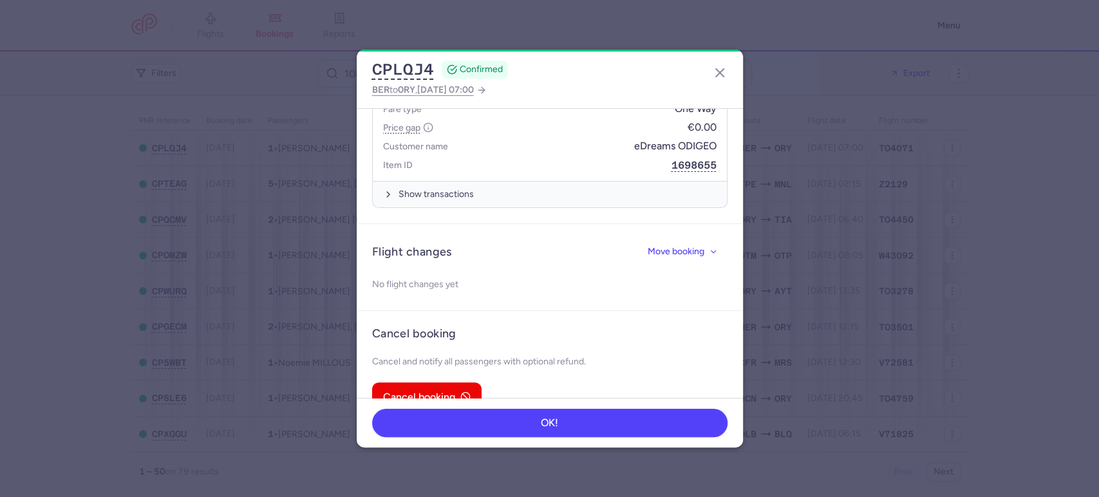
scroll to position [525, 0]
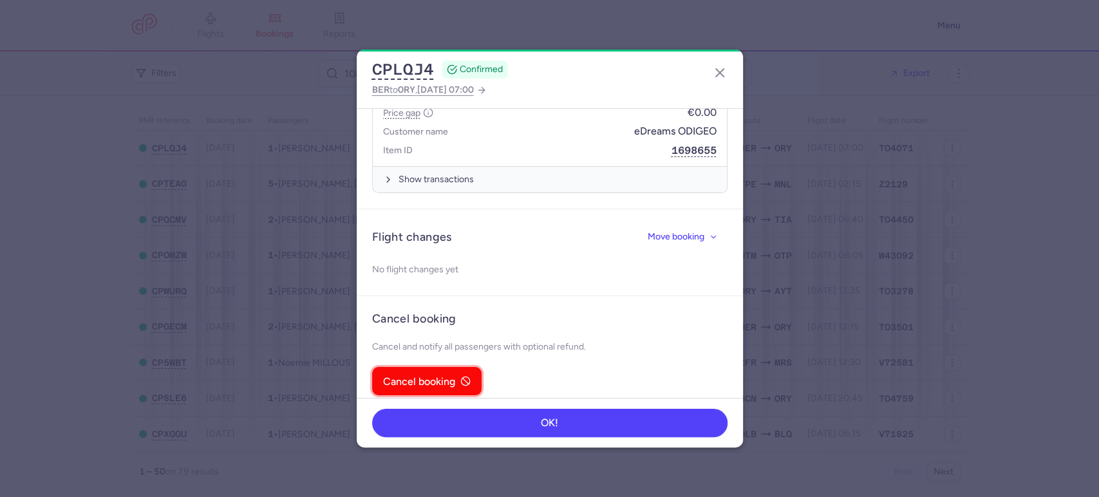
click at [442, 376] on span "Cancel booking" at bounding box center [419, 382] width 72 height 12
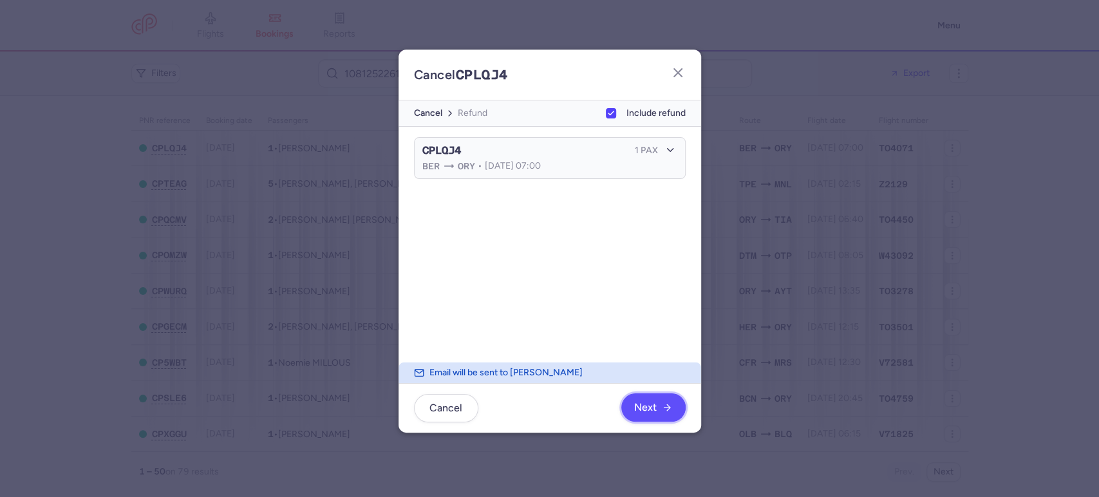
click at [652, 404] on span "Next" at bounding box center [645, 408] width 23 height 12
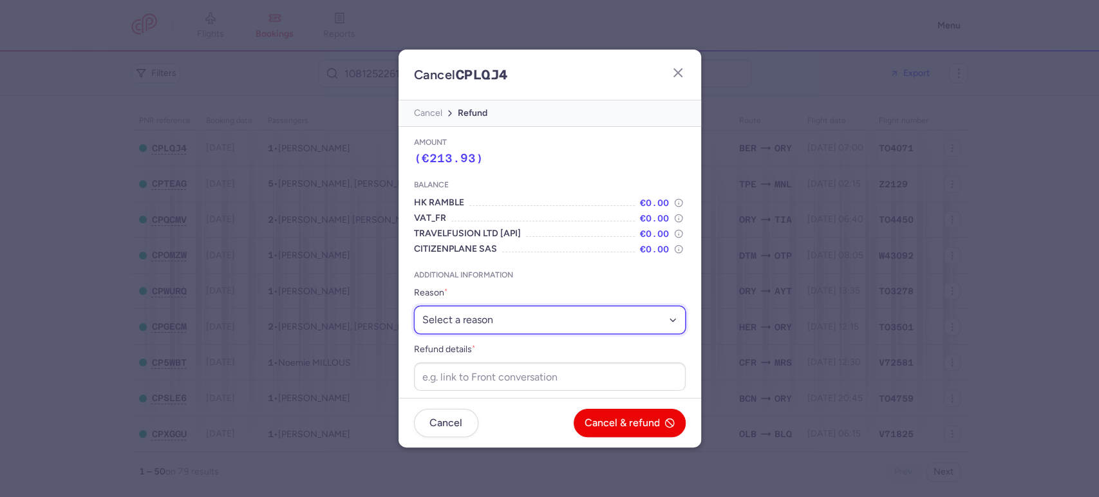
click at [492, 323] on select "Select a reason ⛔️ Unconfirmed booking ❌ Flight canceled 🙅 Schedule change not …" at bounding box center [550, 320] width 272 height 28
select select "unconfirmed_booking"
click at [414, 306] on select "Select a reason ⛔️ Unconfirmed booking ❌ Flight canceled 🙅 Schedule change not …" at bounding box center [550, 320] width 272 height 28
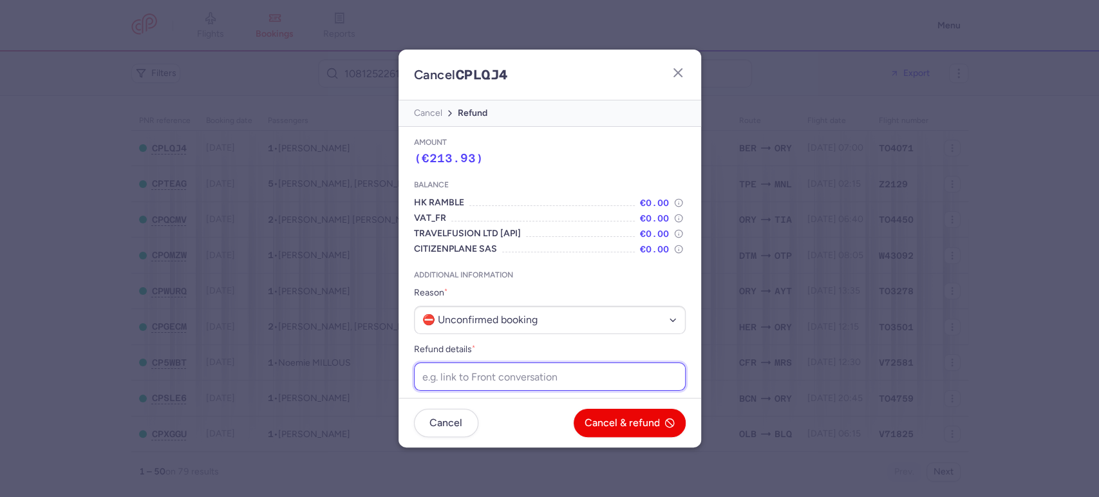
click at [524, 384] on input "Refund details *" at bounding box center [550, 376] width 272 height 28
paste input "https://app.frontapp.com/open/cnv_f2k8b5u?key=gFId0RFtblzq4j1d6k-khaijlOUDaNSh"
type input "https://app.frontapp.com/open/cnv_f2k8b5u?key=gFId0RFtblzq4j1d6k-khaijlOUDaNSh"
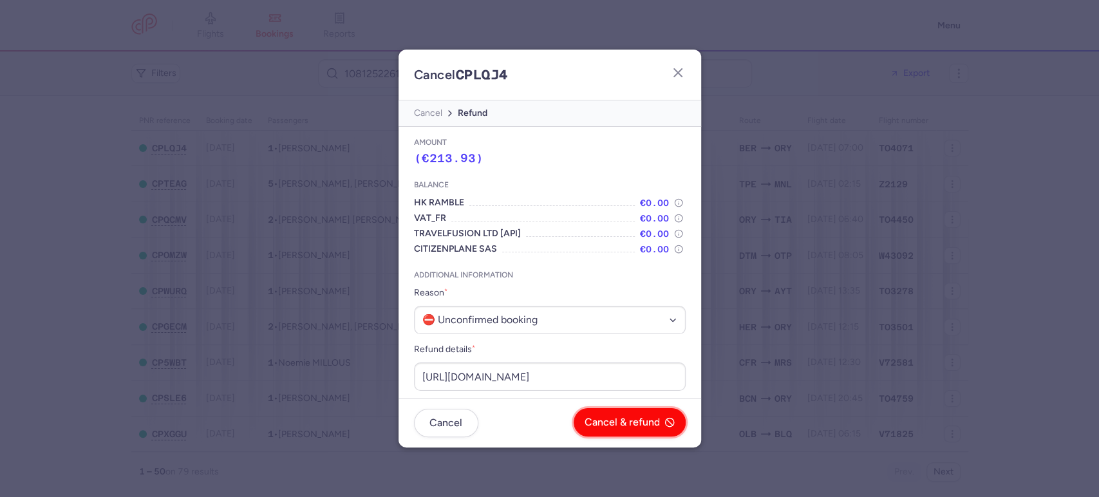
click at [644, 429] on button "Cancel & refund" at bounding box center [630, 422] width 112 height 28
click at [646, 421] on span "Yes, confirm" at bounding box center [631, 423] width 58 height 12
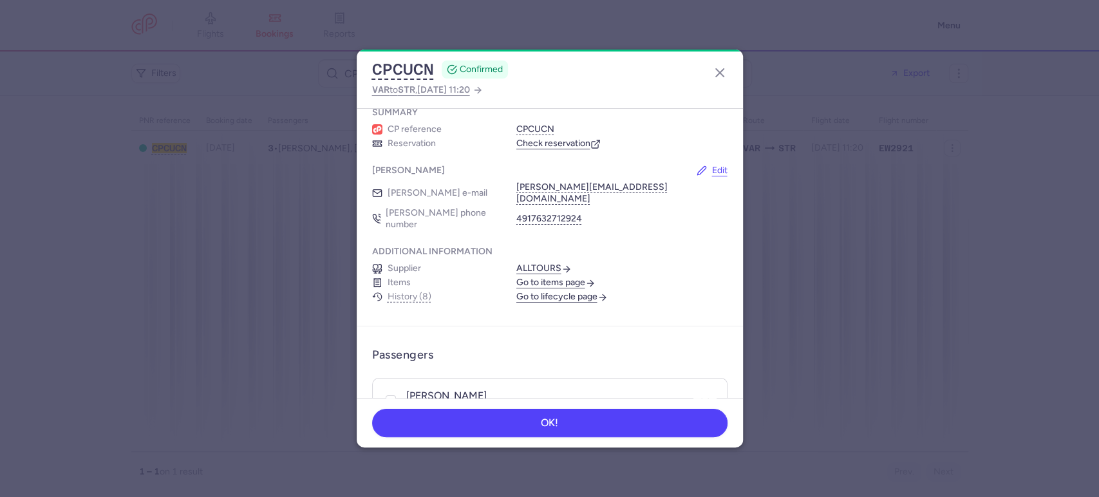
scroll to position [357, 0]
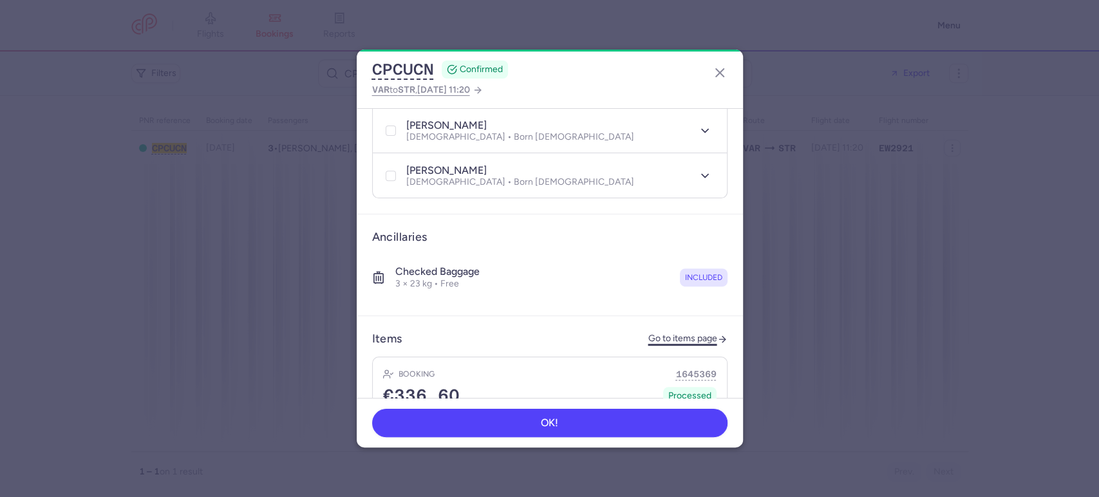
click at [682, 334] on link "Go to items page" at bounding box center [687, 339] width 79 height 11
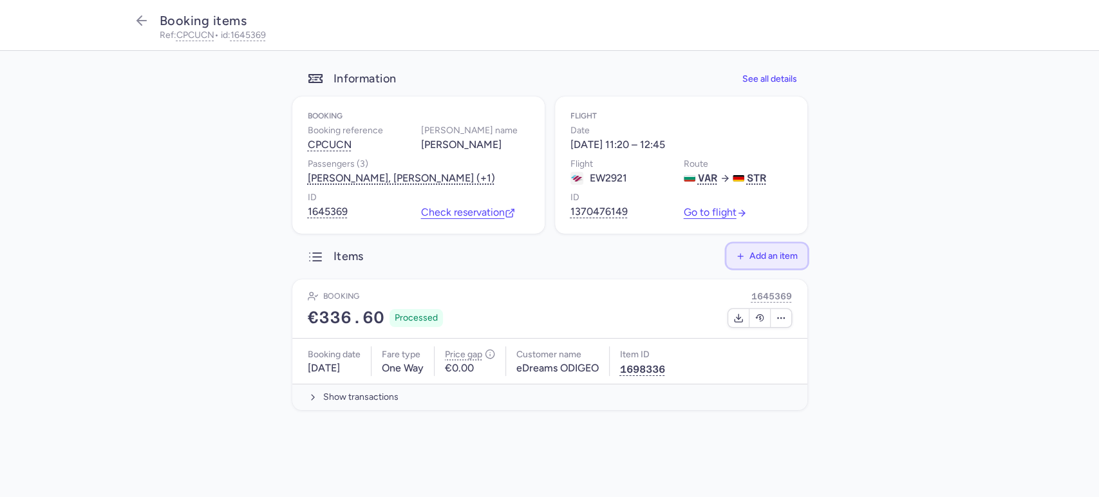
click at [764, 261] on span "Add an item" at bounding box center [773, 256] width 48 height 10
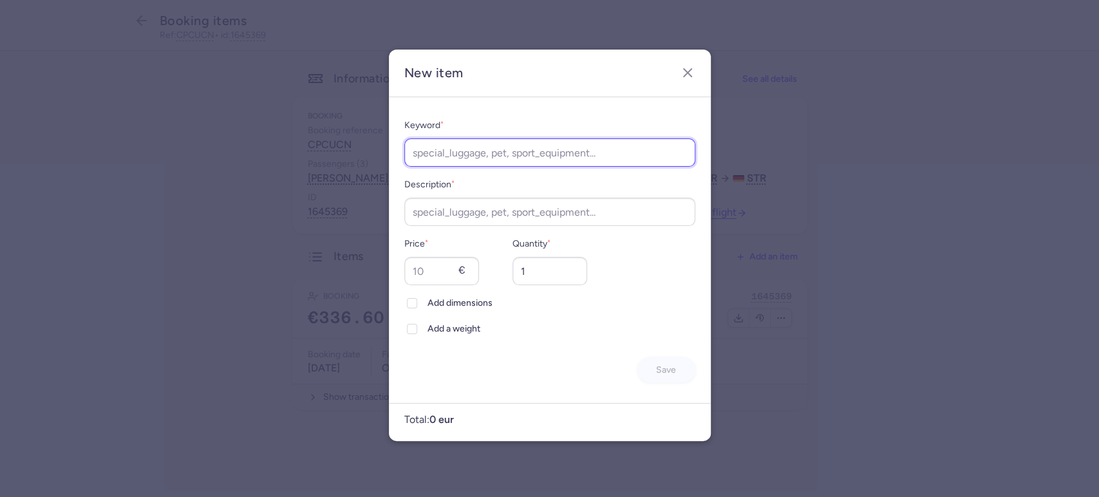
click at [541, 160] on input "Keyword *" at bounding box center [549, 152] width 291 height 28
type input "name_change"
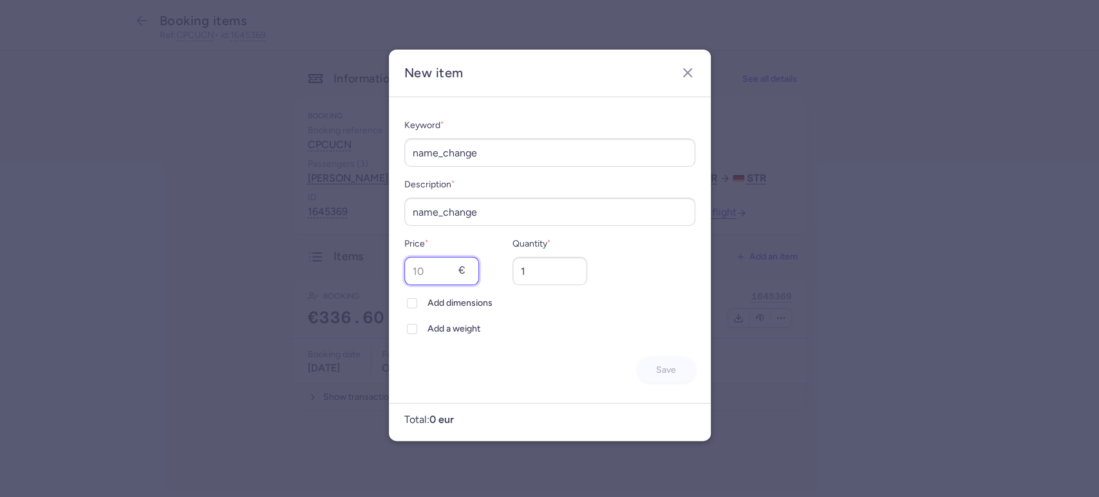
click at [430, 260] on input "Price *" at bounding box center [441, 271] width 75 height 28
type input "40"
click at [654, 370] on button "Save" at bounding box center [666, 369] width 58 height 25
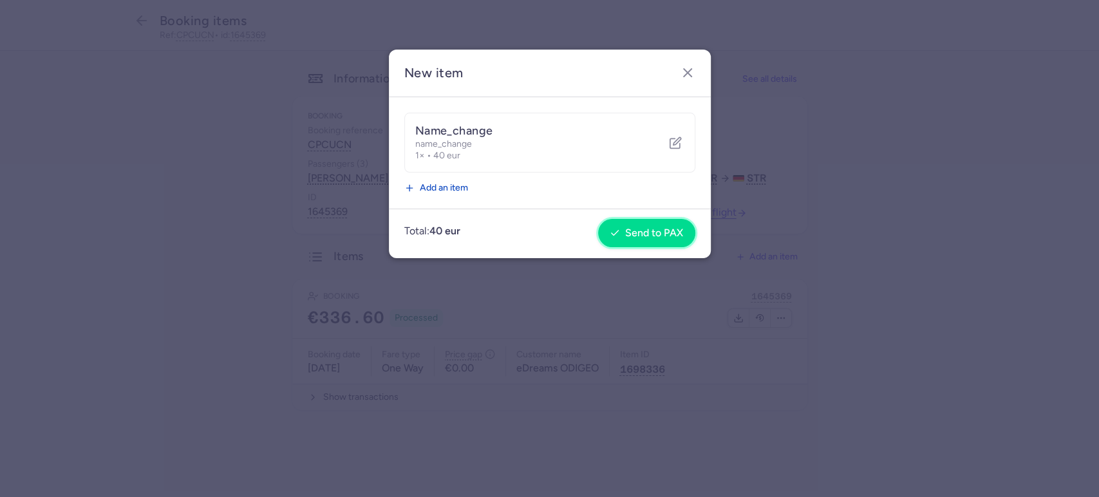
click at [644, 232] on span "Send to PAX" at bounding box center [654, 233] width 58 height 12
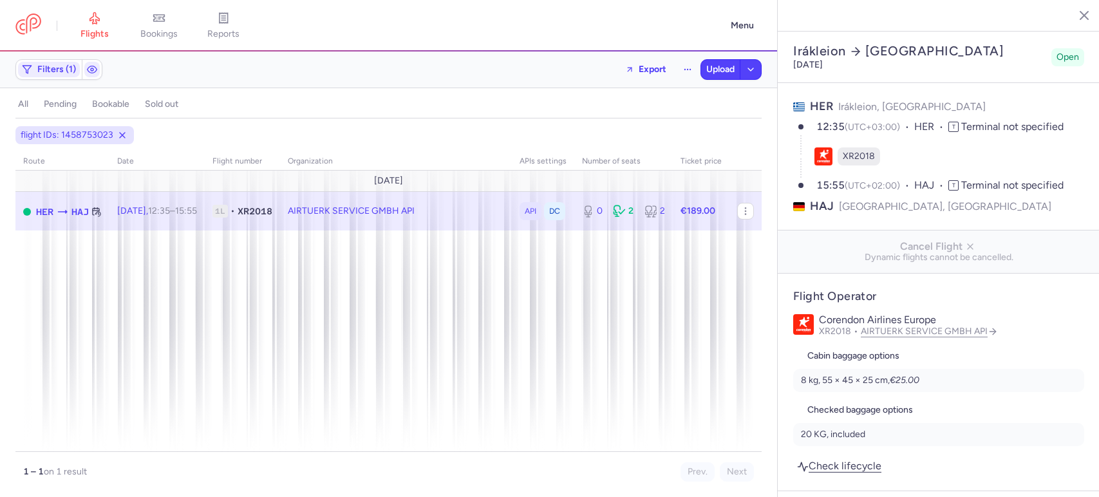
select select "days"
type input "0"
type input "189"
type input "2"
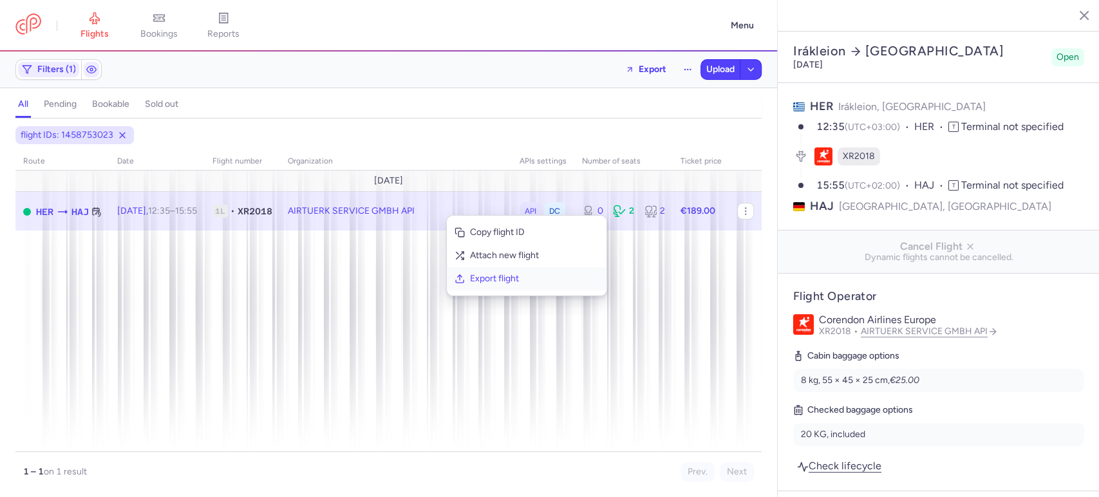
click at [505, 278] on span "Export flight" at bounding box center [534, 278] width 129 height 13
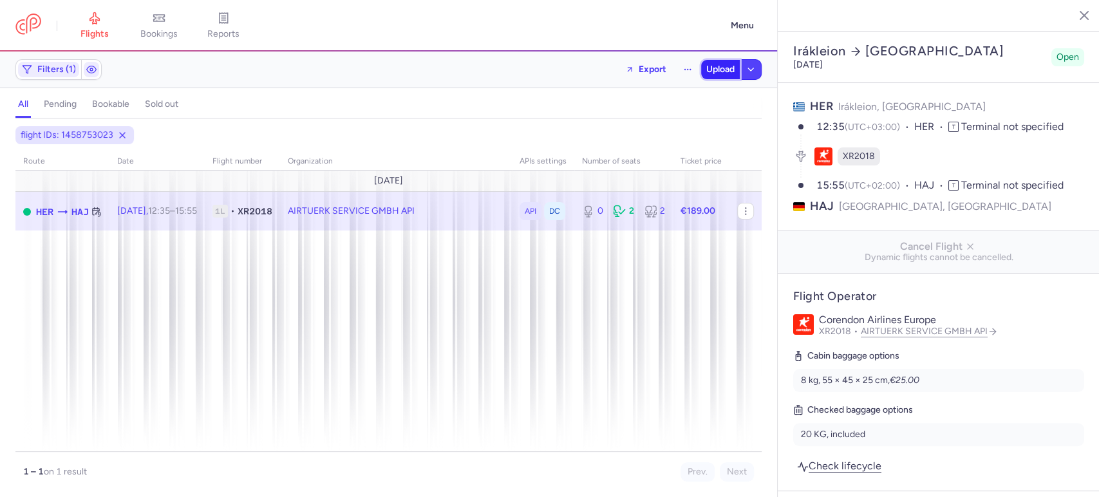
click at [729, 72] on span "Upload" at bounding box center [720, 69] width 28 height 10
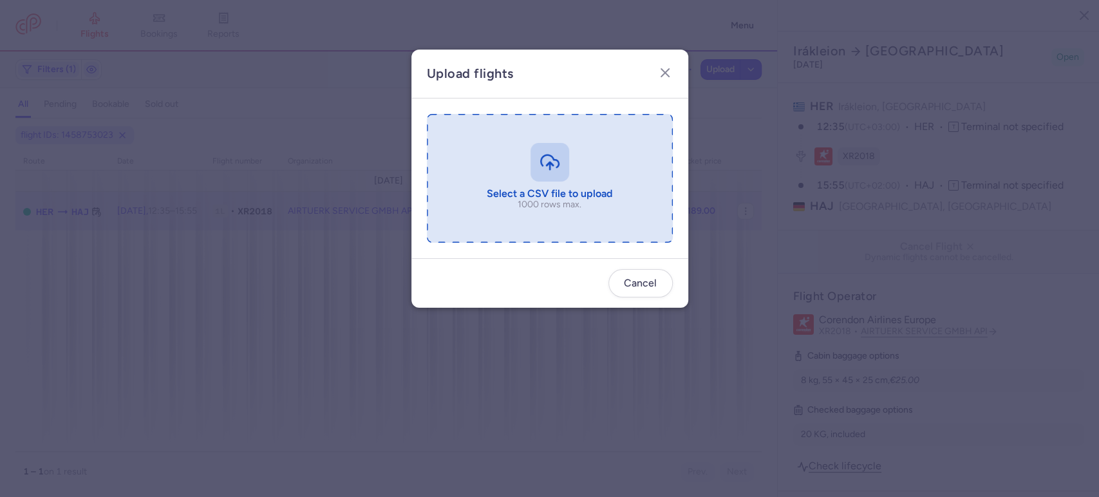
click at [571, 187] on input "file" at bounding box center [550, 178] width 246 height 129
type input "C:\fakepath\export_flight_XR2018_20250814,0158 - export_flight_XR2018_20250814,…"
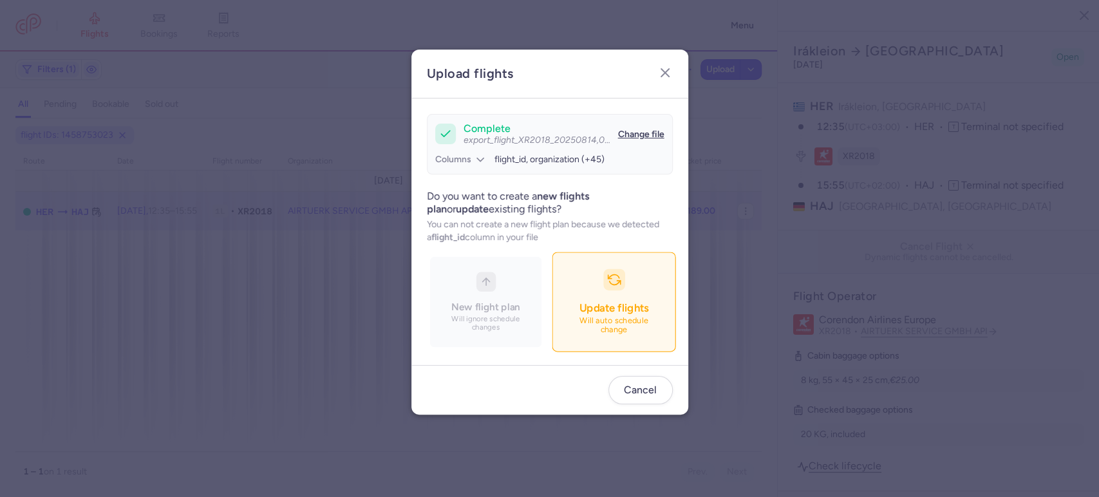
click at [578, 320] on button "Update flights Will auto schedule change" at bounding box center [614, 302] width 124 height 100
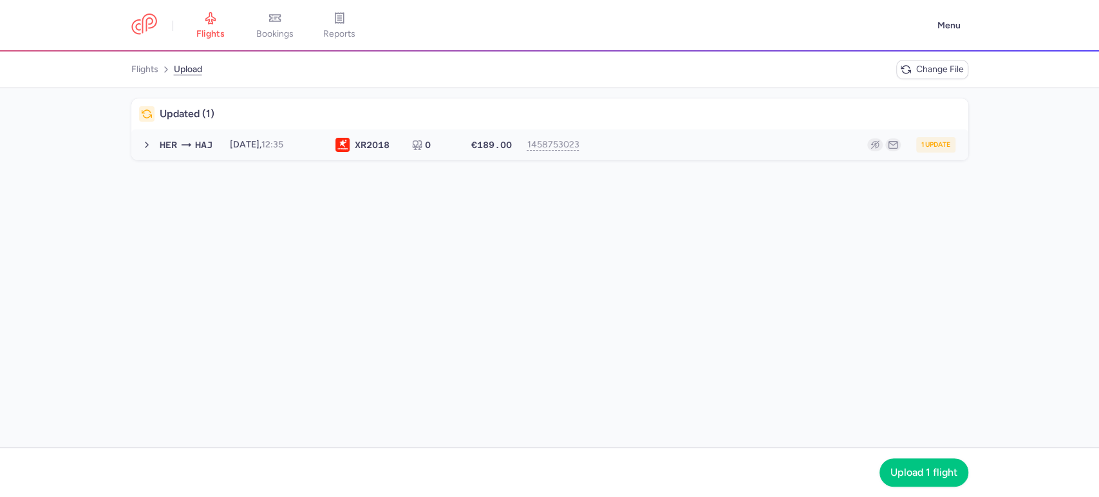
click at [831, 137] on div "1 update" at bounding box center [771, 144] width 368 height 15
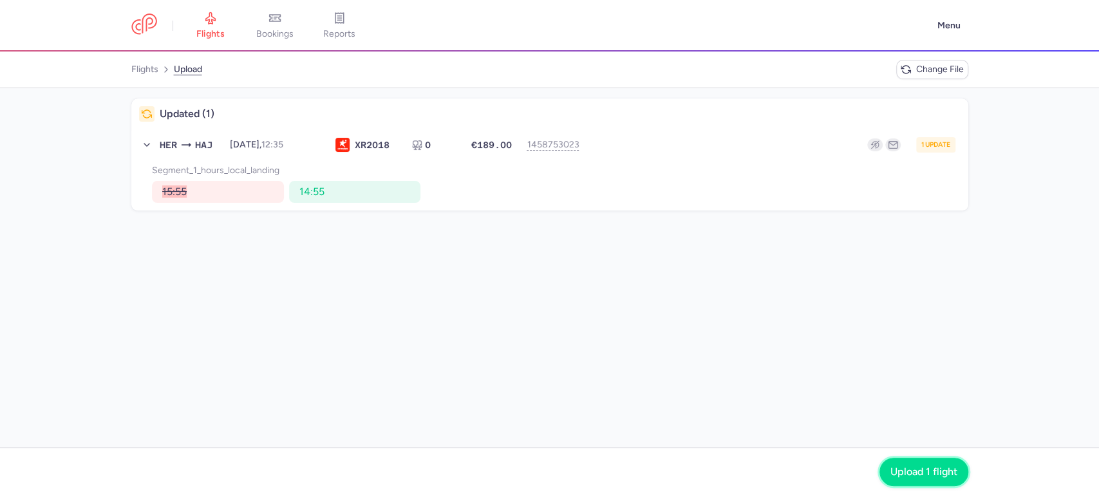
click at [946, 470] on span "Upload 1 flight" at bounding box center [923, 472] width 67 height 12
